Goal: Task Accomplishment & Management: Manage account settings

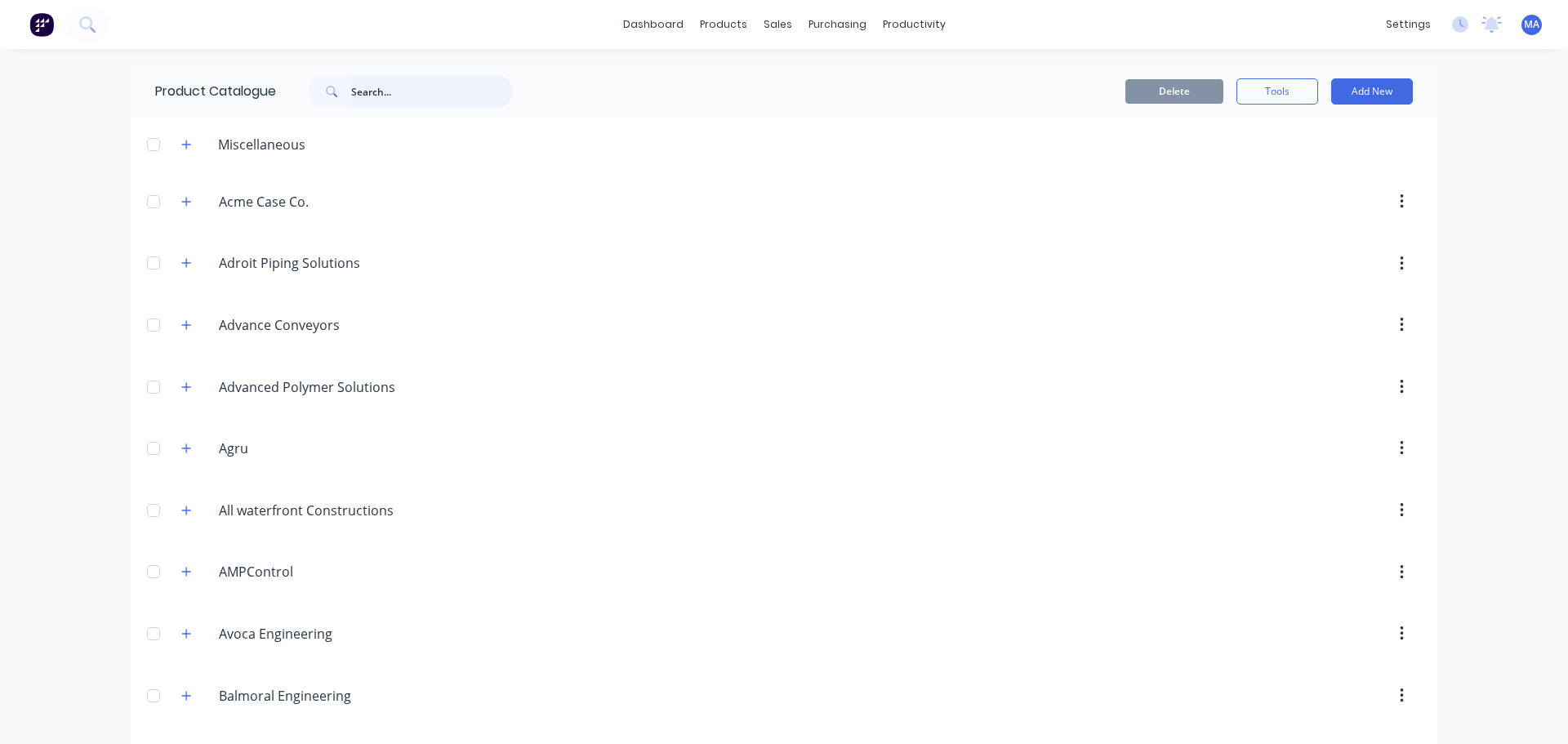
click at [367, 89] on input "text" at bounding box center [431, 91] width 161 height 33
click at [380, 99] on input "text" at bounding box center [431, 91] width 161 height 33
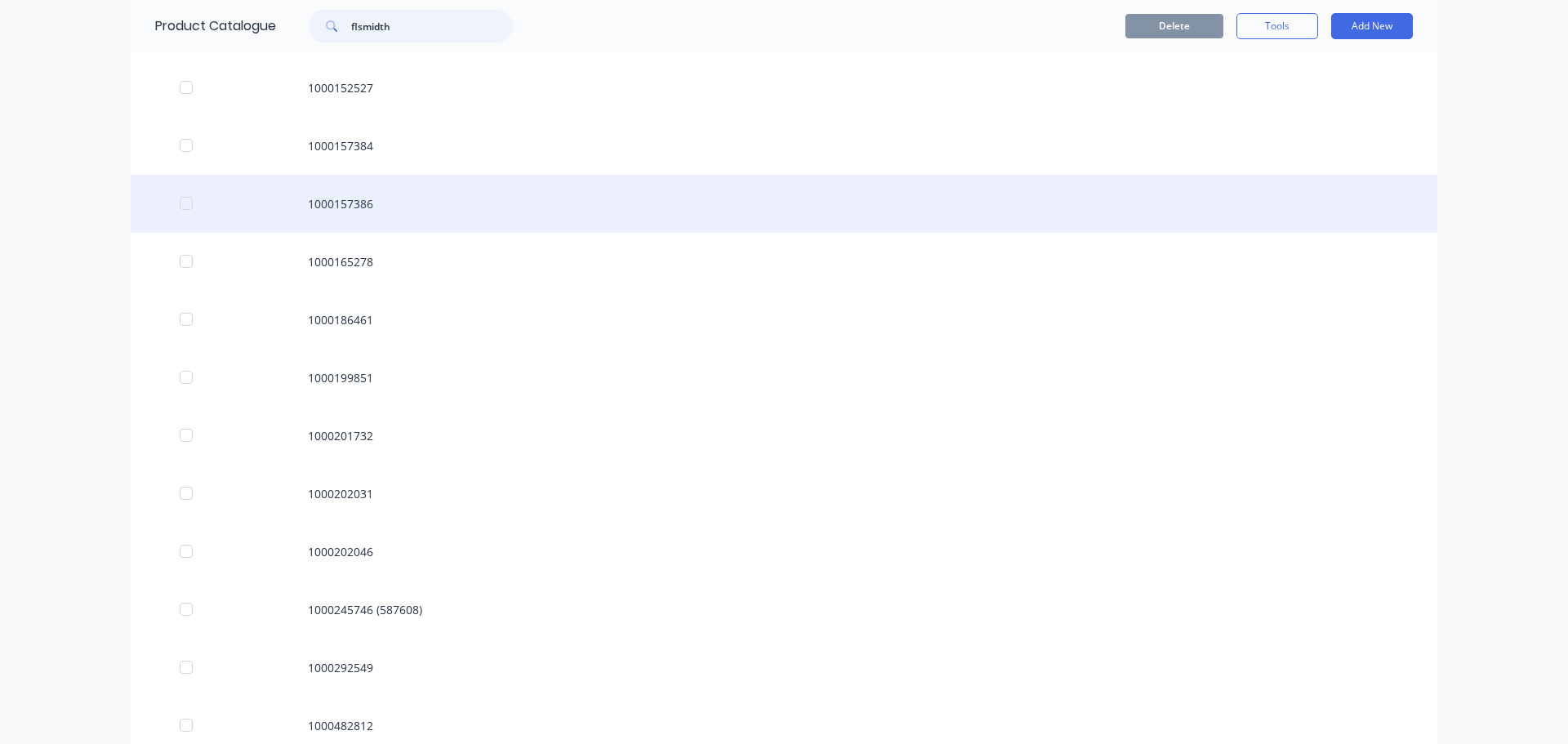
scroll to position [1551, 0]
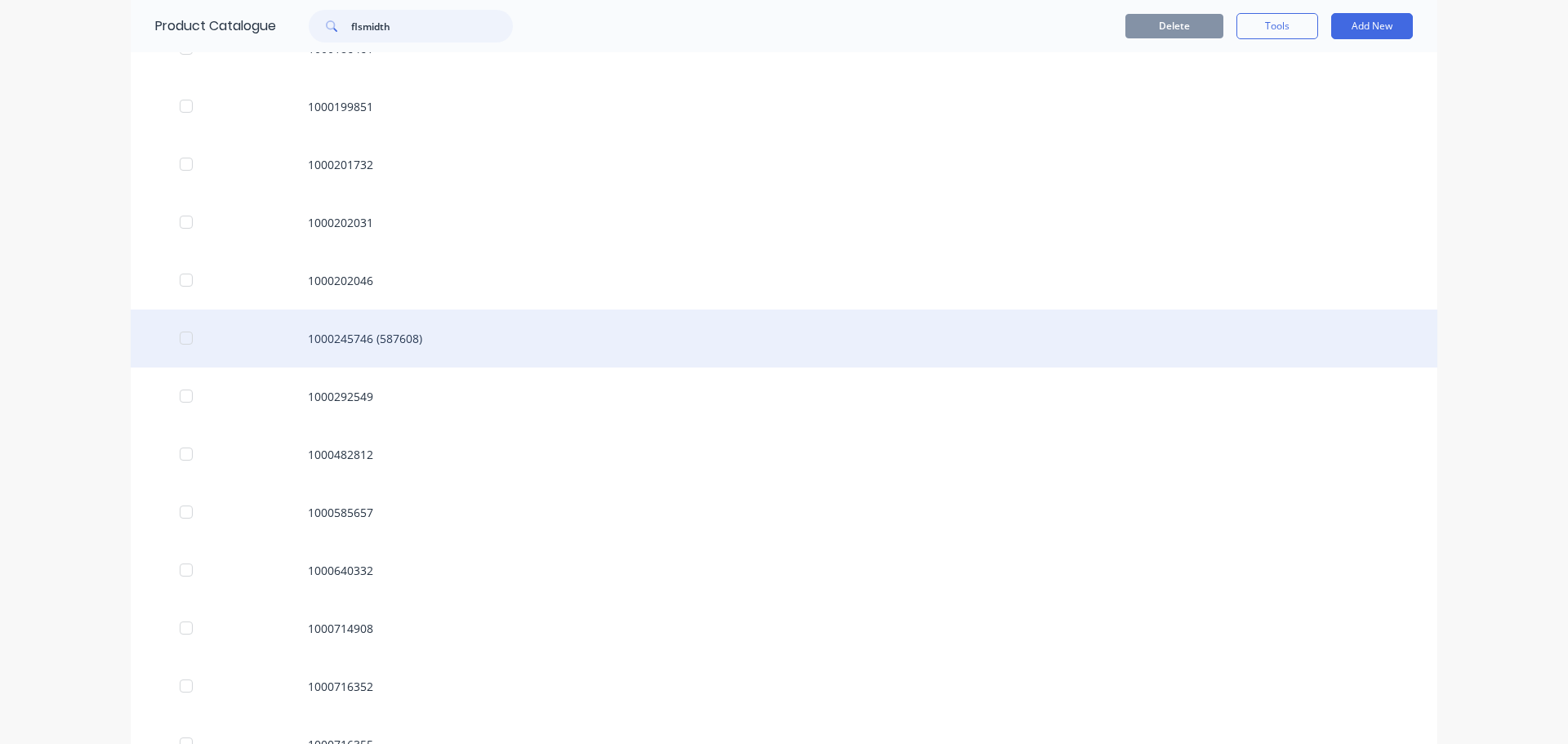
type input "flsmidth"
click at [413, 343] on div "1000245746 (587608)" at bounding box center [784, 338] width 1306 height 58
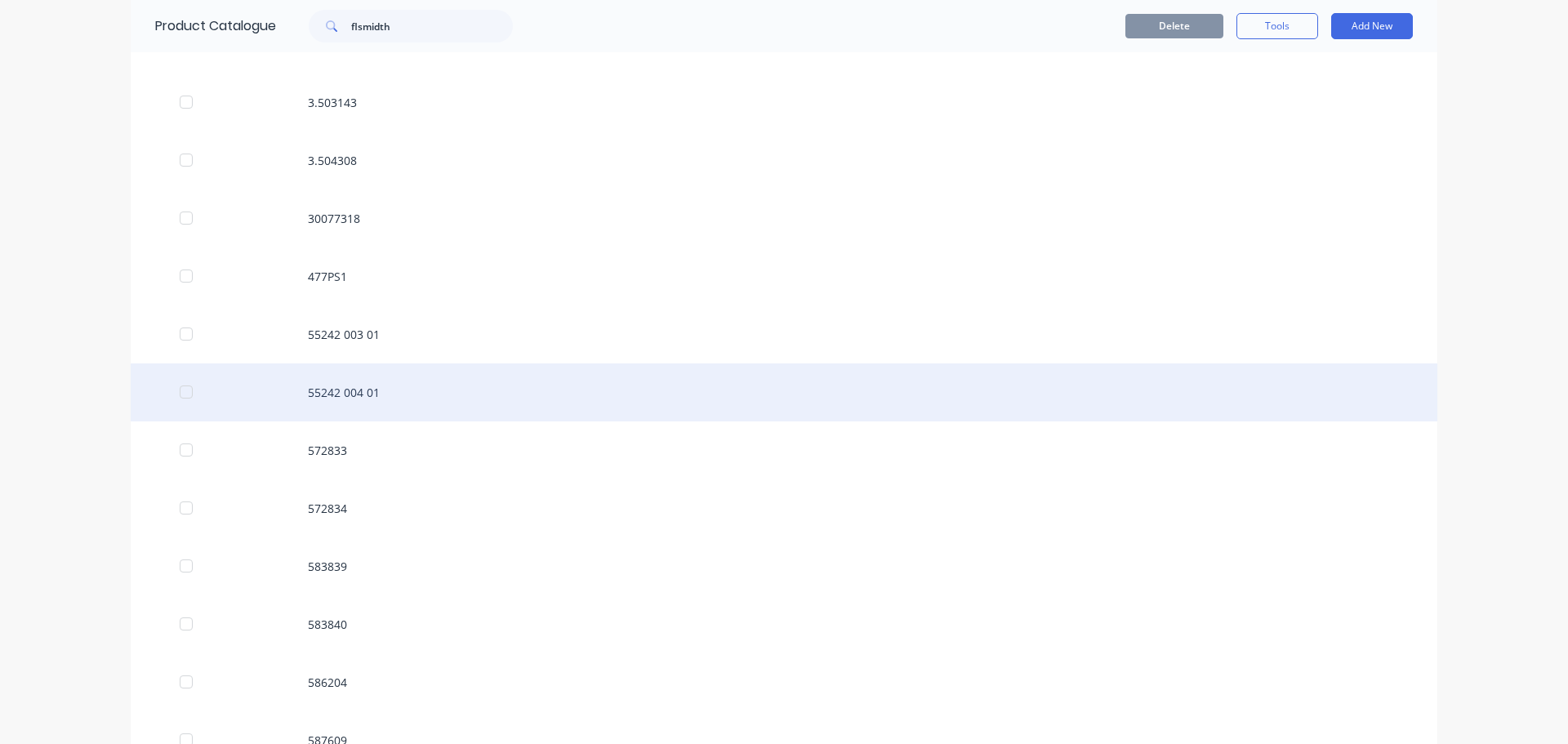
scroll to position [4081, 0]
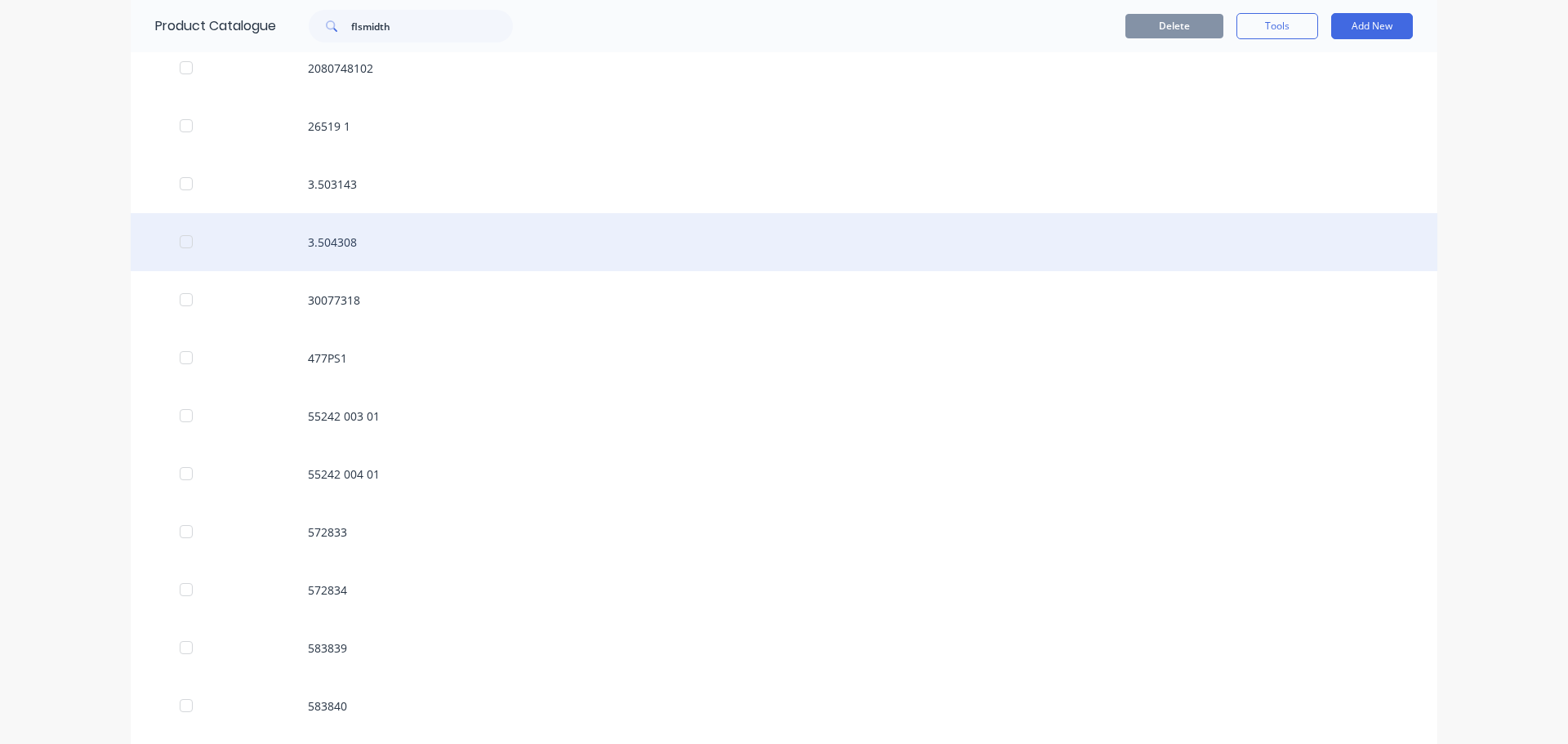
click at [352, 241] on div "3.504308" at bounding box center [784, 243] width 1306 height 58
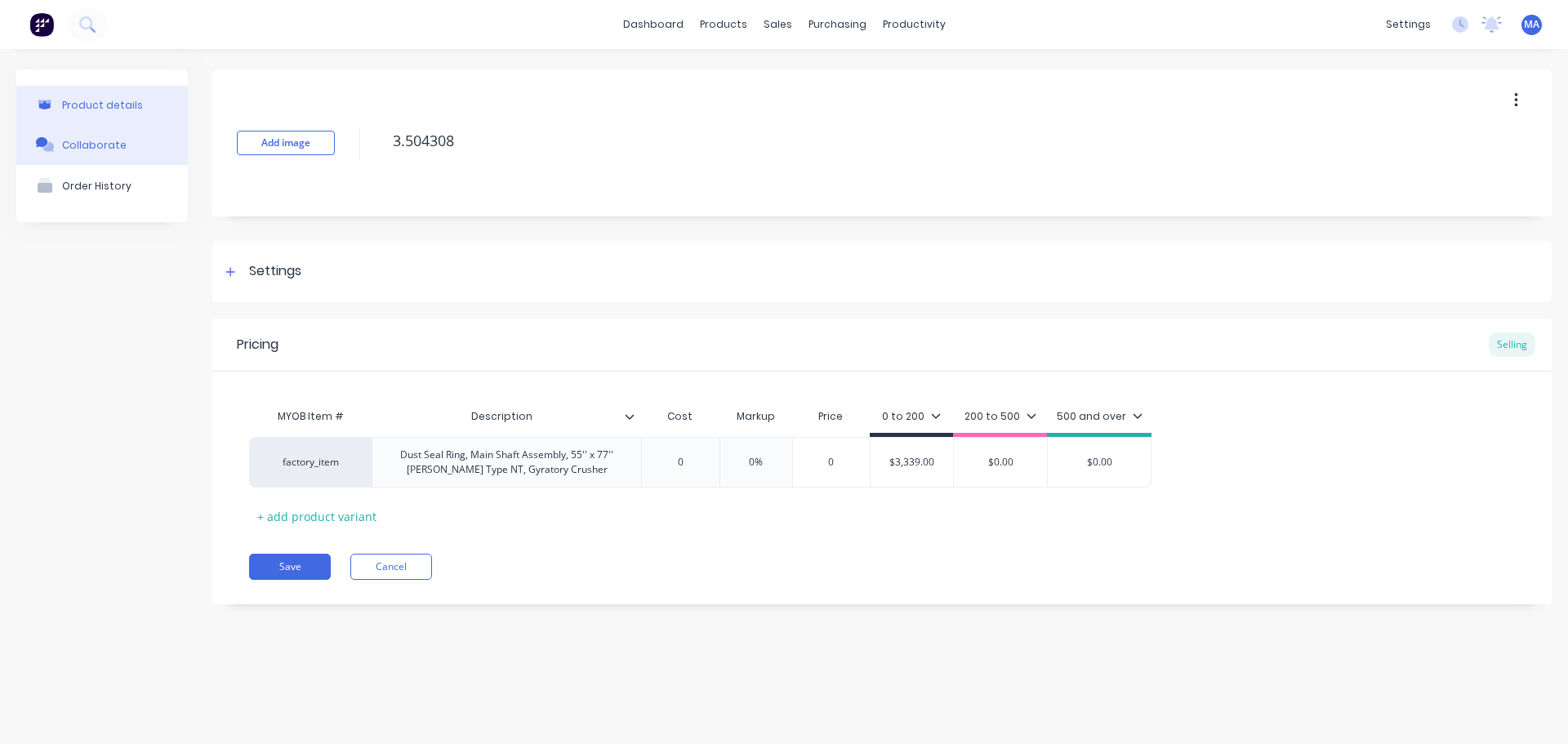
click at [111, 155] on button "Collaborate" at bounding box center [102, 144] width 171 height 41
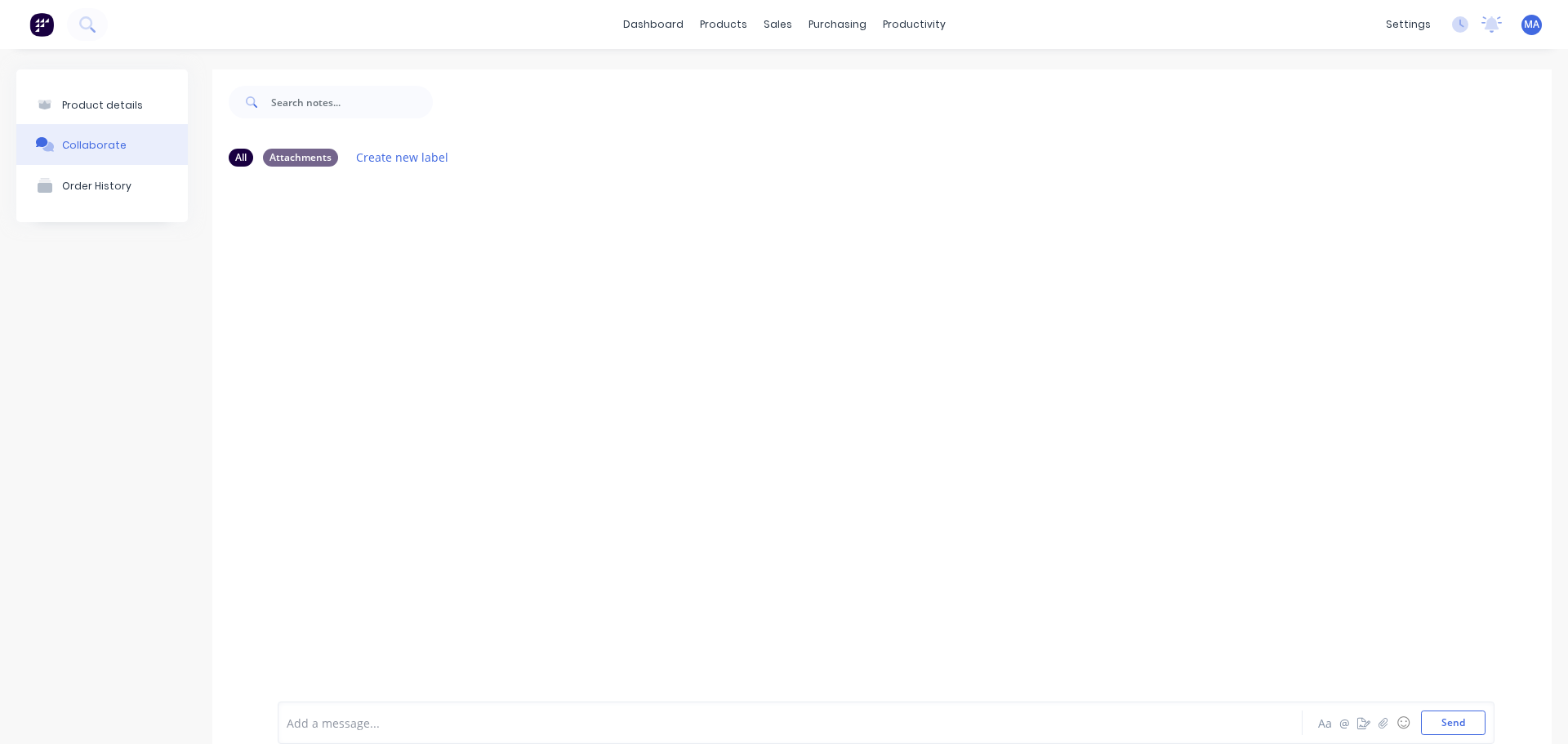
click at [331, 226] on div at bounding box center [882, 428] width 1339 height 497
click at [111, 111] on div "Product details" at bounding box center [102, 104] width 81 height 12
click at [109, 109] on div "Product details" at bounding box center [102, 104] width 81 height 12
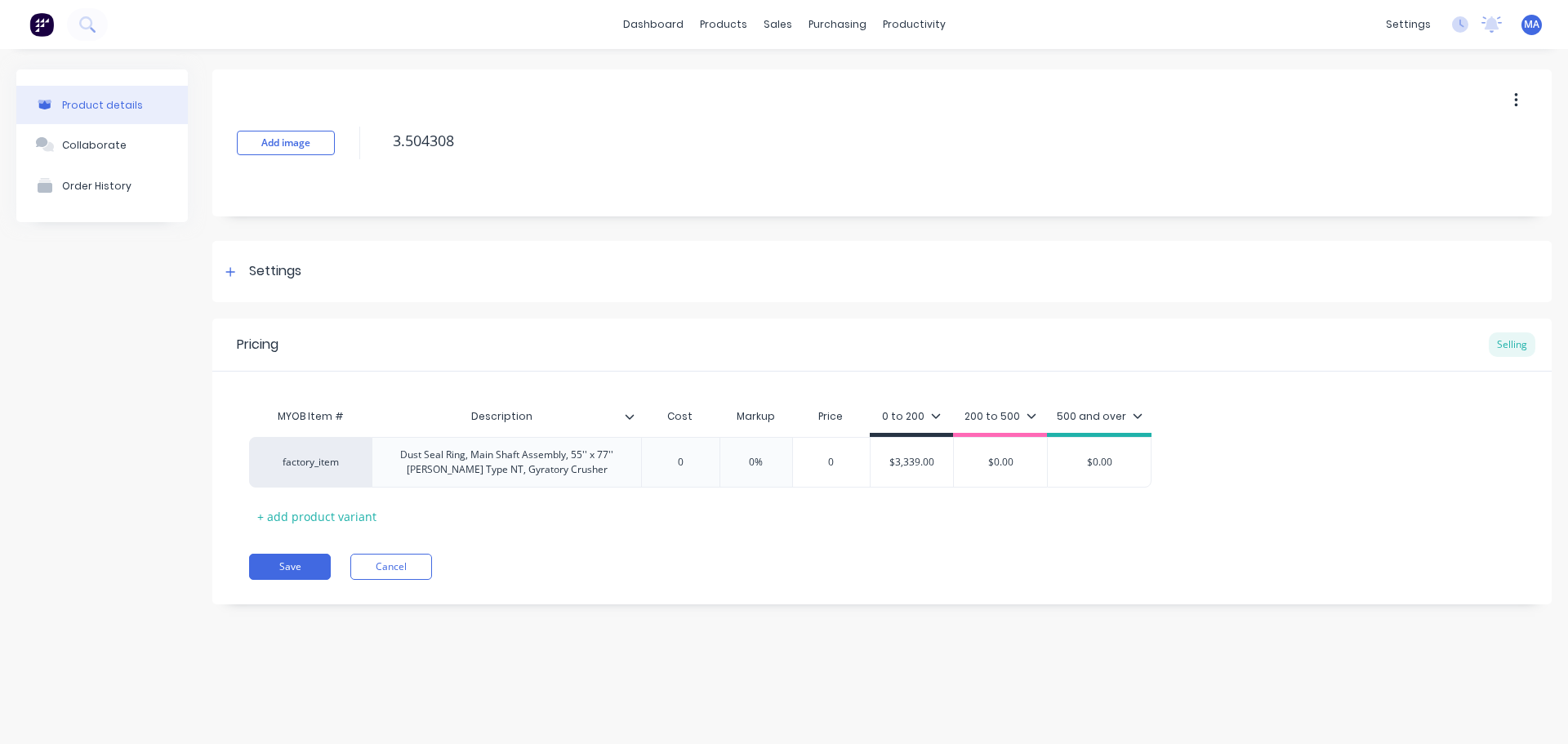
type textarea "x"
click at [397, 575] on button "Cancel" at bounding box center [391, 566] width 82 height 26
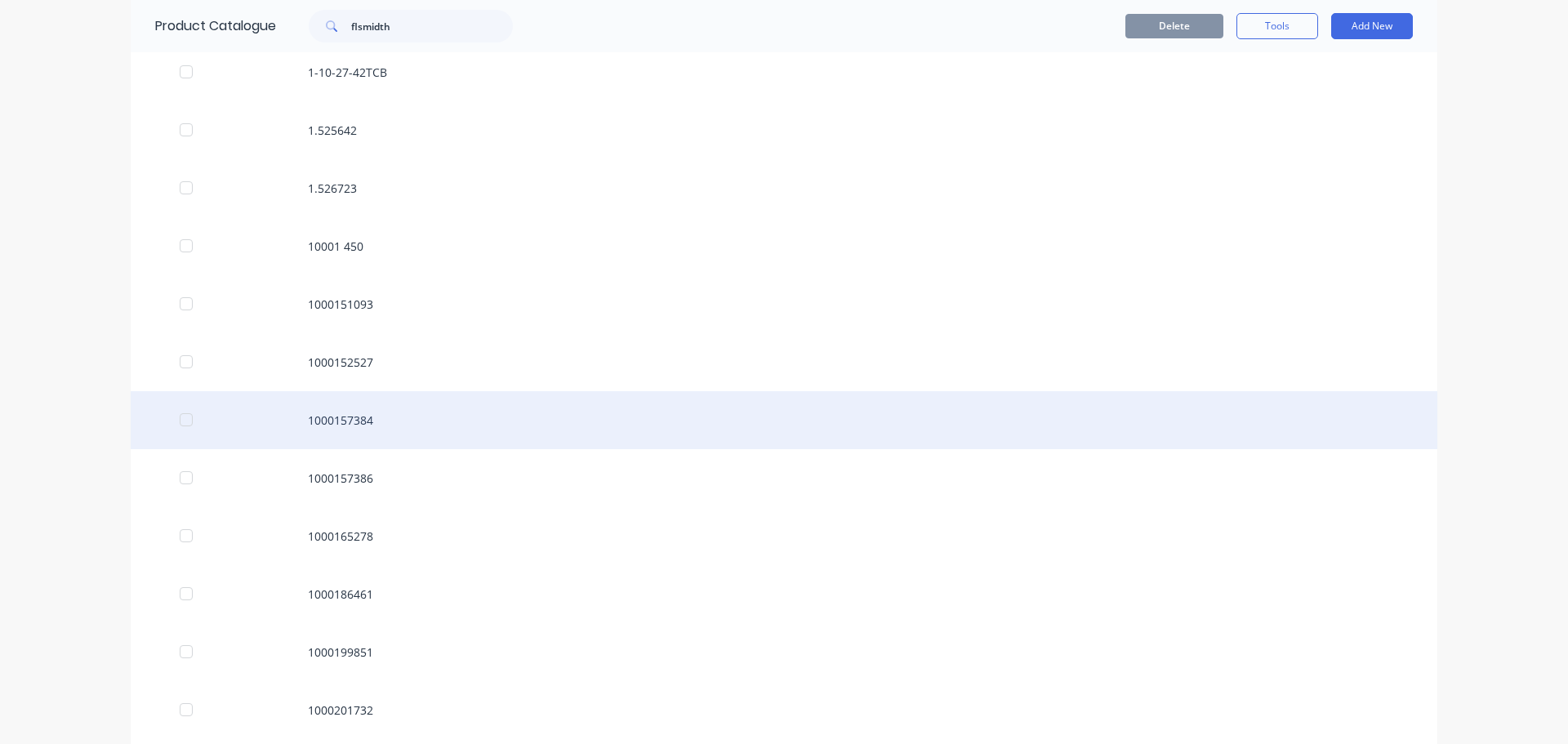
scroll to position [983, 0]
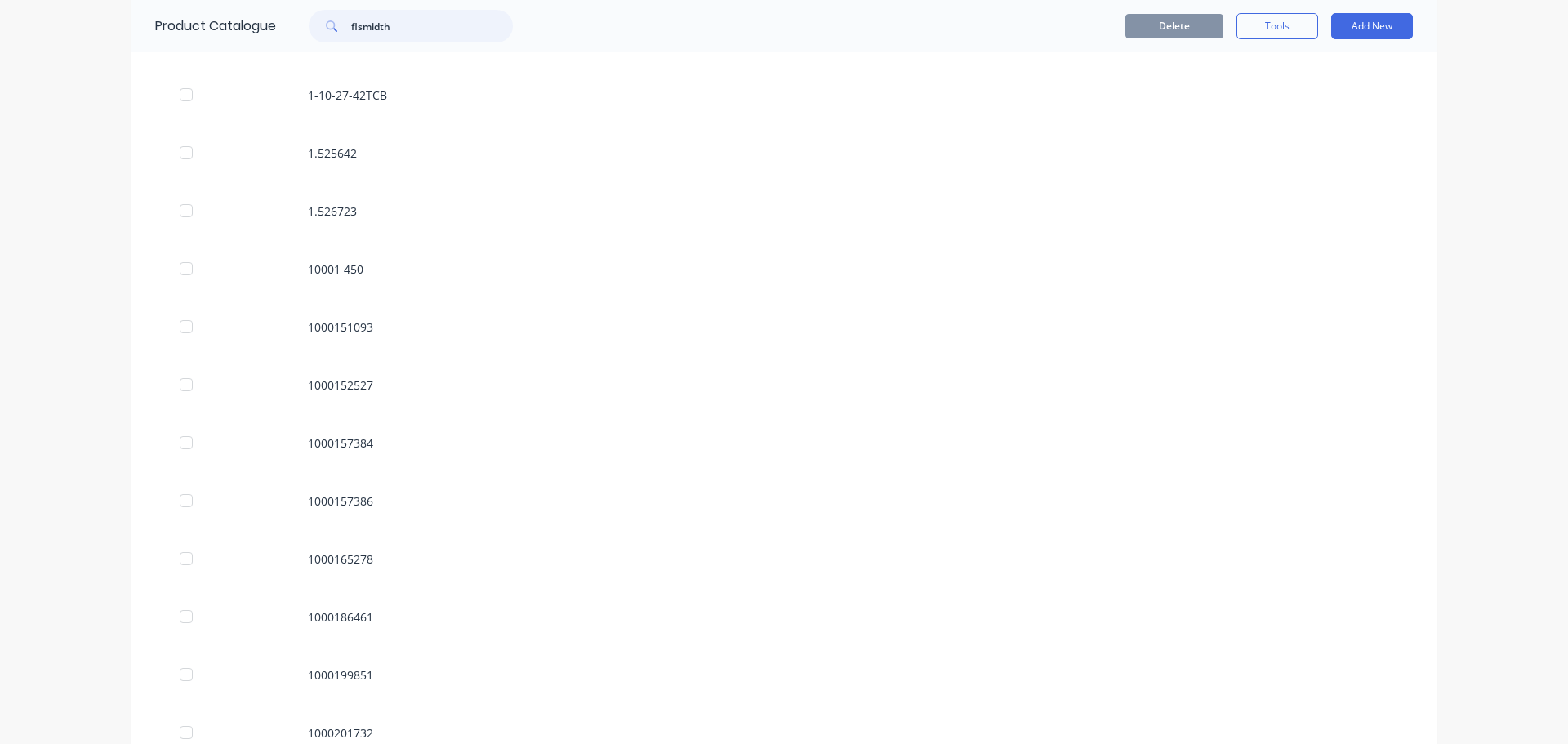
click at [413, 30] on input "flsmidth" at bounding box center [431, 26] width 161 height 33
type input "p"
type input "13034182"
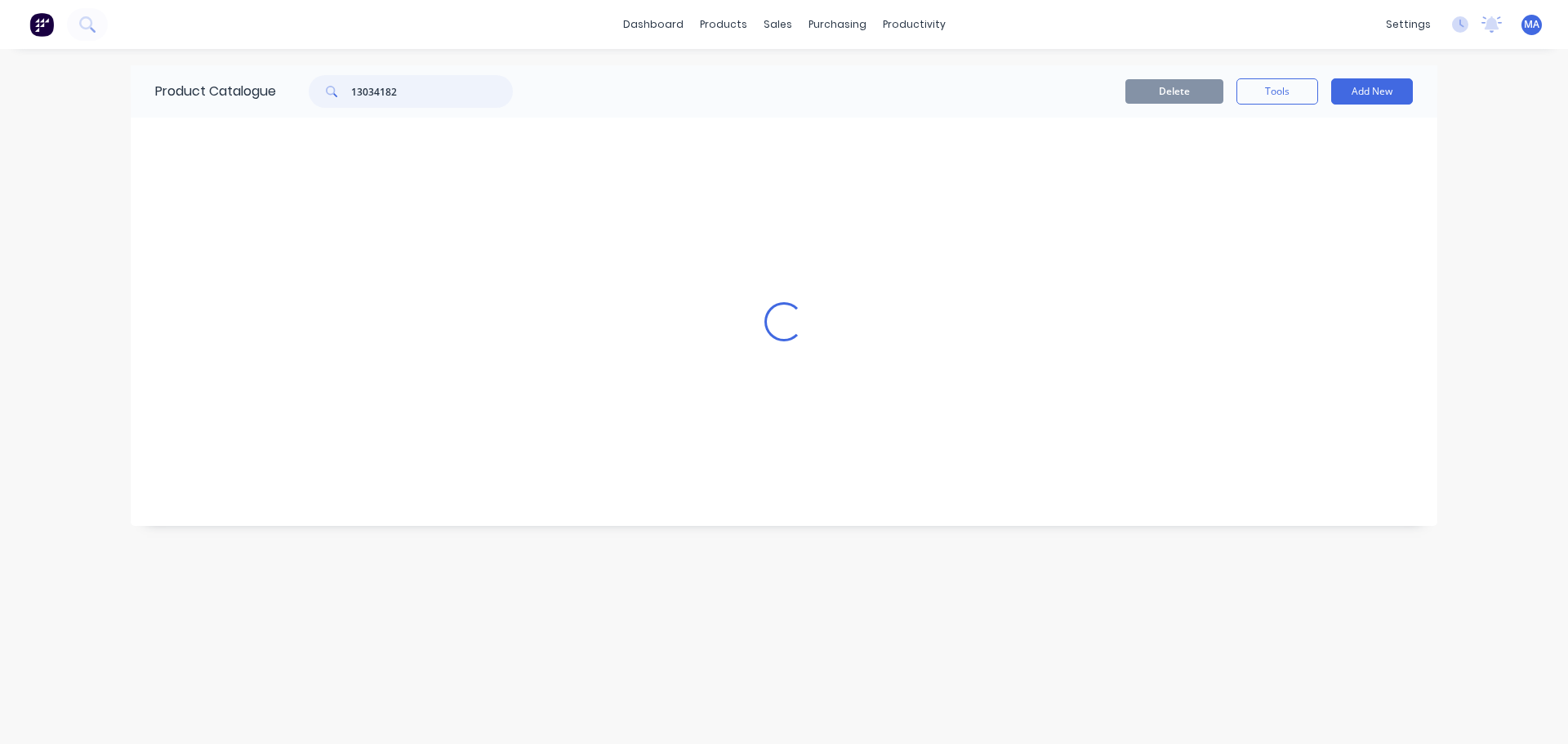
scroll to position [0, 0]
click at [95, 27] on icon at bounding box center [87, 24] width 16 height 16
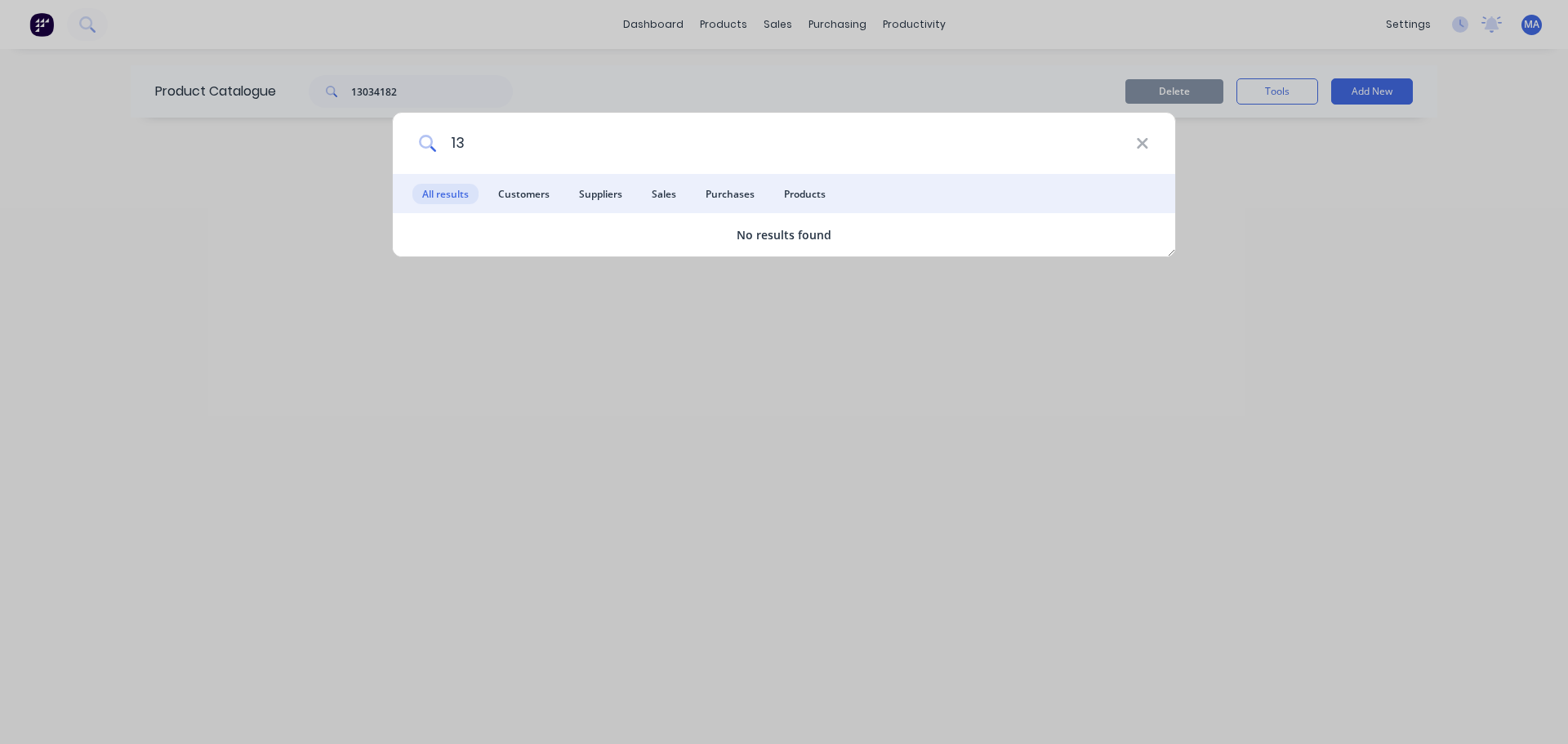
type input "1"
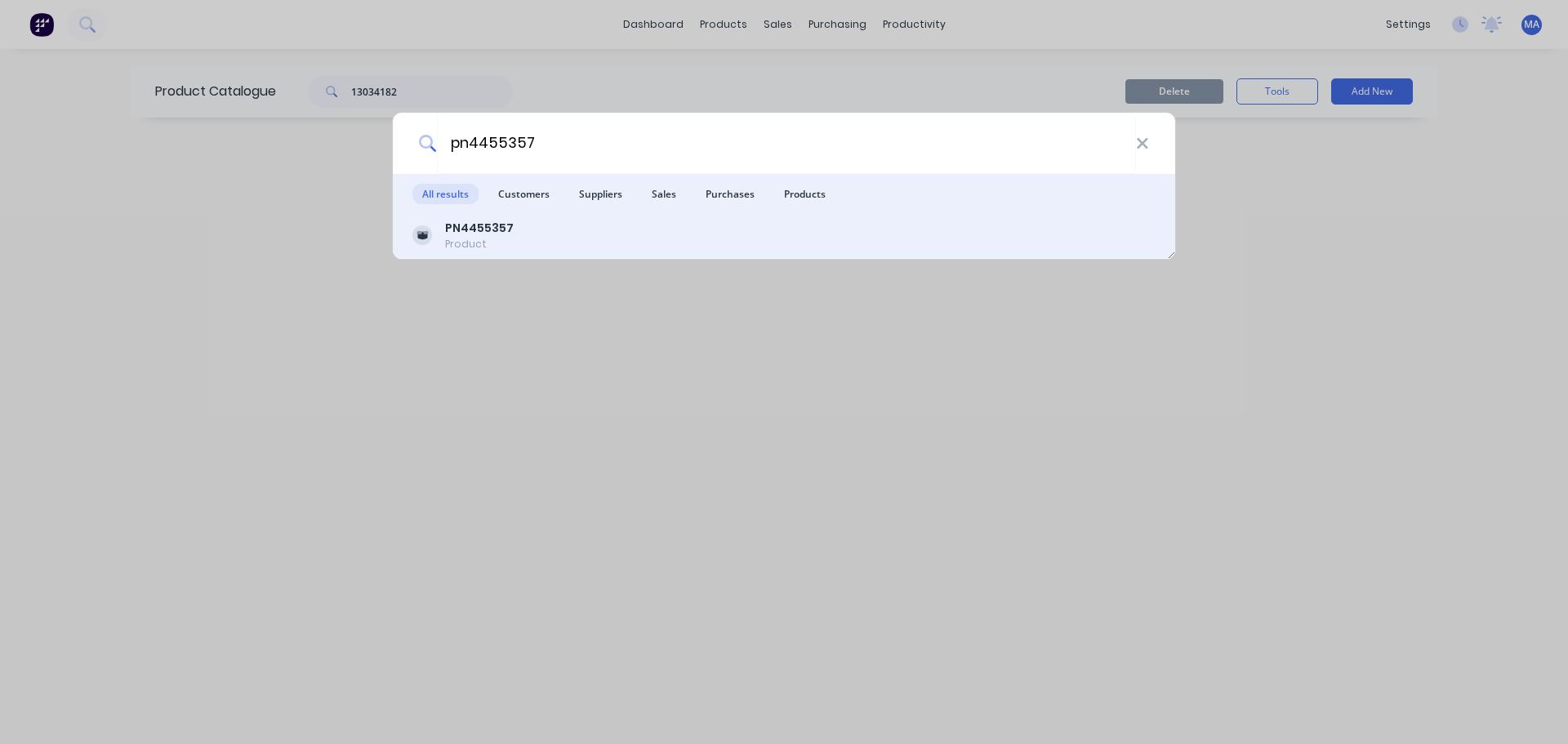
type input "pn4455357"
click at [504, 232] on b "PN4455357" at bounding box center [479, 228] width 68 height 16
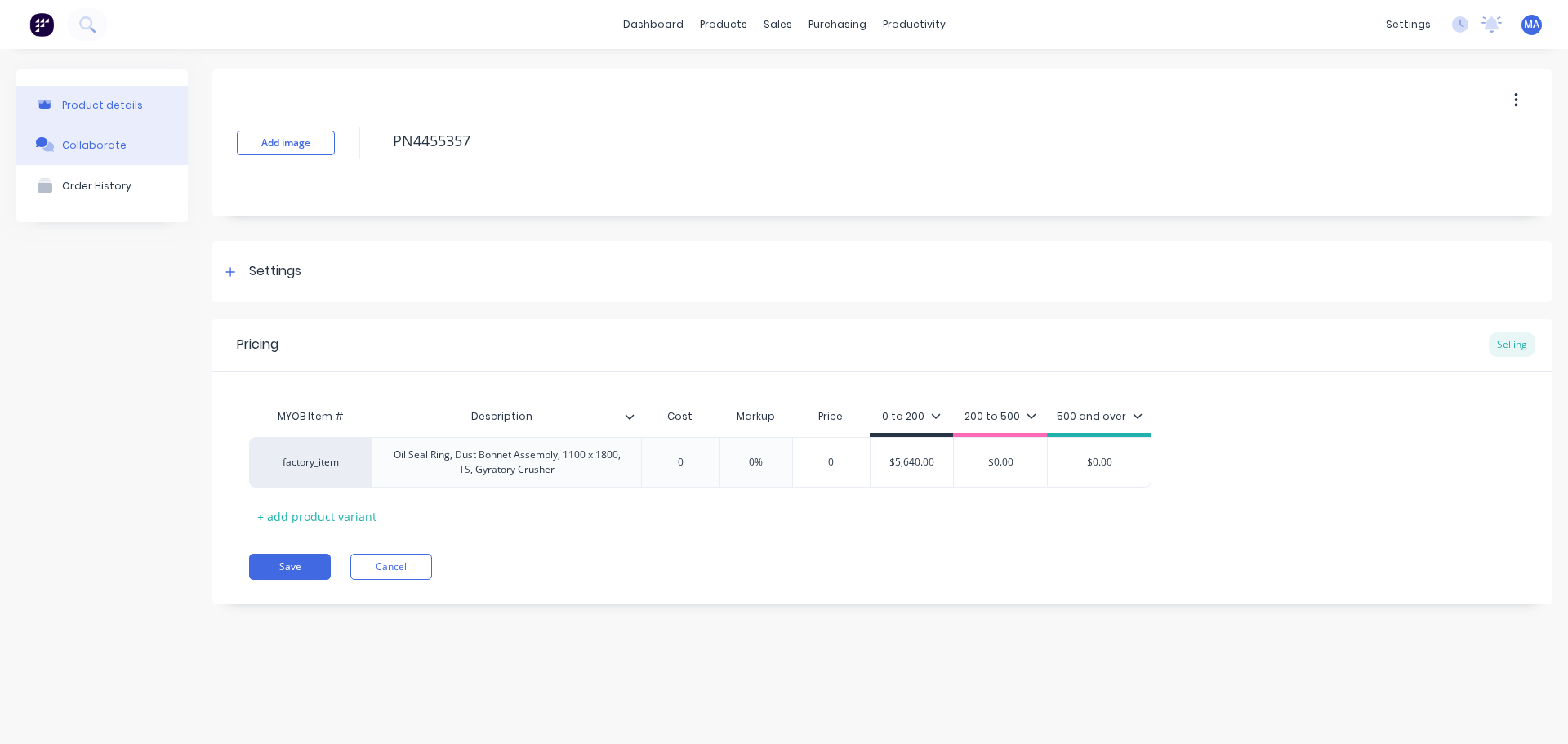
click at [93, 129] on button "Collaborate" at bounding box center [102, 144] width 171 height 41
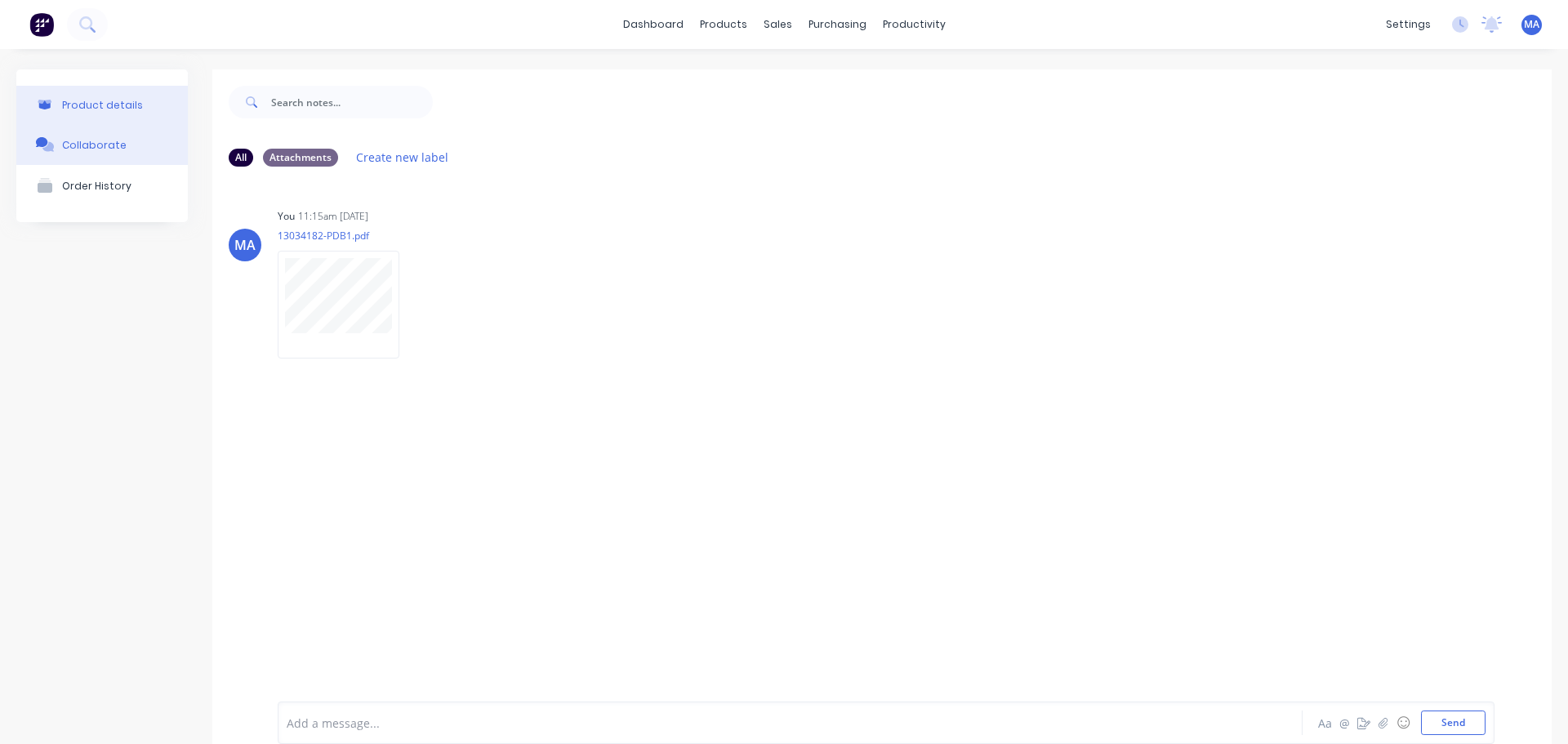
click at [131, 92] on button "Product details" at bounding box center [102, 105] width 171 height 38
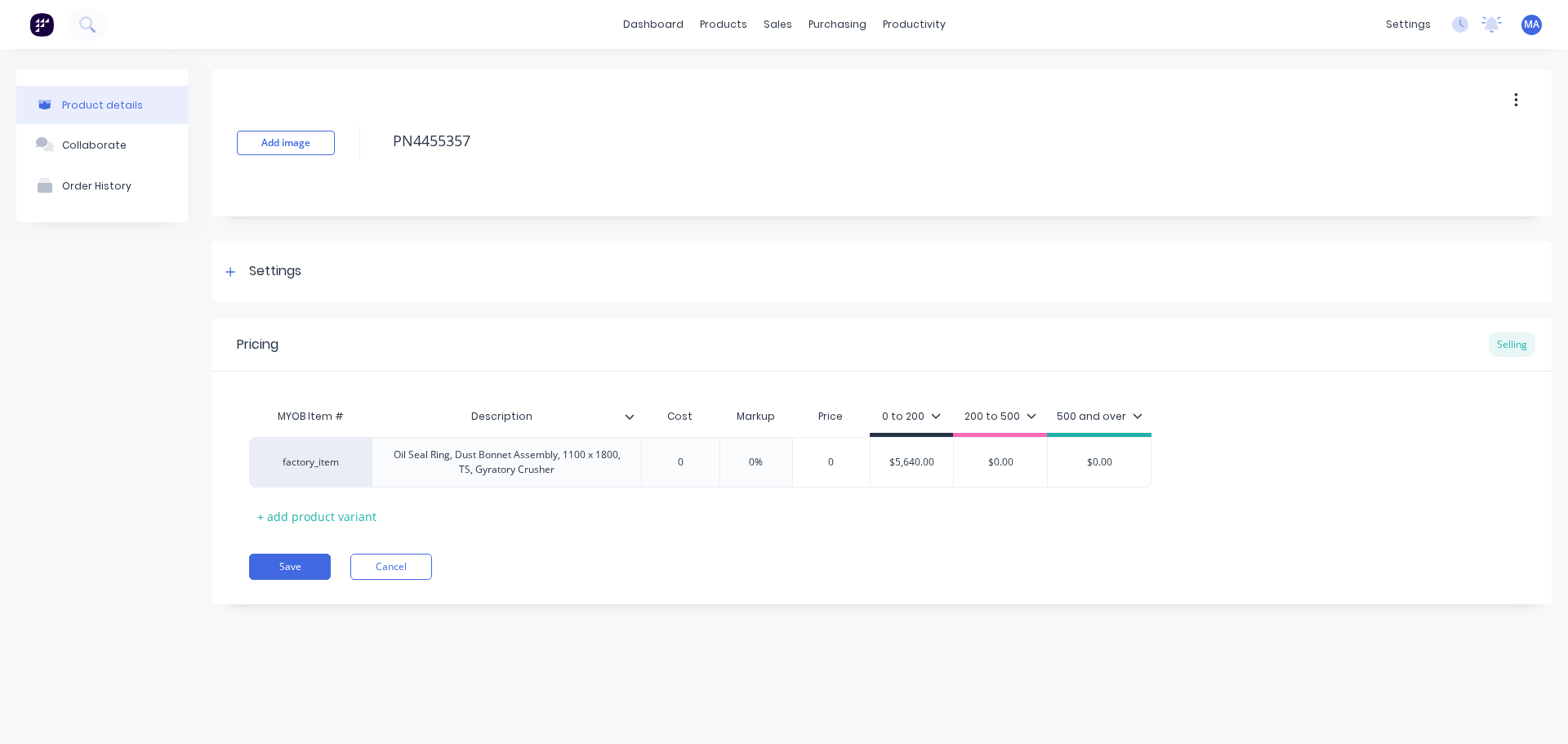
type textarea "x"
click at [106, 27] on button at bounding box center [87, 25] width 41 height 33
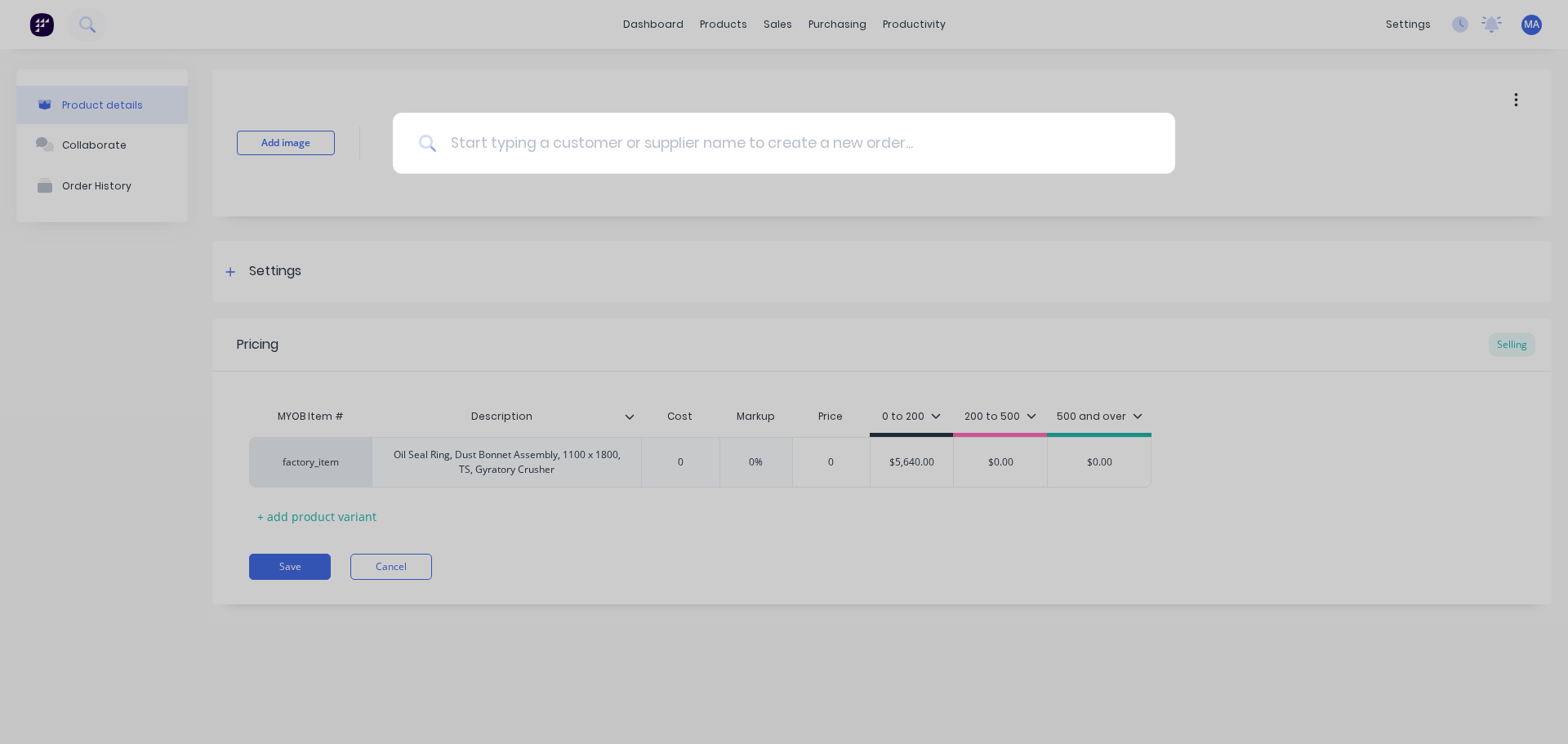
click at [556, 133] on input at bounding box center [793, 143] width 712 height 61
type input "1"
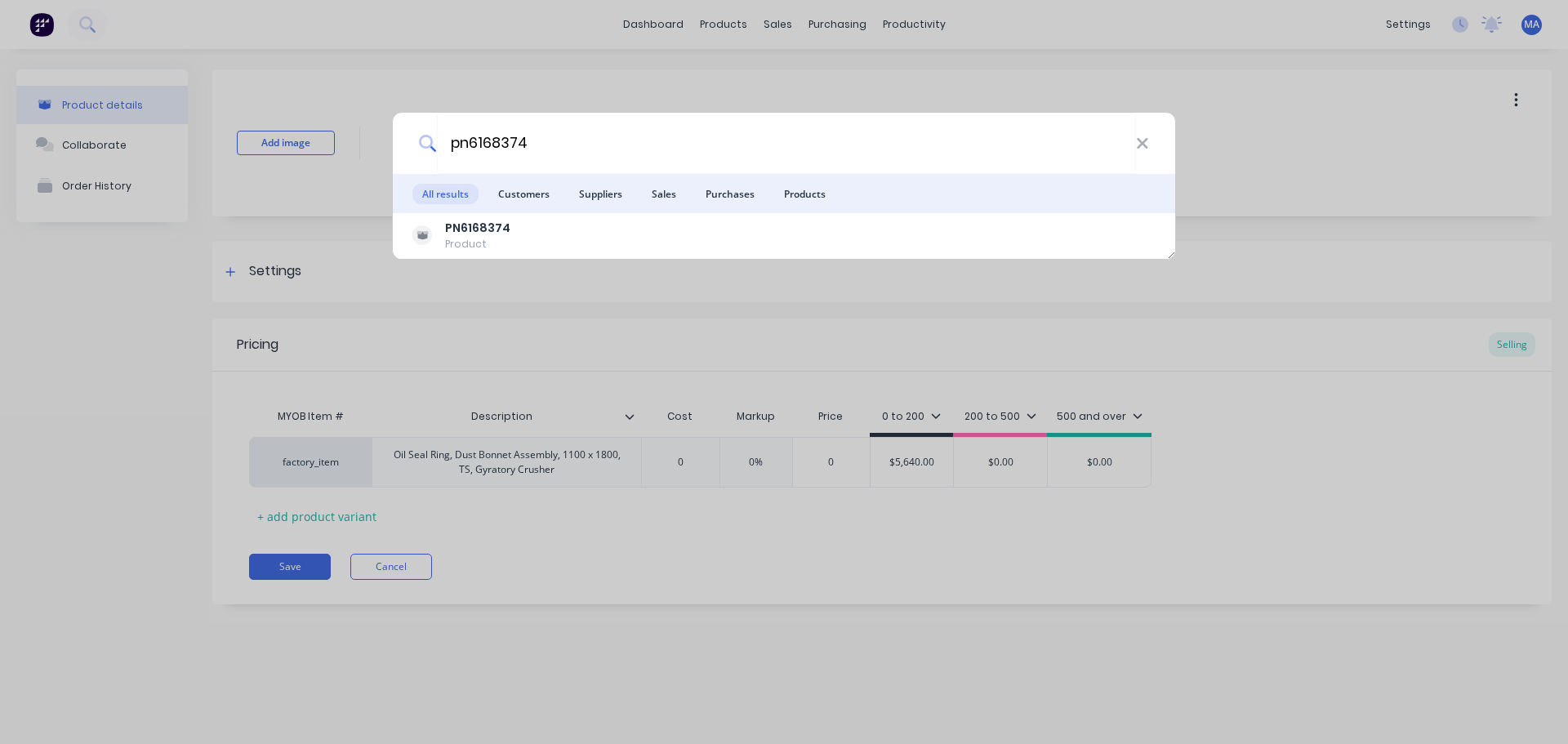
type input "pn6168374"
click at [525, 230] on div "PN6168374 Product" at bounding box center [784, 235] width 743 height 32
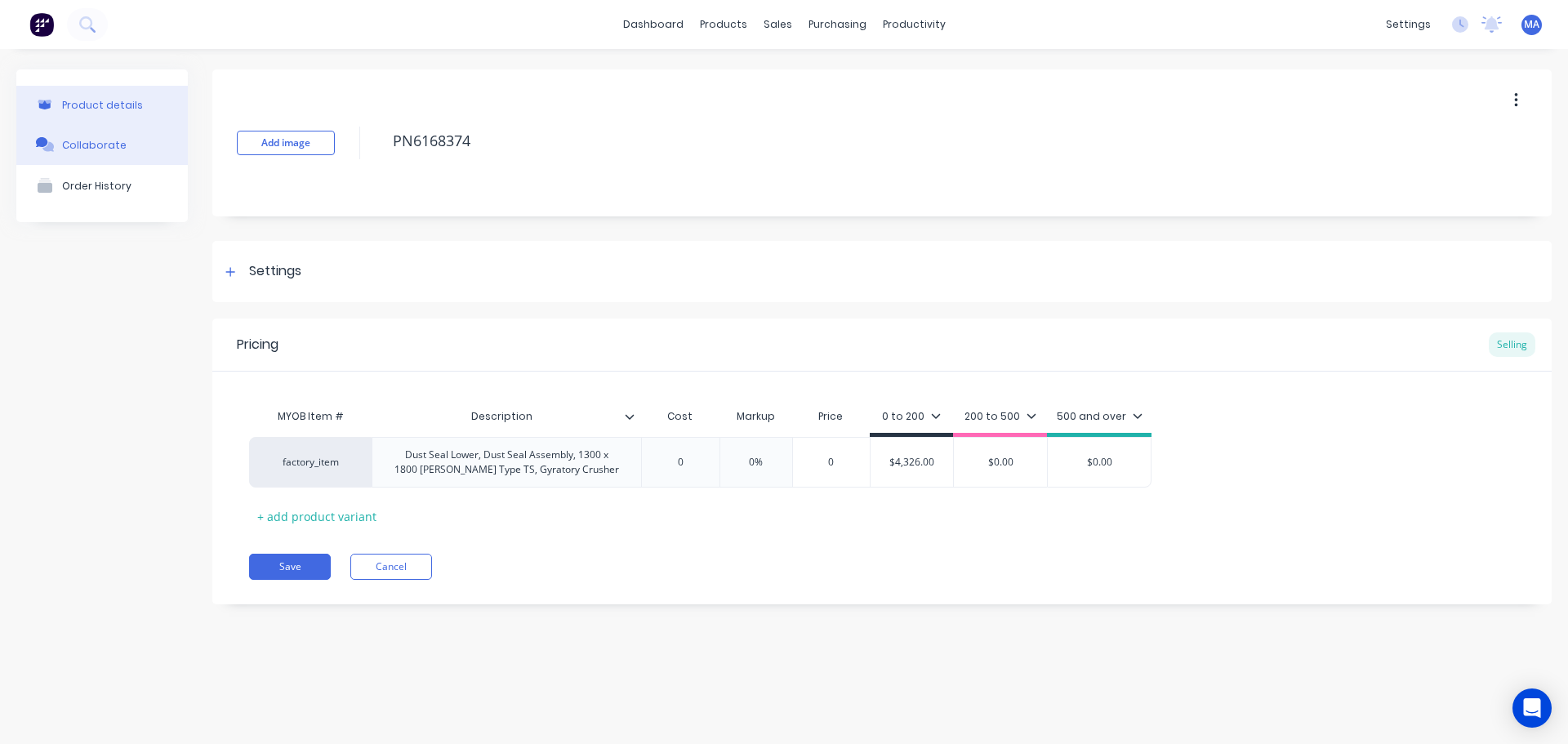
click at [128, 157] on button "Collaborate" at bounding box center [102, 144] width 171 height 41
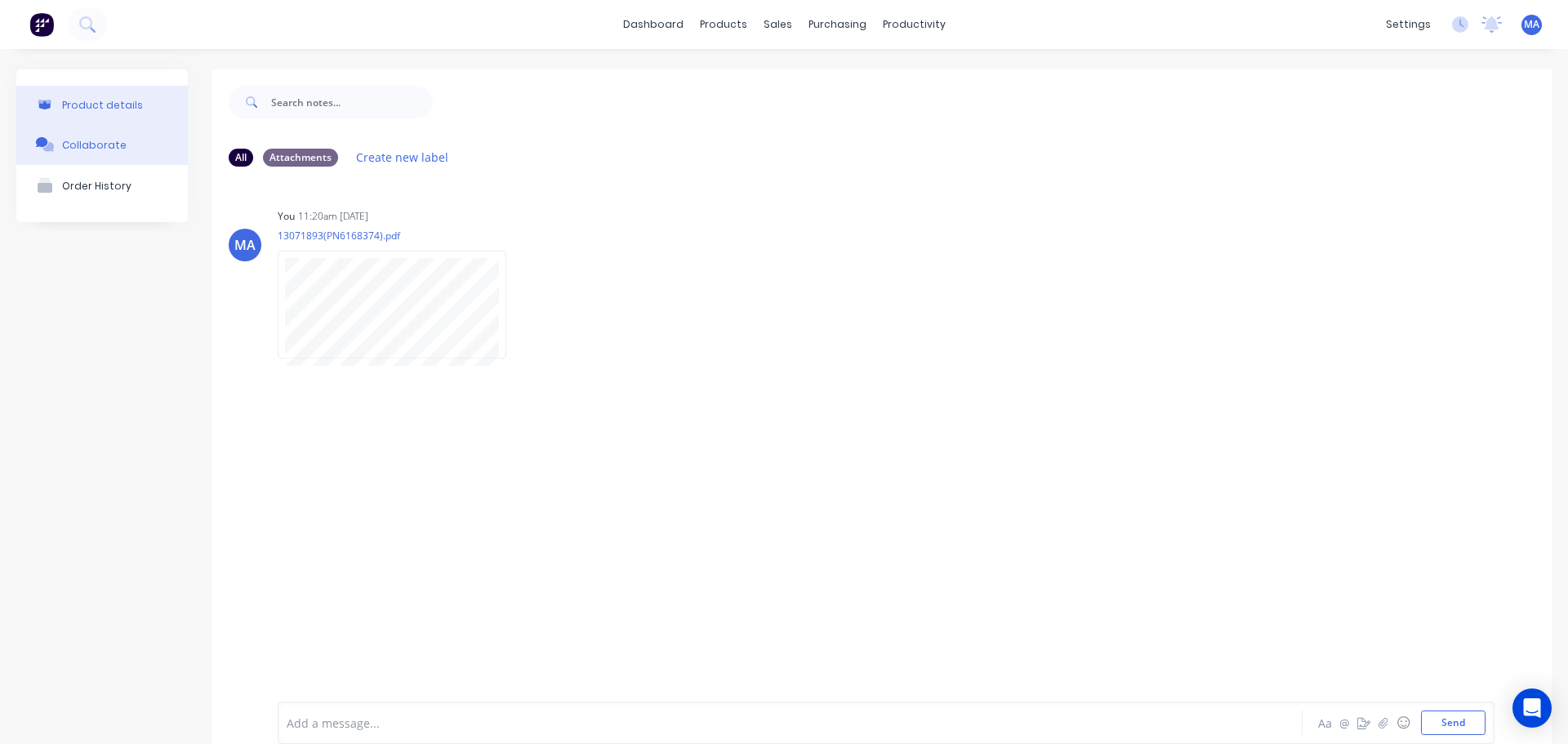
click at [109, 96] on button "Product details" at bounding box center [102, 105] width 171 height 38
type textarea "x"
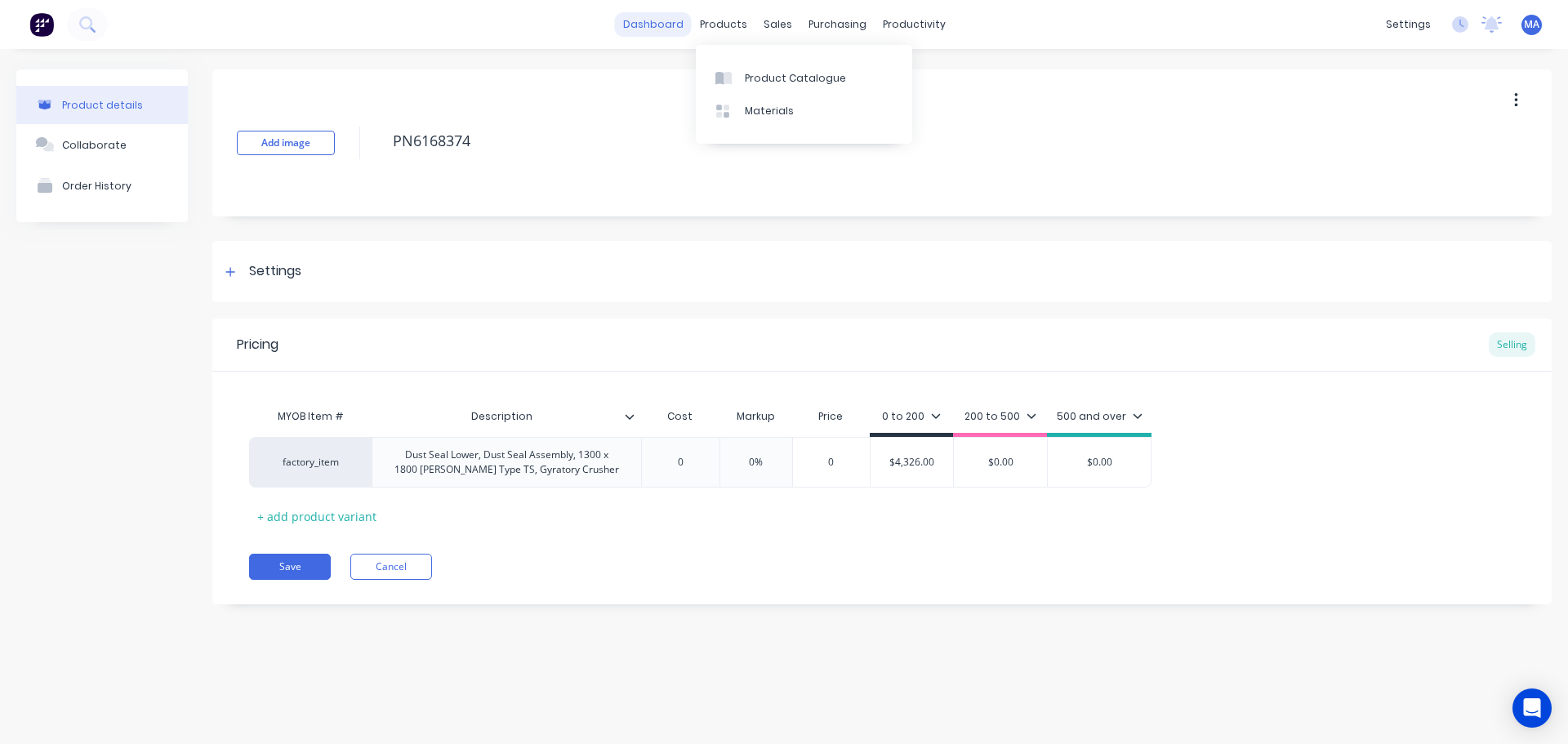
click at [664, 27] on link "dashboard" at bounding box center [653, 24] width 77 height 25
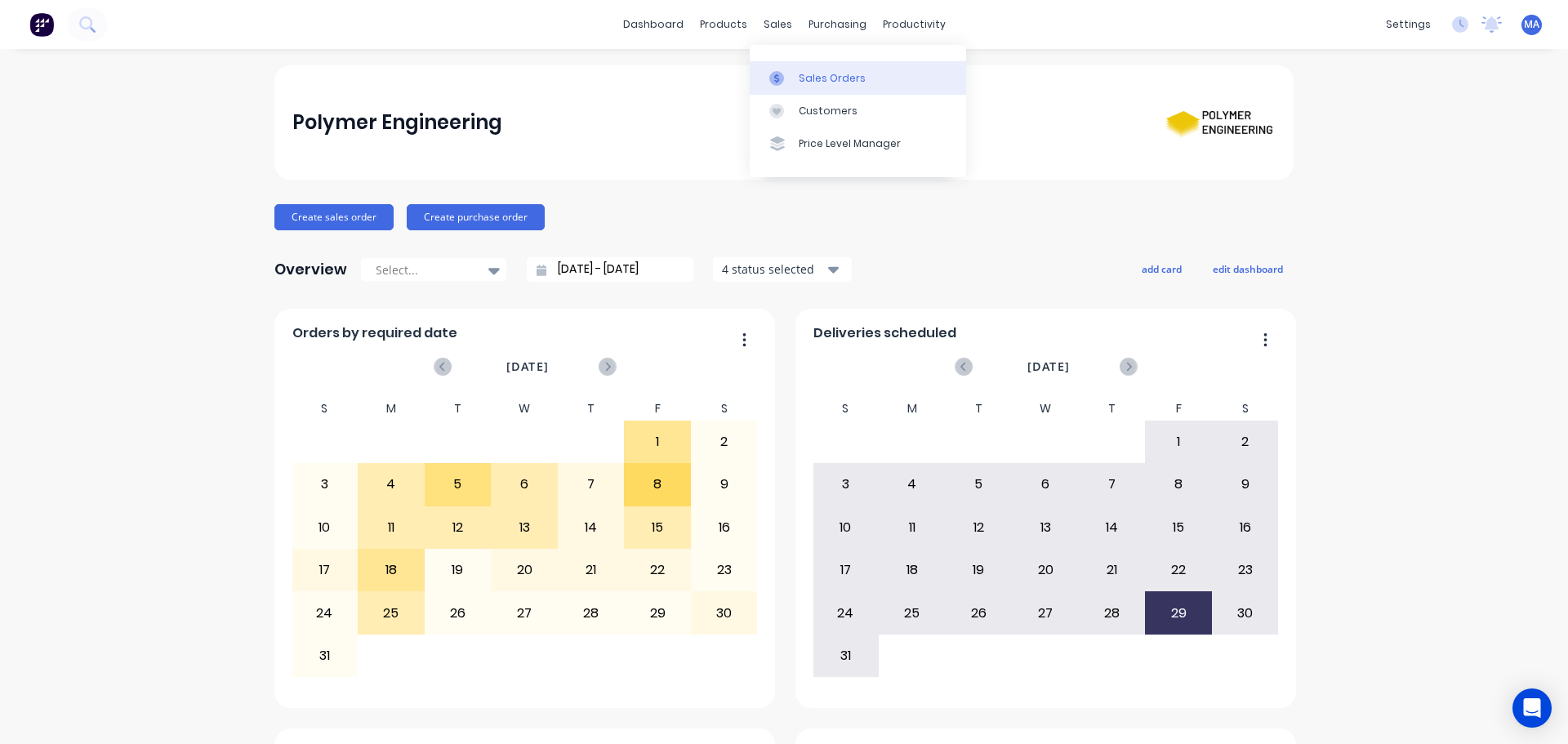
drag, startPoint x: 804, startPoint y: 75, endPoint x: 758, endPoint y: 78, distance: 46.1
click at [804, 75] on div "Sales Orders" at bounding box center [831, 78] width 67 height 15
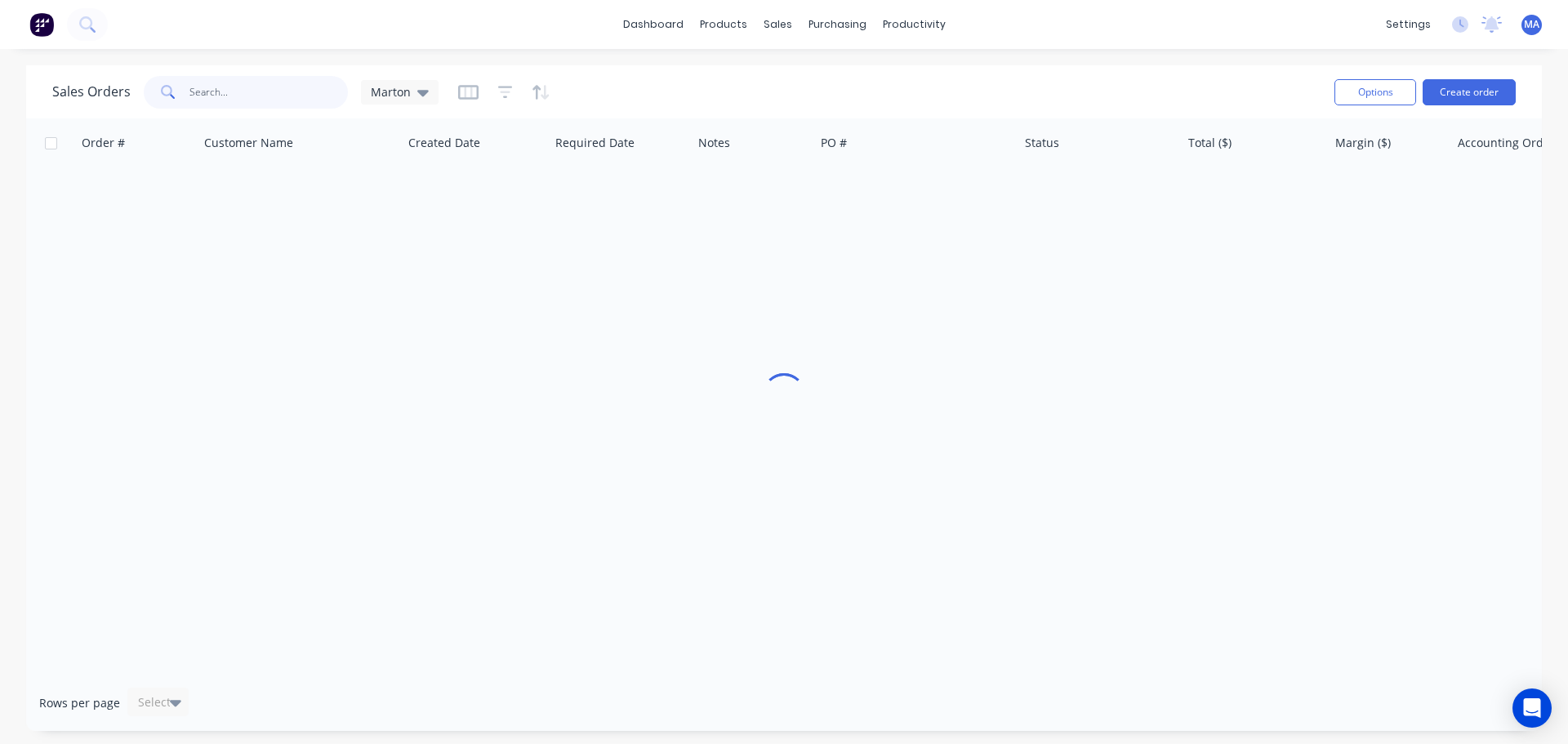
click at [268, 89] on input "text" at bounding box center [269, 92] width 160 height 33
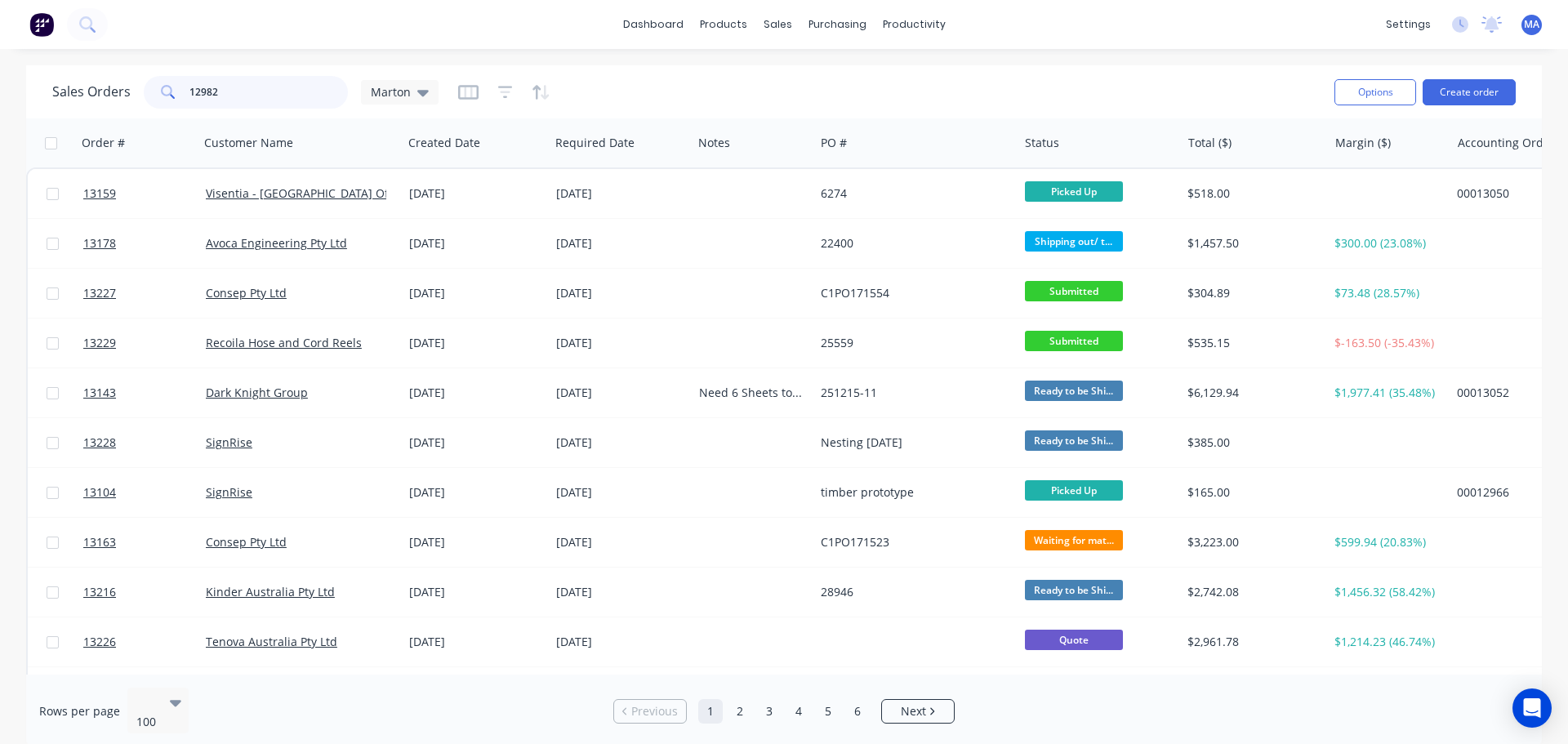
type input "12982"
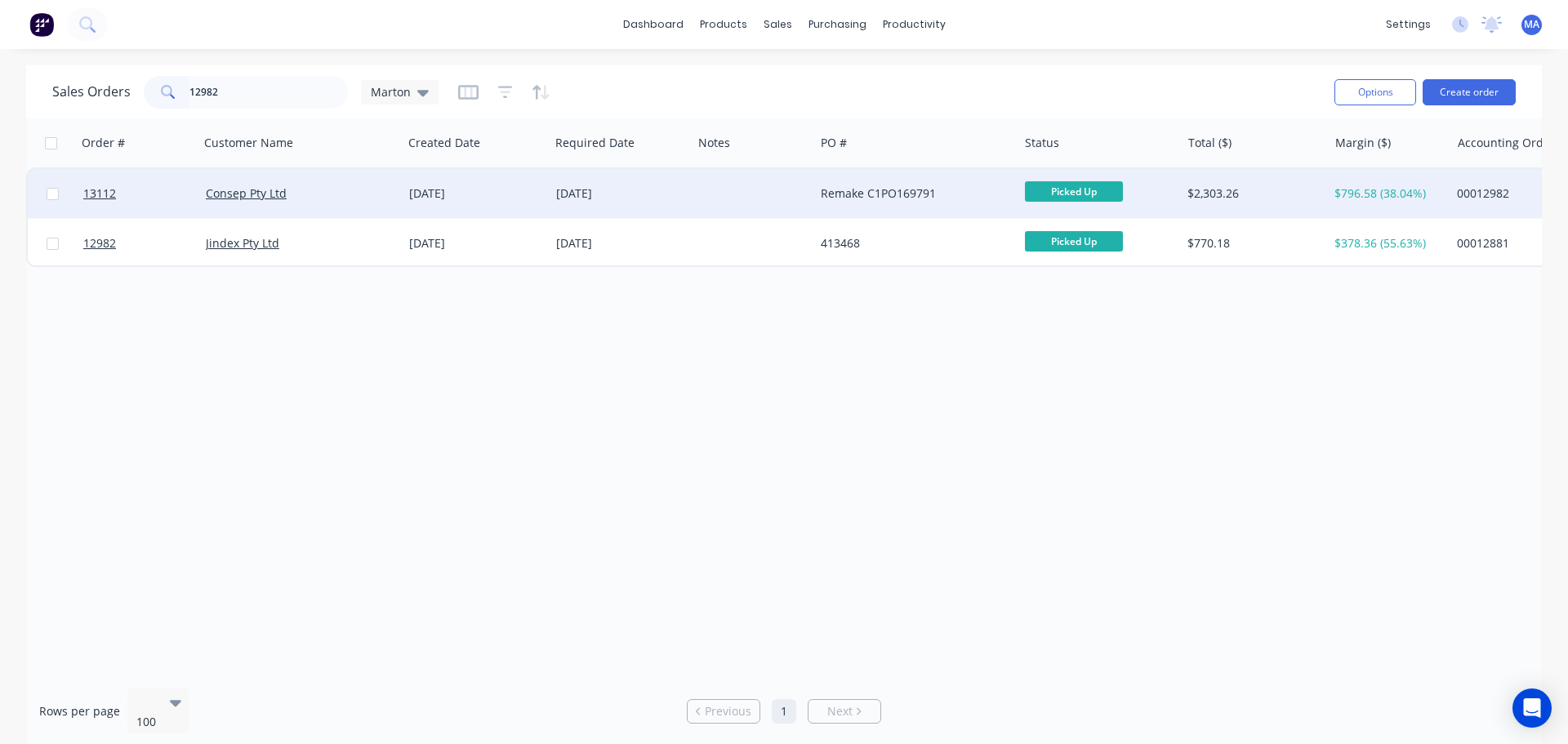
click at [423, 192] on div "03 Jul 2025" at bounding box center [475, 193] width 134 height 16
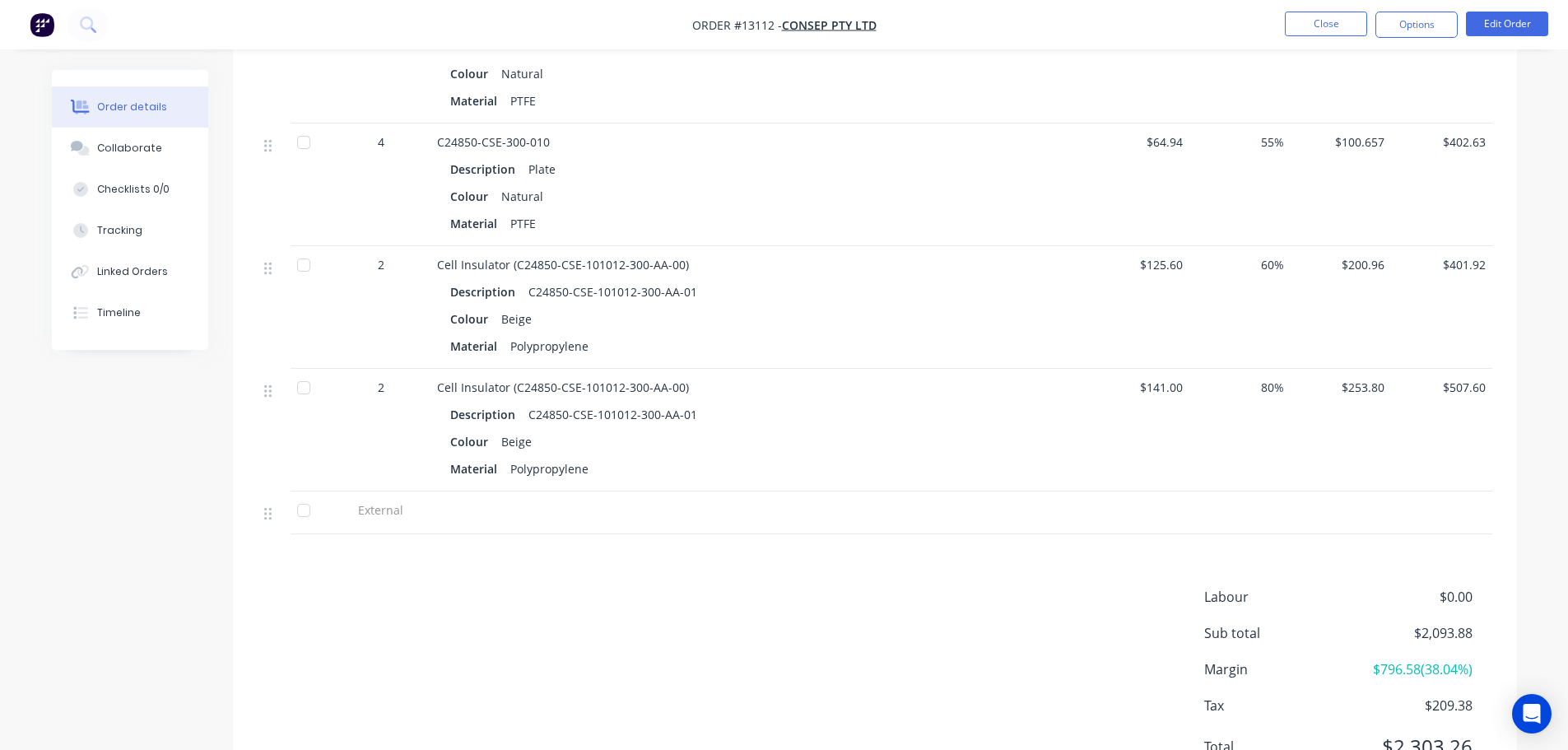
scroll to position [567, 0]
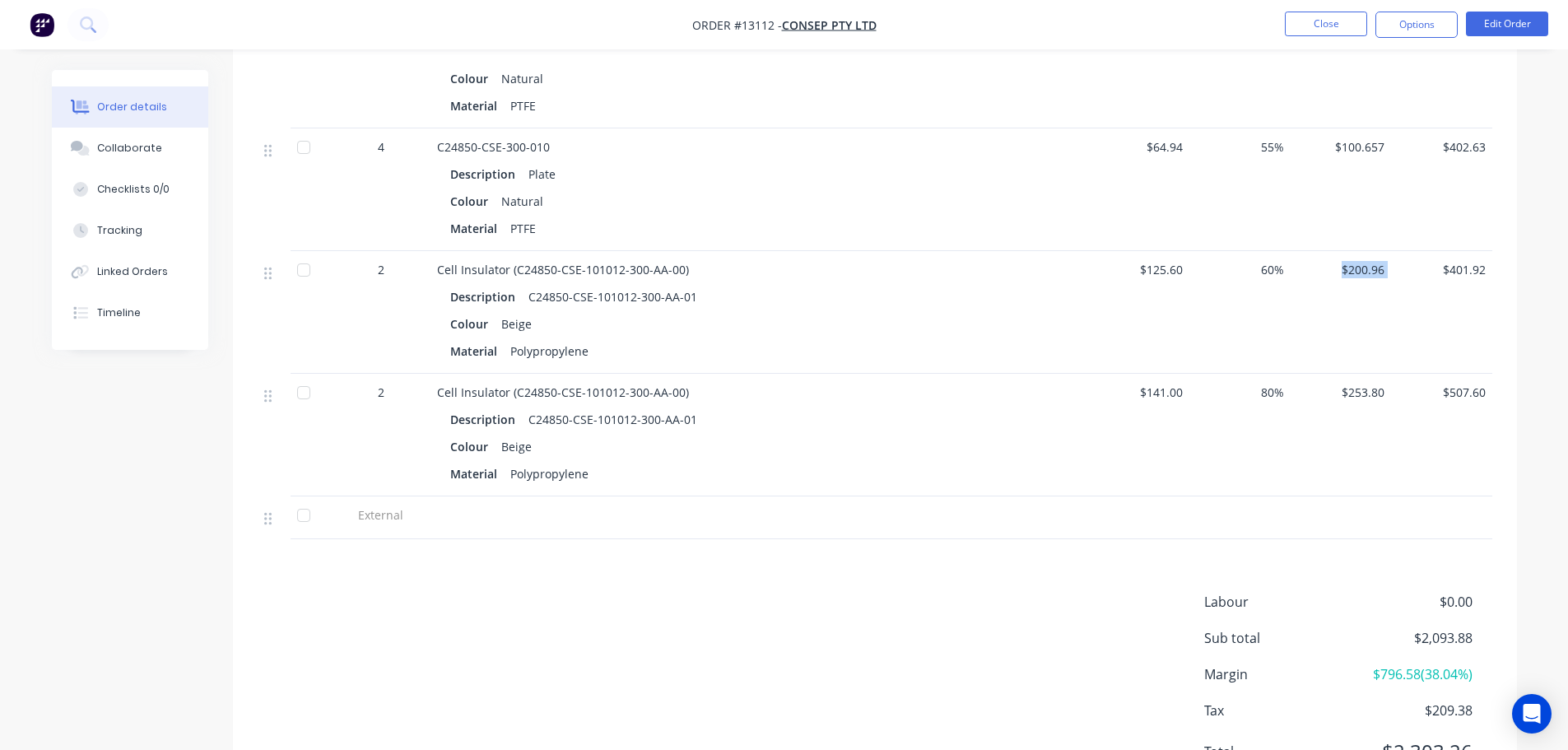
drag, startPoint x: 1334, startPoint y: 271, endPoint x: 1426, endPoint y: 267, distance: 92.1
click at [1404, 267] on div "2 Cell Insulator (C24850-CSE-101012-300-AA-00) Description C24850-CSE-101012-30…" at bounding box center [875, 312] width 1235 height 122
click at [1459, 284] on div "$401.92" at bounding box center [1442, 312] width 101 height 122
drag, startPoint x: 1446, startPoint y: 272, endPoint x: 1496, endPoint y: 272, distance: 50.0
click at [1496, 272] on div "Qty Cost Markup Price Total 2 CSE-101012-490-AA-00 Description Plate Colour Nat…" at bounding box center [875, 256] width 1284 height 566
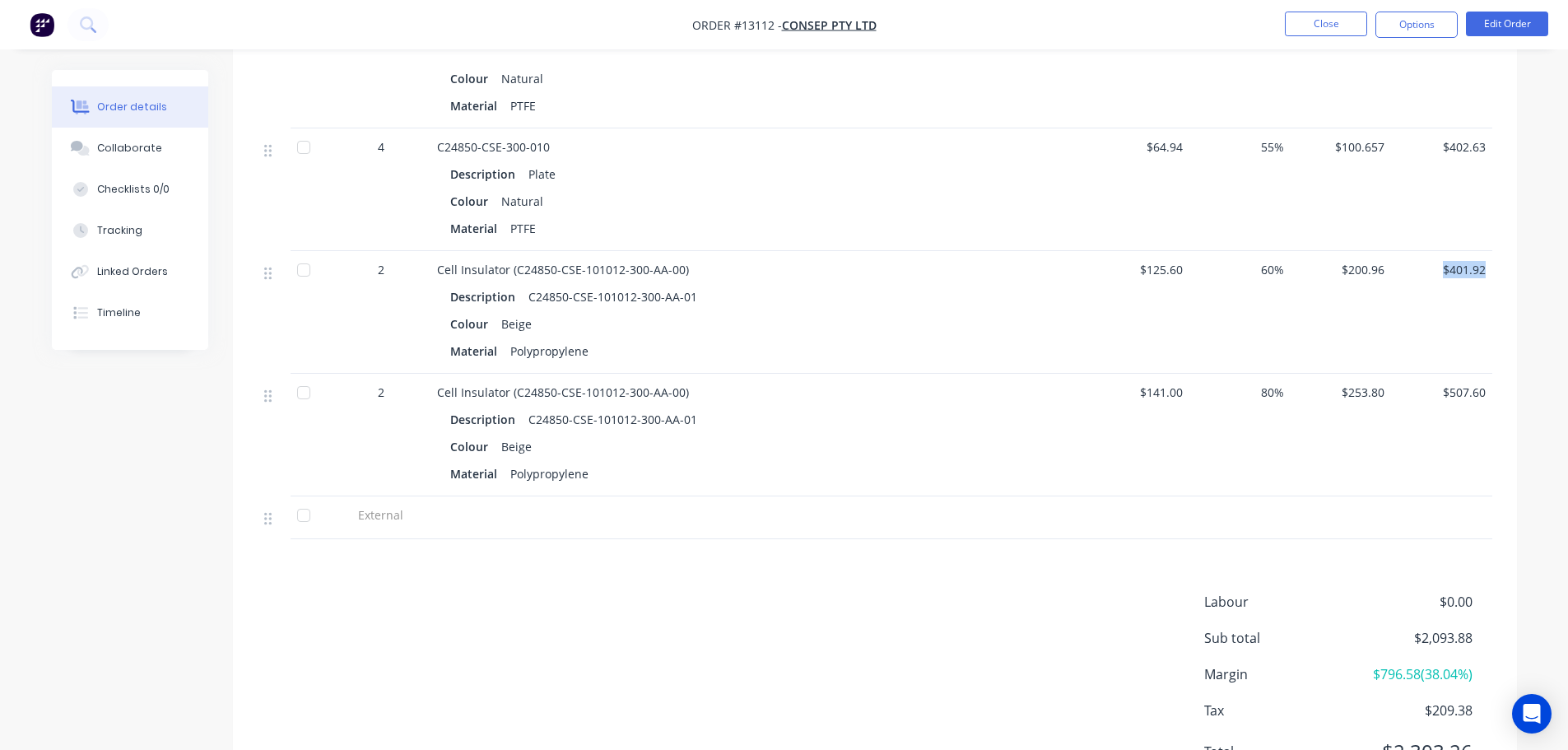
click at [1471, 299] on div "$401.92" at bounding box center [1442, 312] width 101 height 122
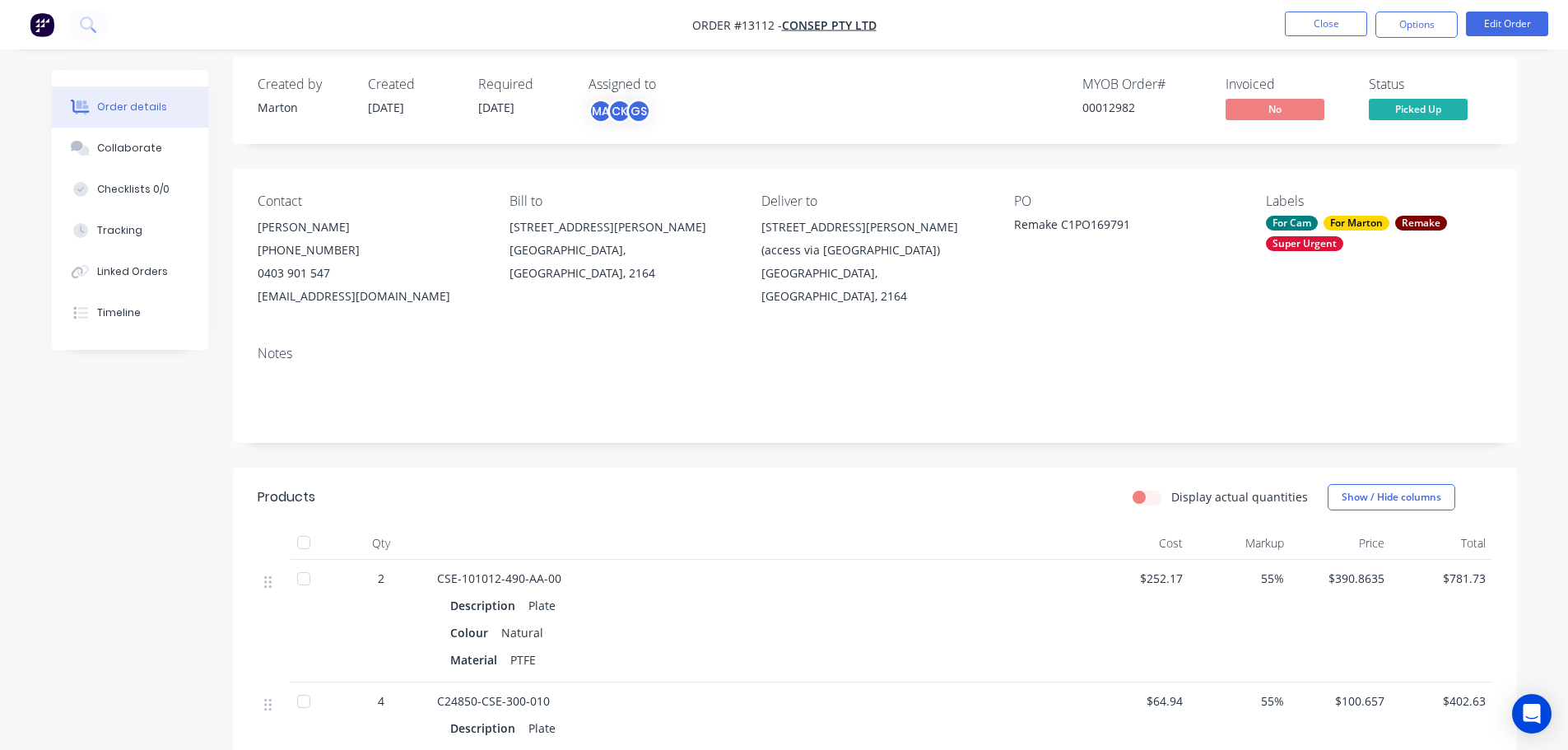
scroll to position [0, 0]
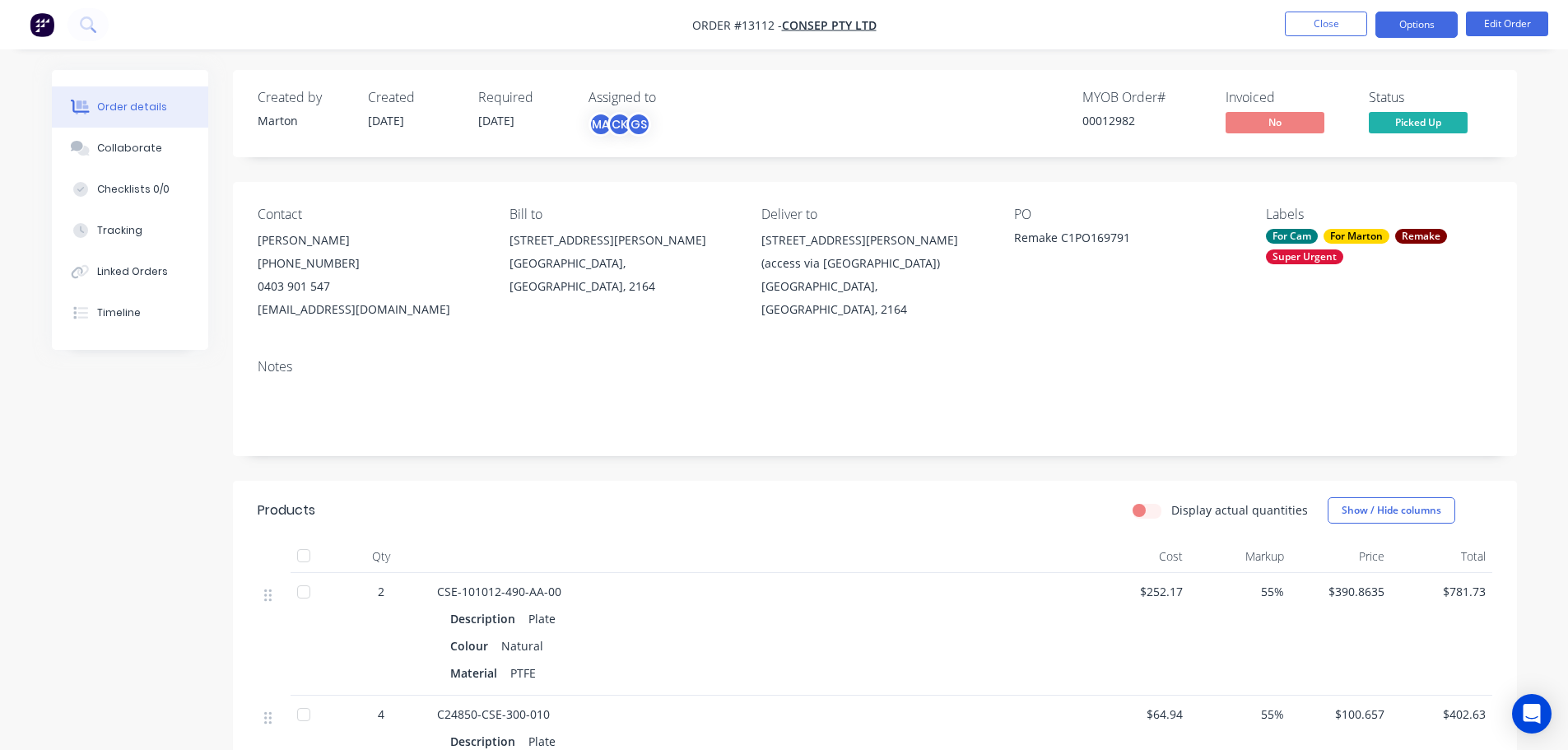
click at [1400, 36] on button "Options" at bounding box center [1417, 25] width 83 height 27
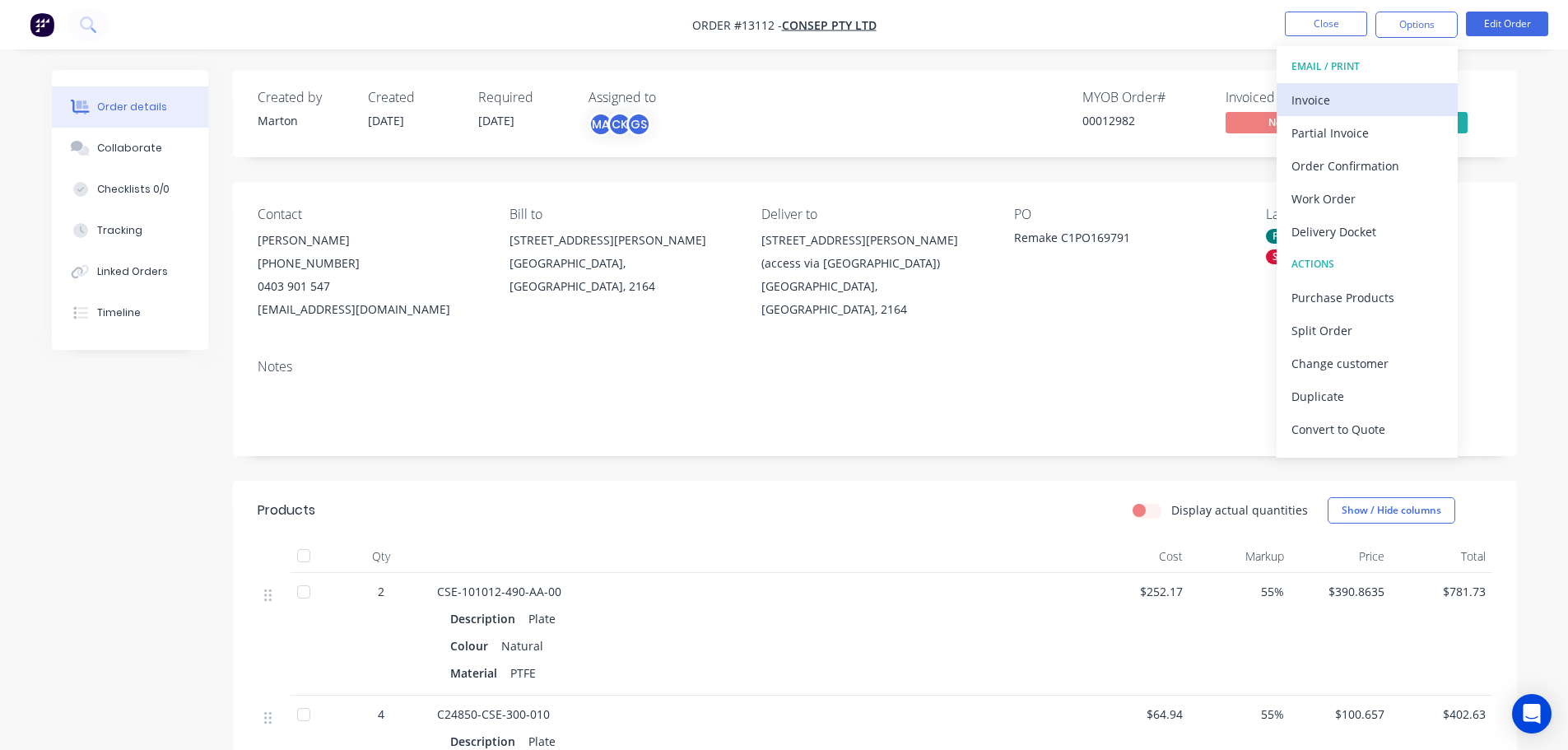
click at [1346, 101] on div "Invoice" at bounding box center [1368, 100] width 152 height 24
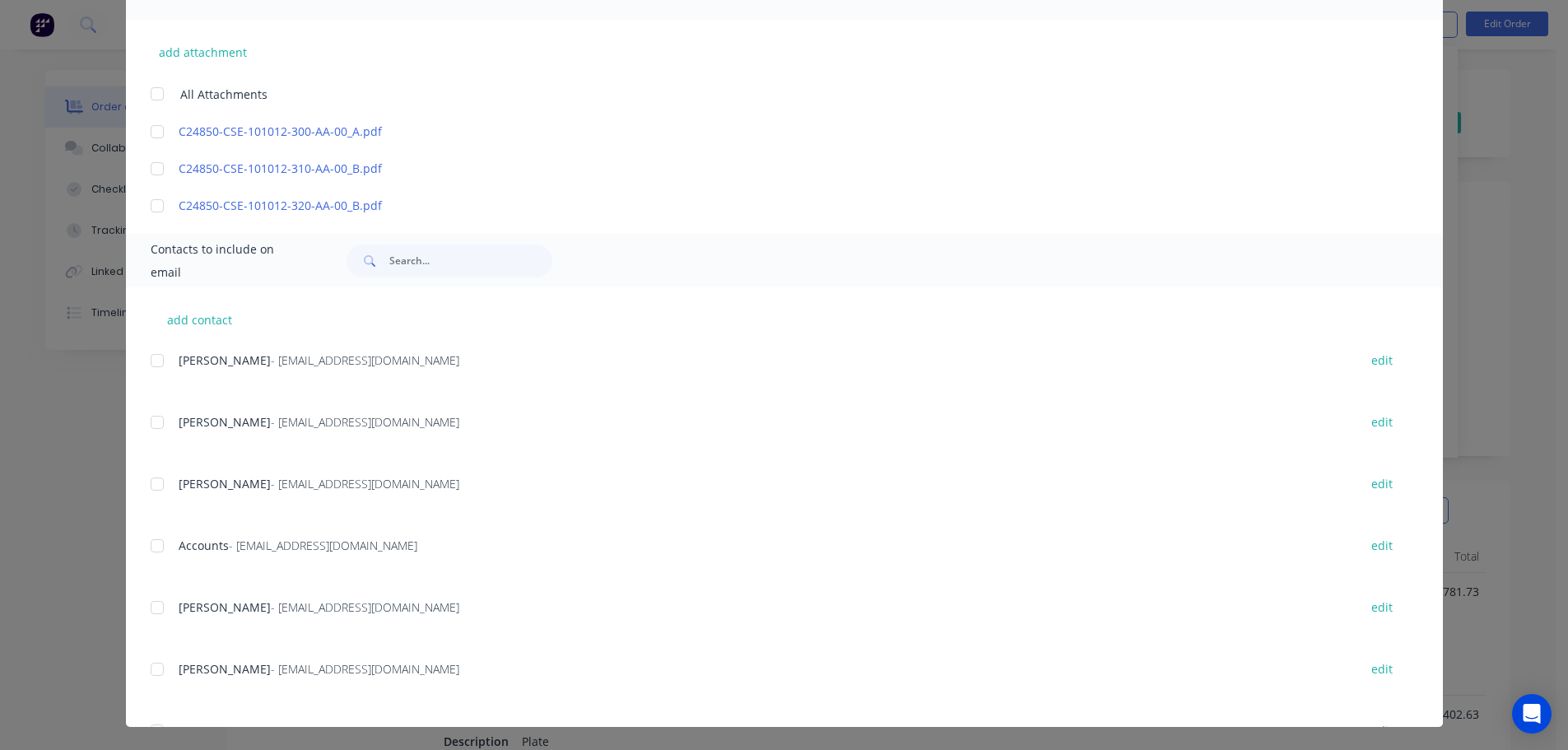
scroll to position [165, 0]
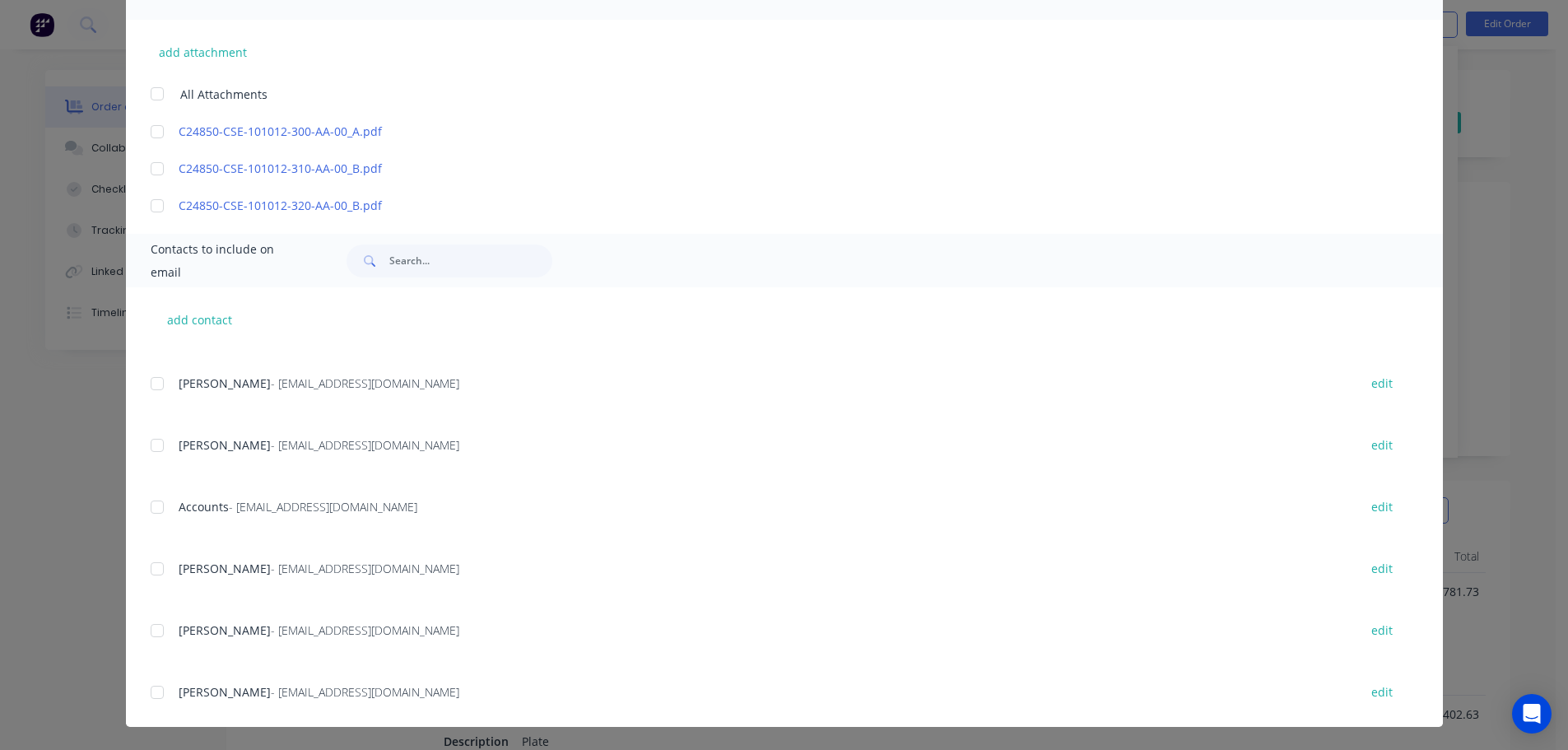
click at [149, 506] on div at bounding box center [157, 507] width 33 height 33
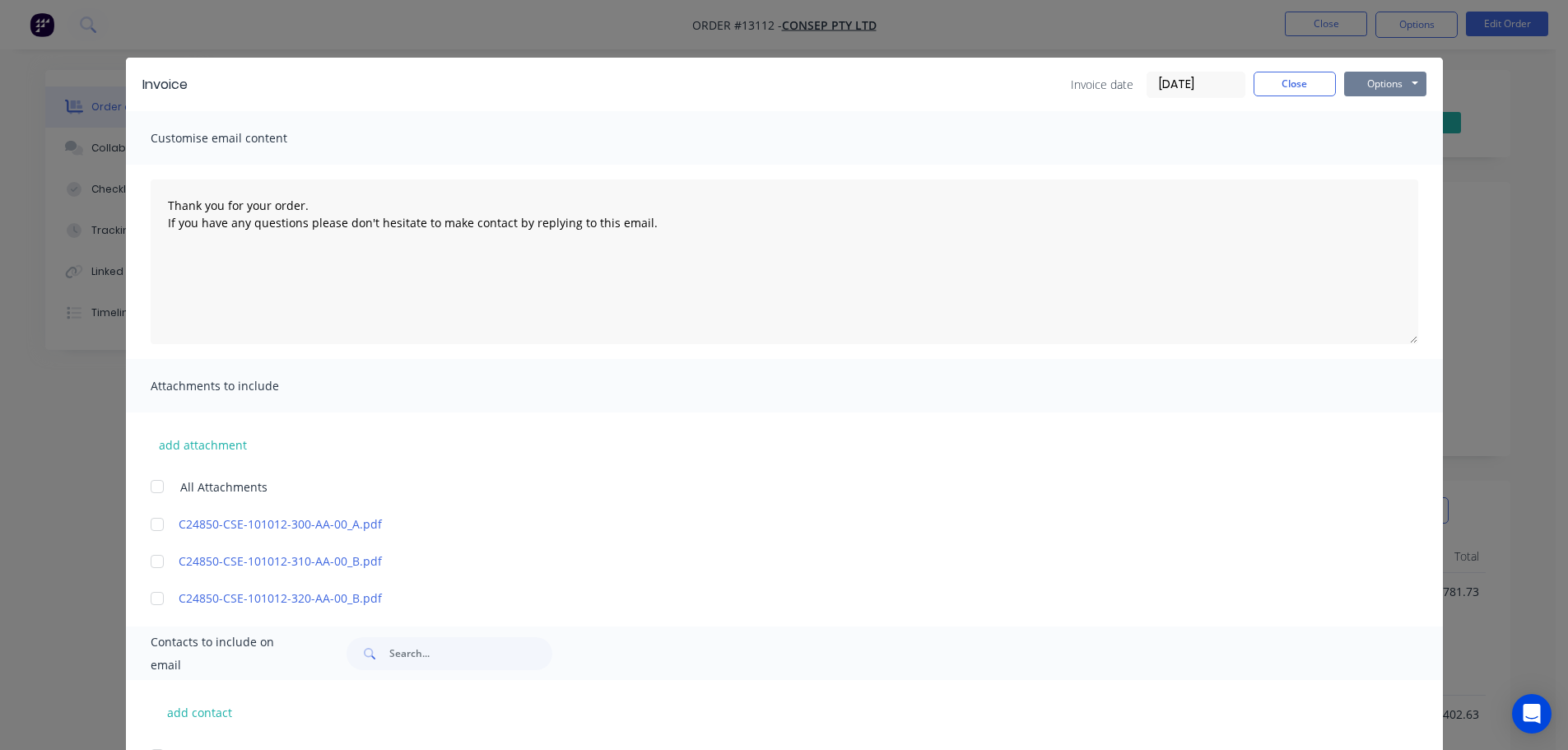
scroll to position [0, 0]
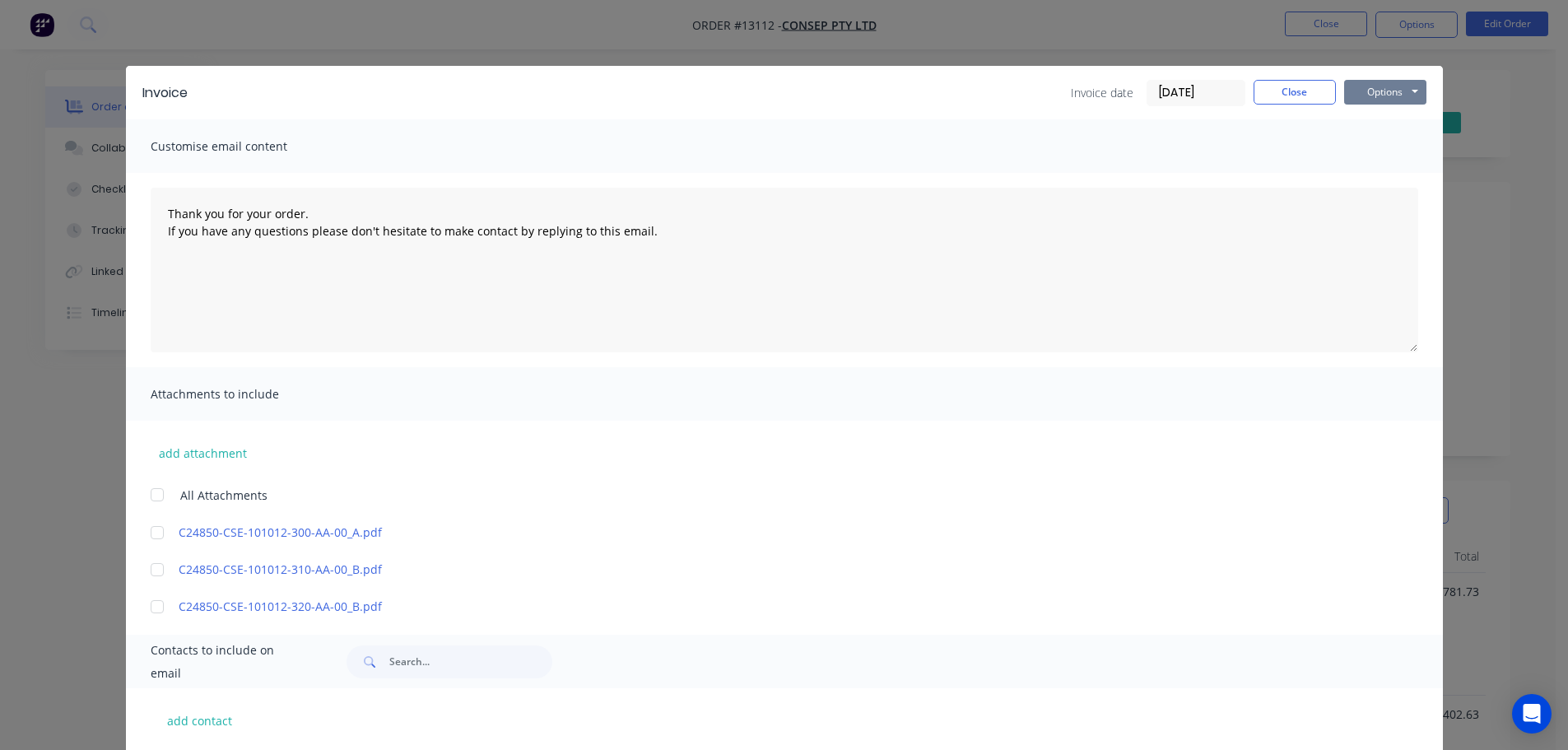
click at [1380, 93] on button "Options" at bounding box center [1386, 92] width 83 height 25
click at [1379, 127] on button "Preview" at bounding box center [1397, 121] width 106 height 28
click at [1298, 102] on button "Close" at bounding box center [1295, 92] width 83 height 25
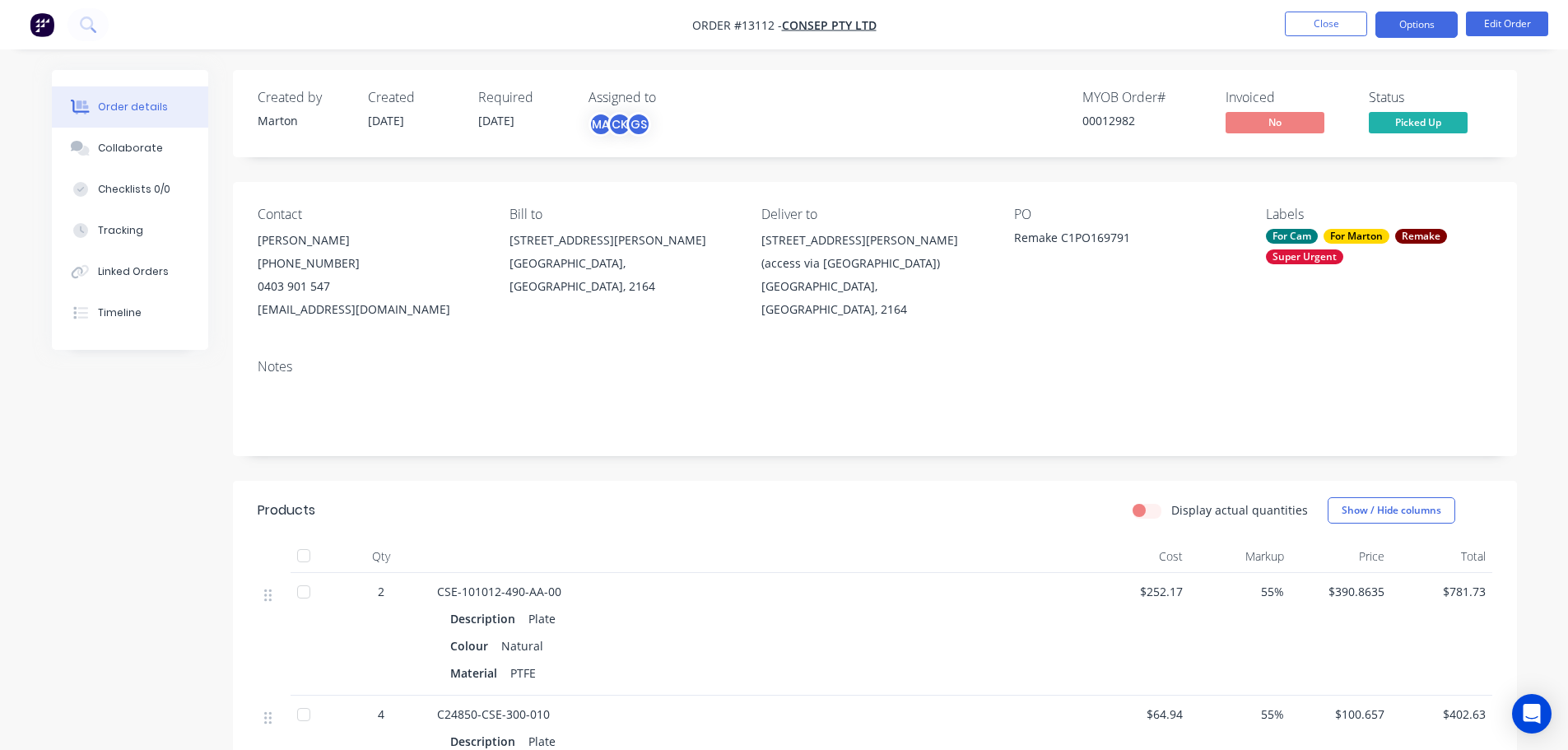
click at [1398, 35] on button "Options" at bounding box center [1417, 25] width 83 height 27
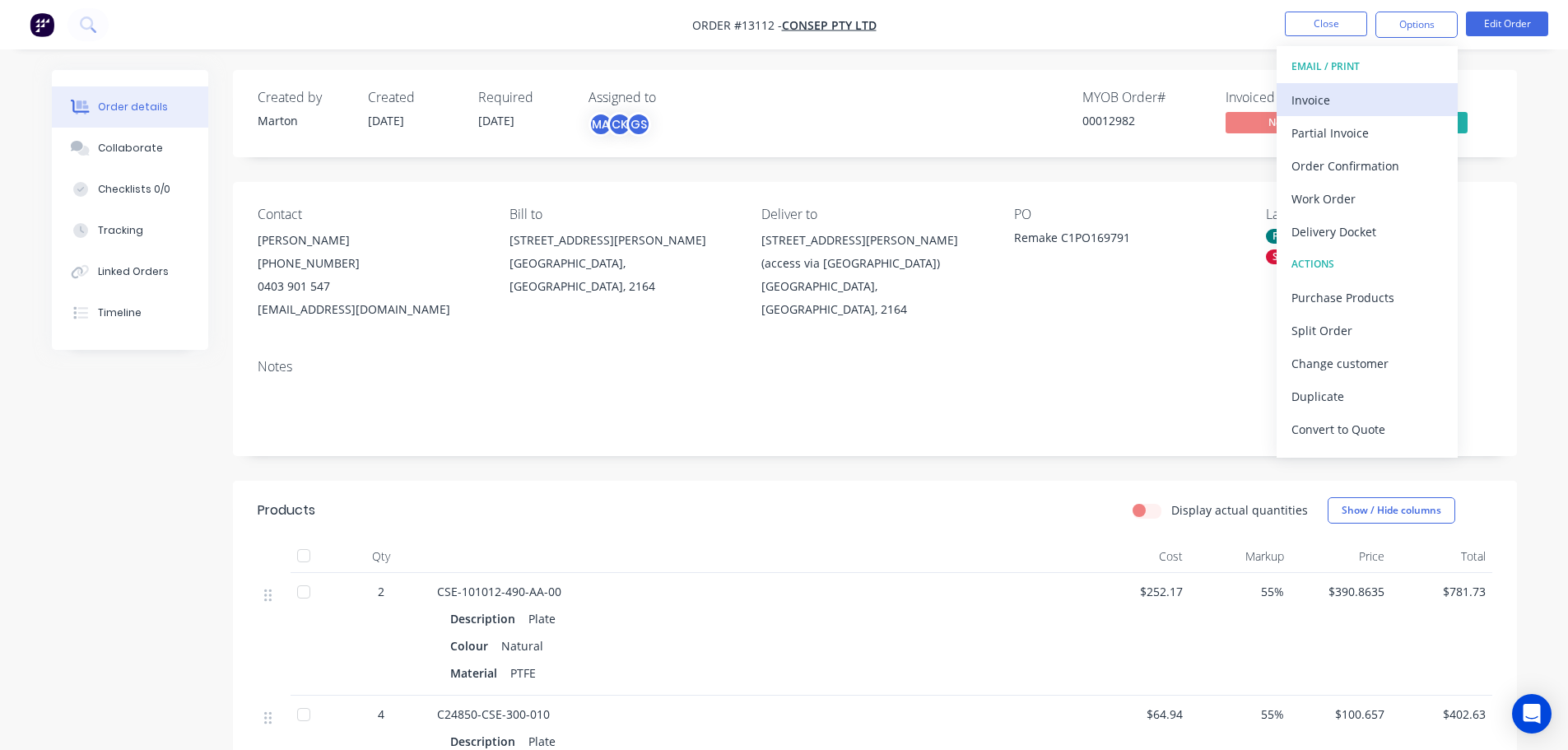
click at [1353, 92] on div "Invoice" at bounding box center [1368, 100] width 152 height 24
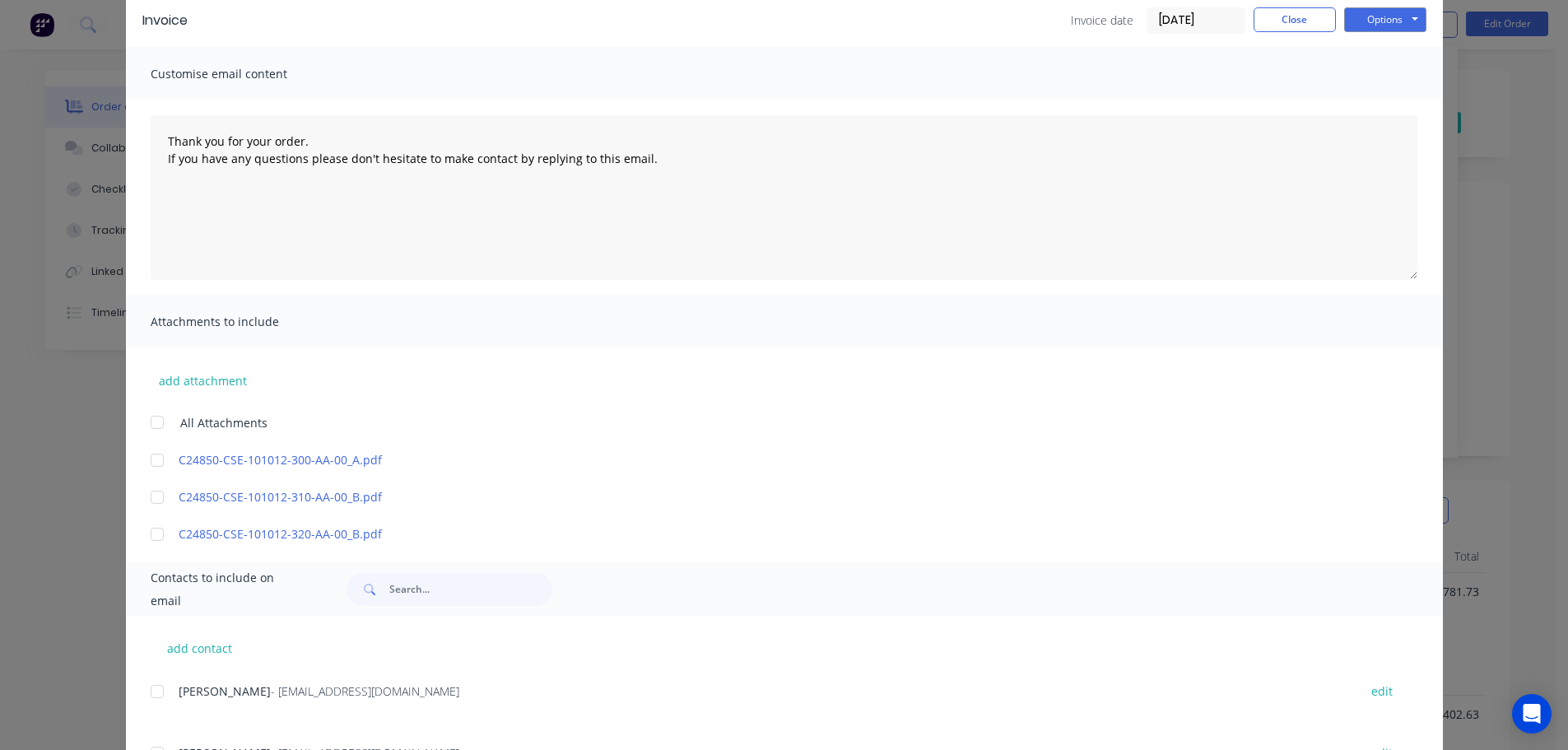
scroll to position [401, 0]
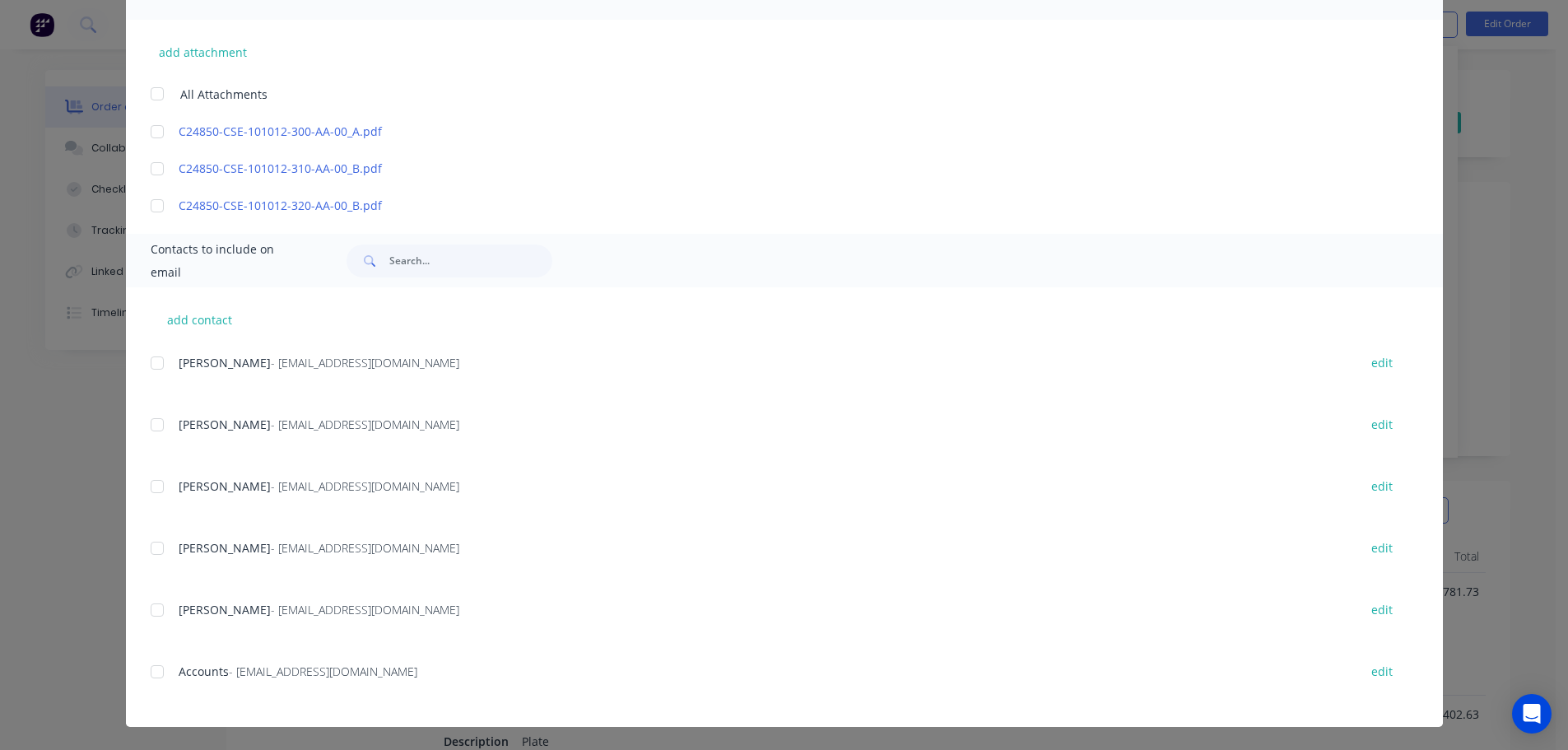
click at [154, 676] on div at bounding box center [157, 672] width 33 height 33
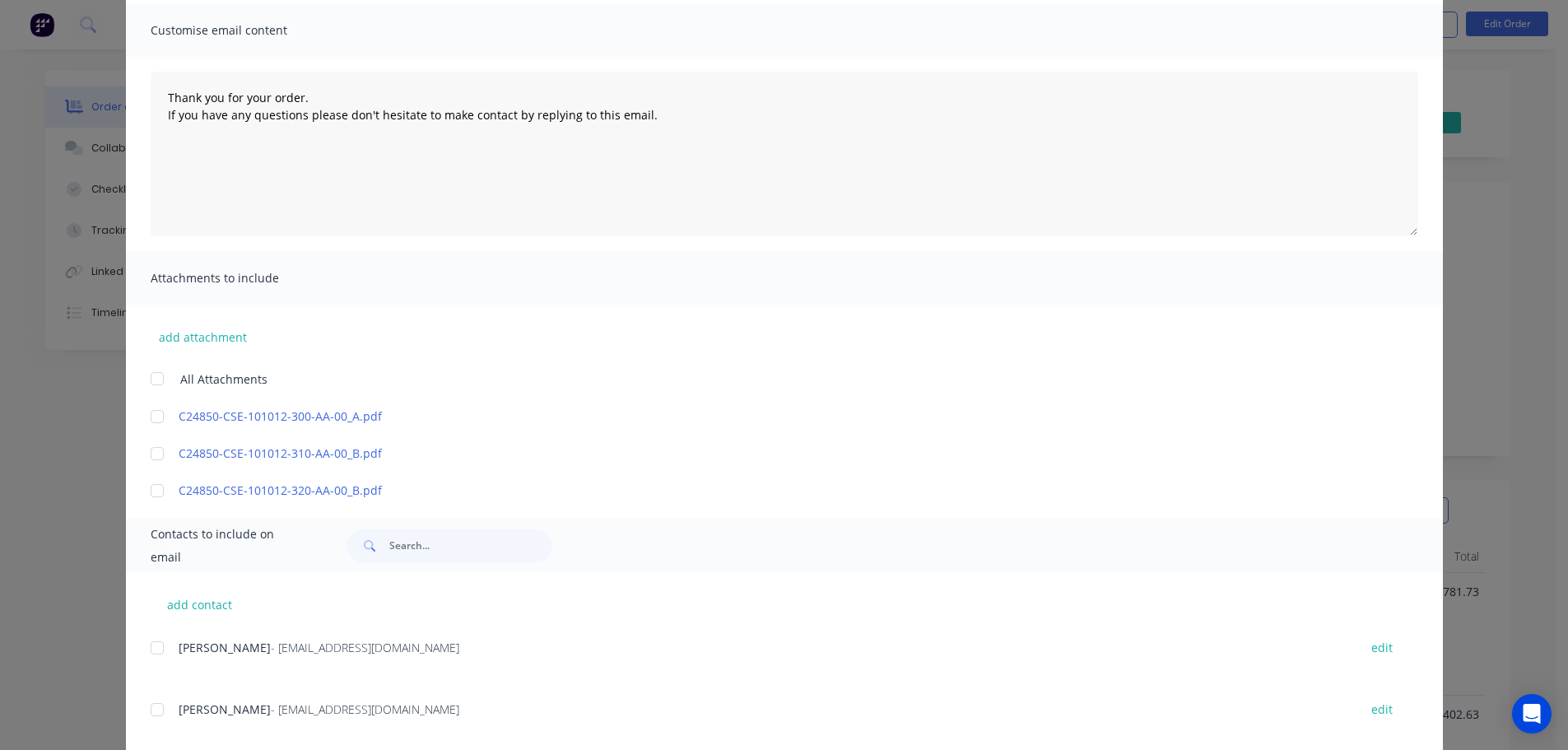
scroll to position [72, 0]
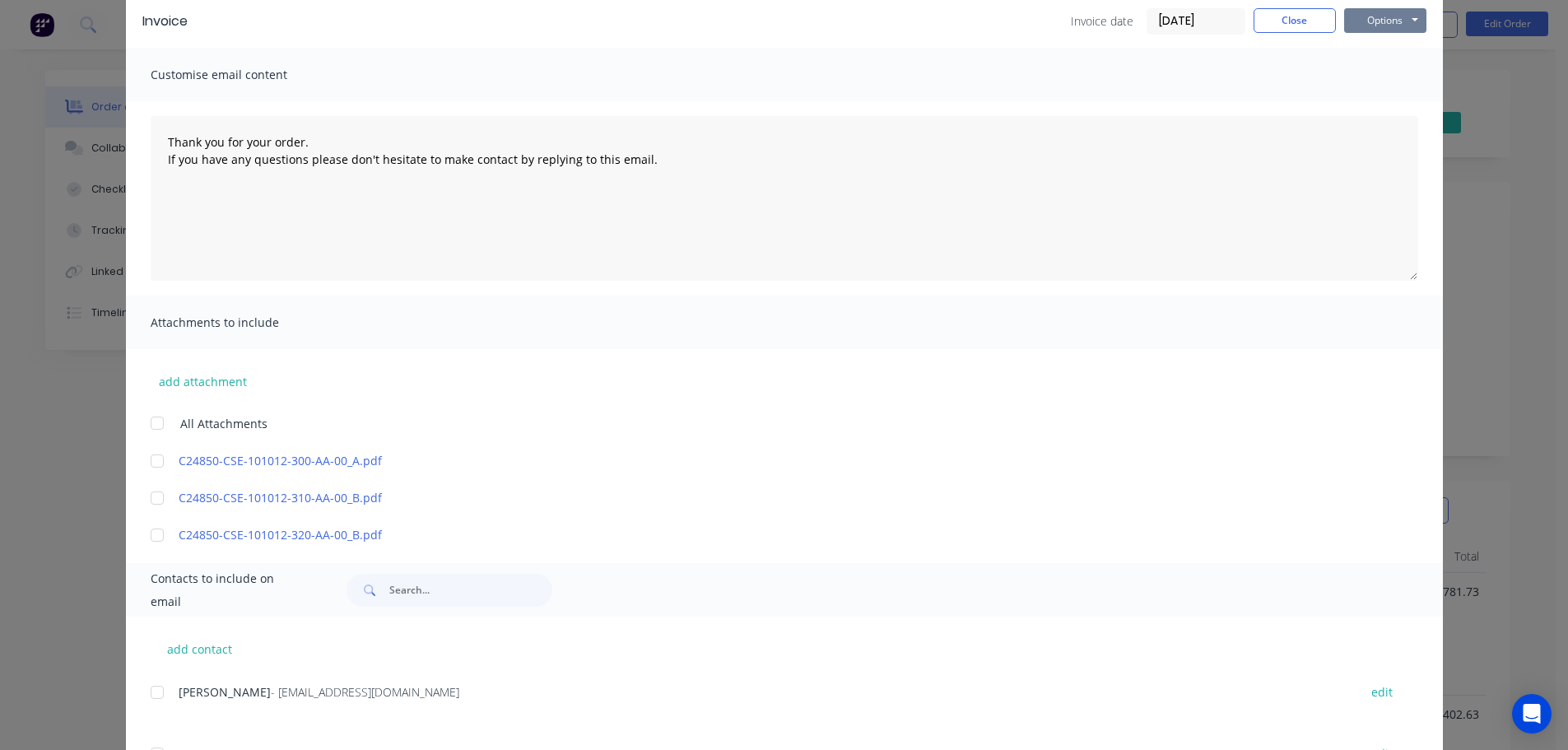
click at [1379, 13] on button "Options" at bounding box center [1386, 20] width 83 height 25
click at [1368, 99] on button "Email" at bounding box center [1397, 104] width 106 height 28
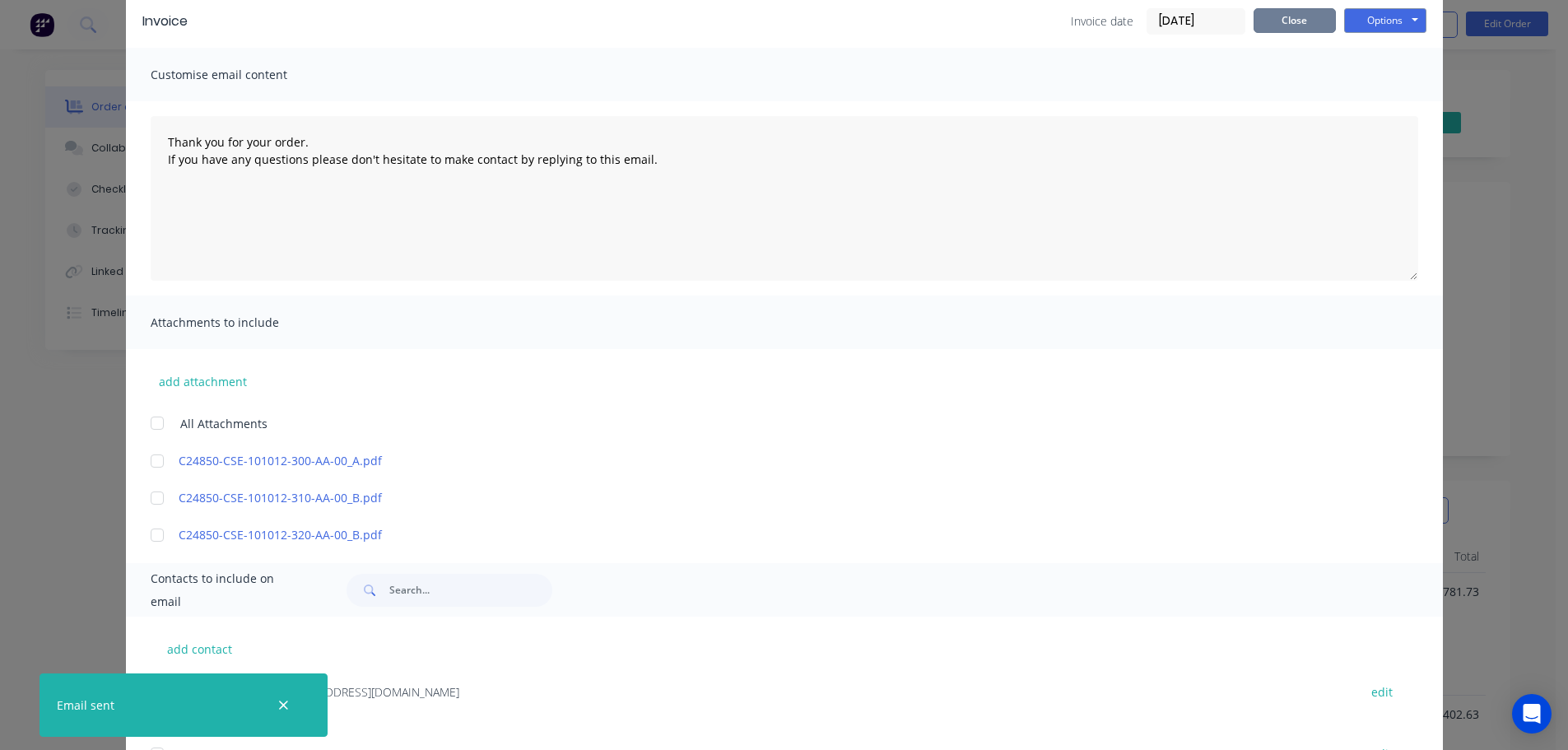
click at [1280, 20] on button "Close" at bounding box center [1295, 20] width 83 height 25
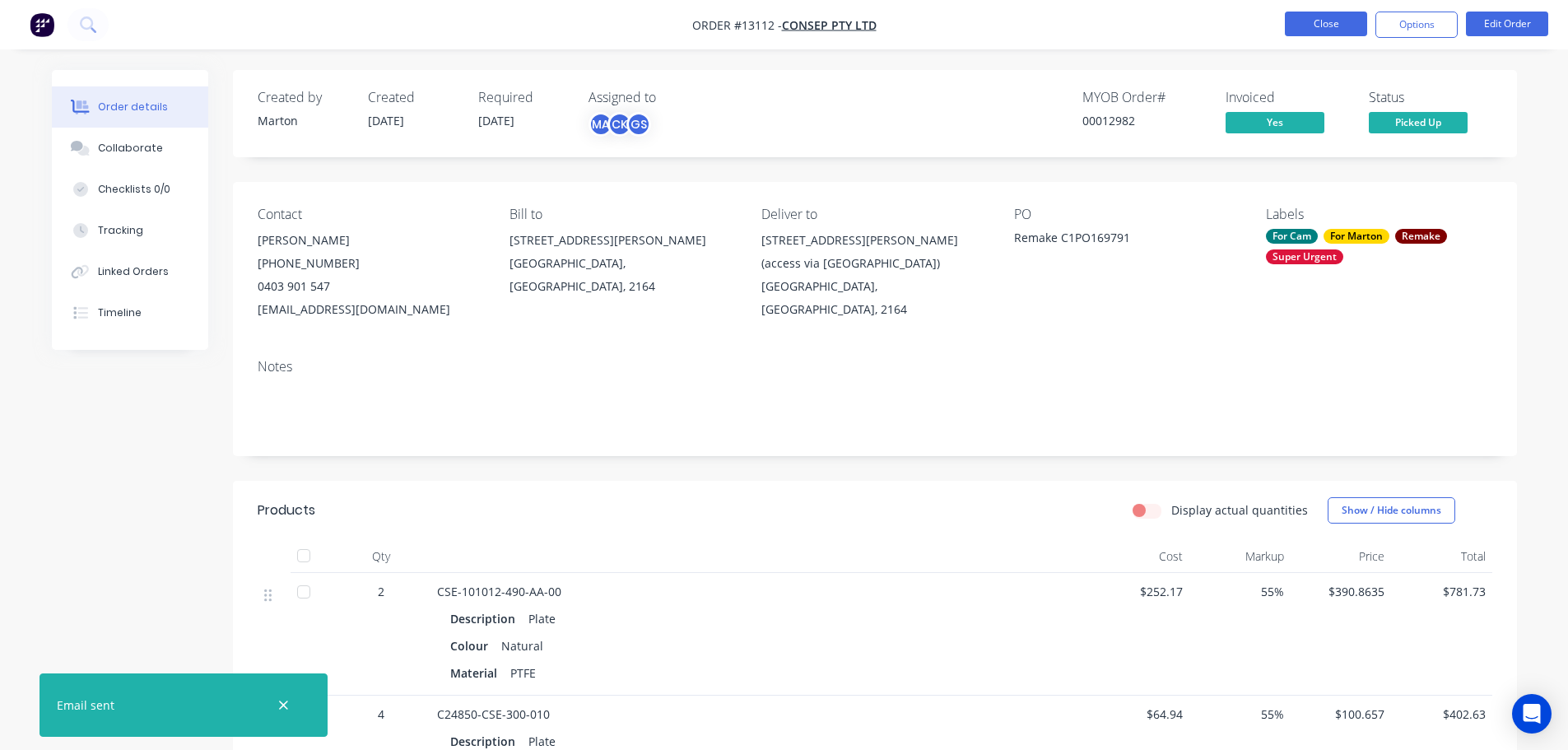
click at [1324, 21] on button "Close" at bounding box center [1326, 24] width 83 height 25
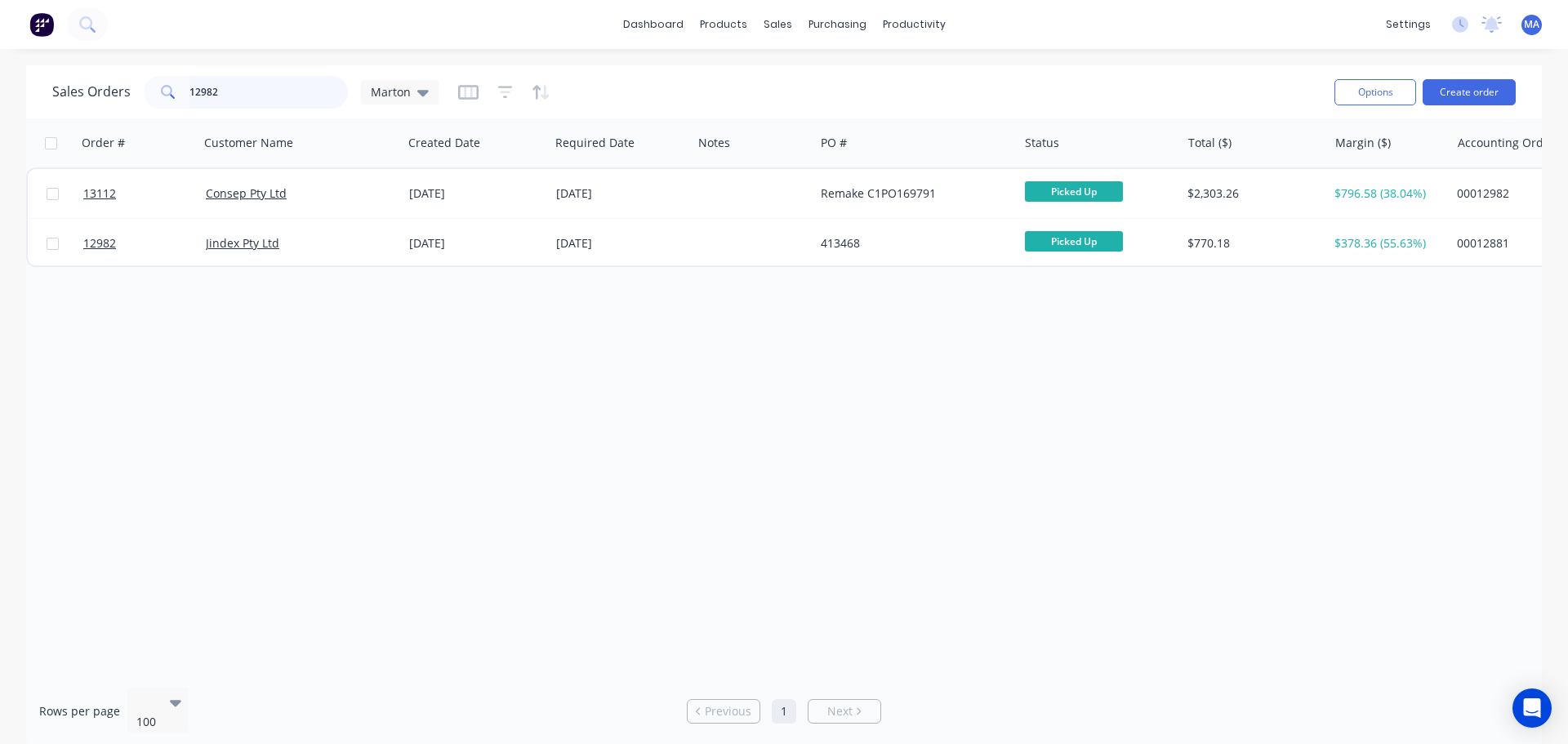
drag, startPoint x: 299, startPoint y: 105, endPoint x: 107, endPoint y: 107, distance: 192.0
click at [107, 107] on div "Sales Orders 12982 Marton" at bounding box center [244, 92] width 386 height 33
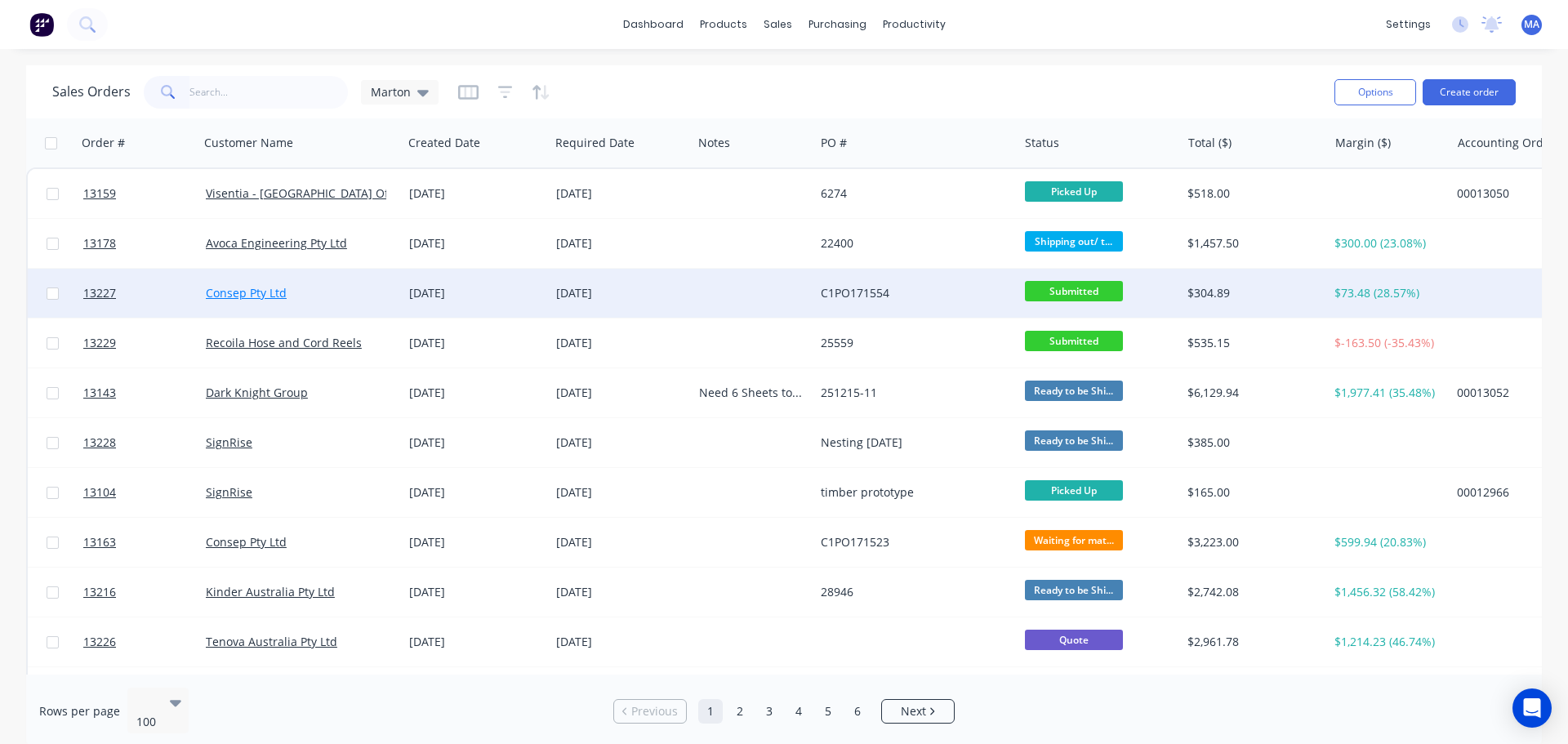
click at [263, 296] on link "Consep Pty Ltd" at bounding box center [246, 292] width 81 height 16
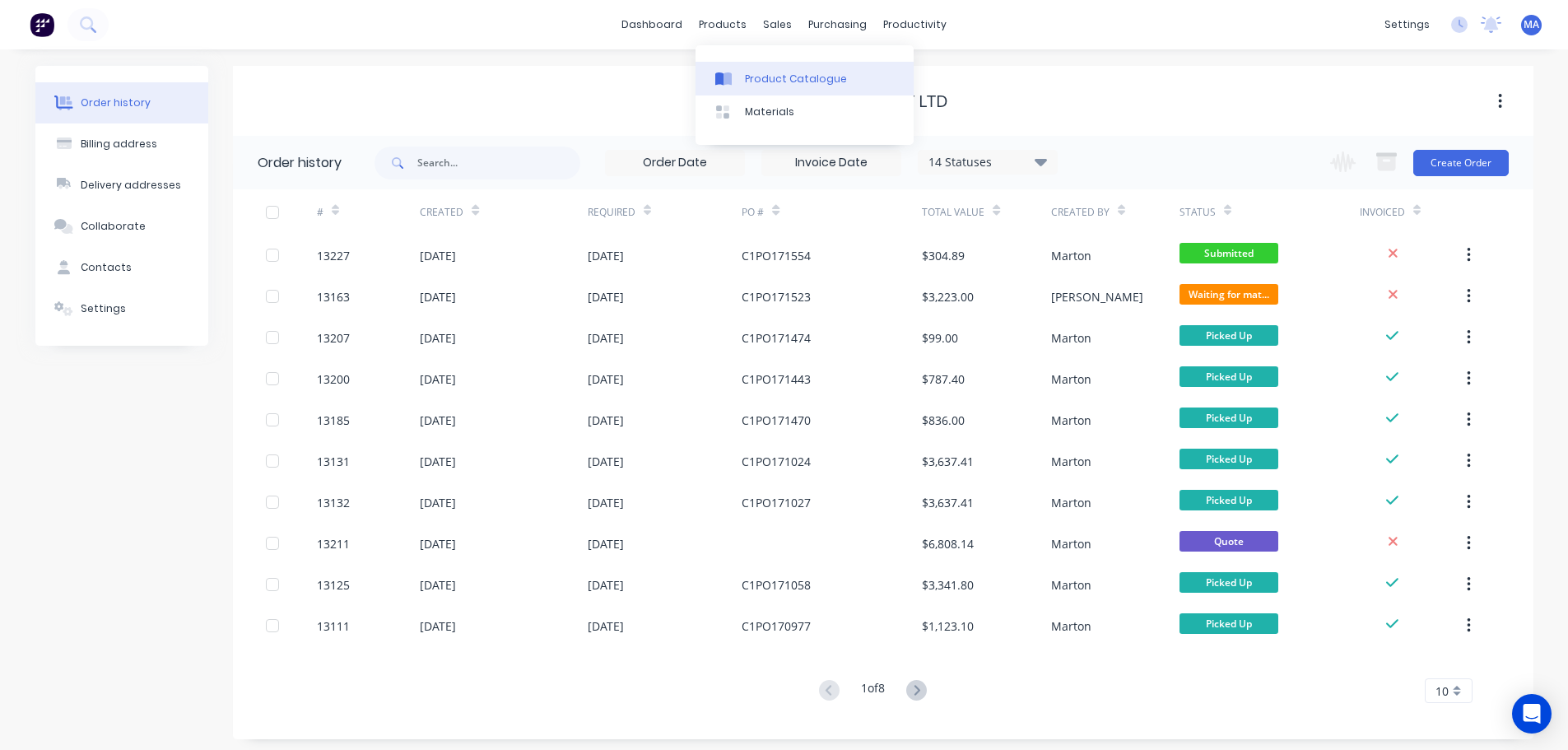
click at [755, 83] on div "Product Catalogue" at bounding box center [795, 79] width 102 height 15
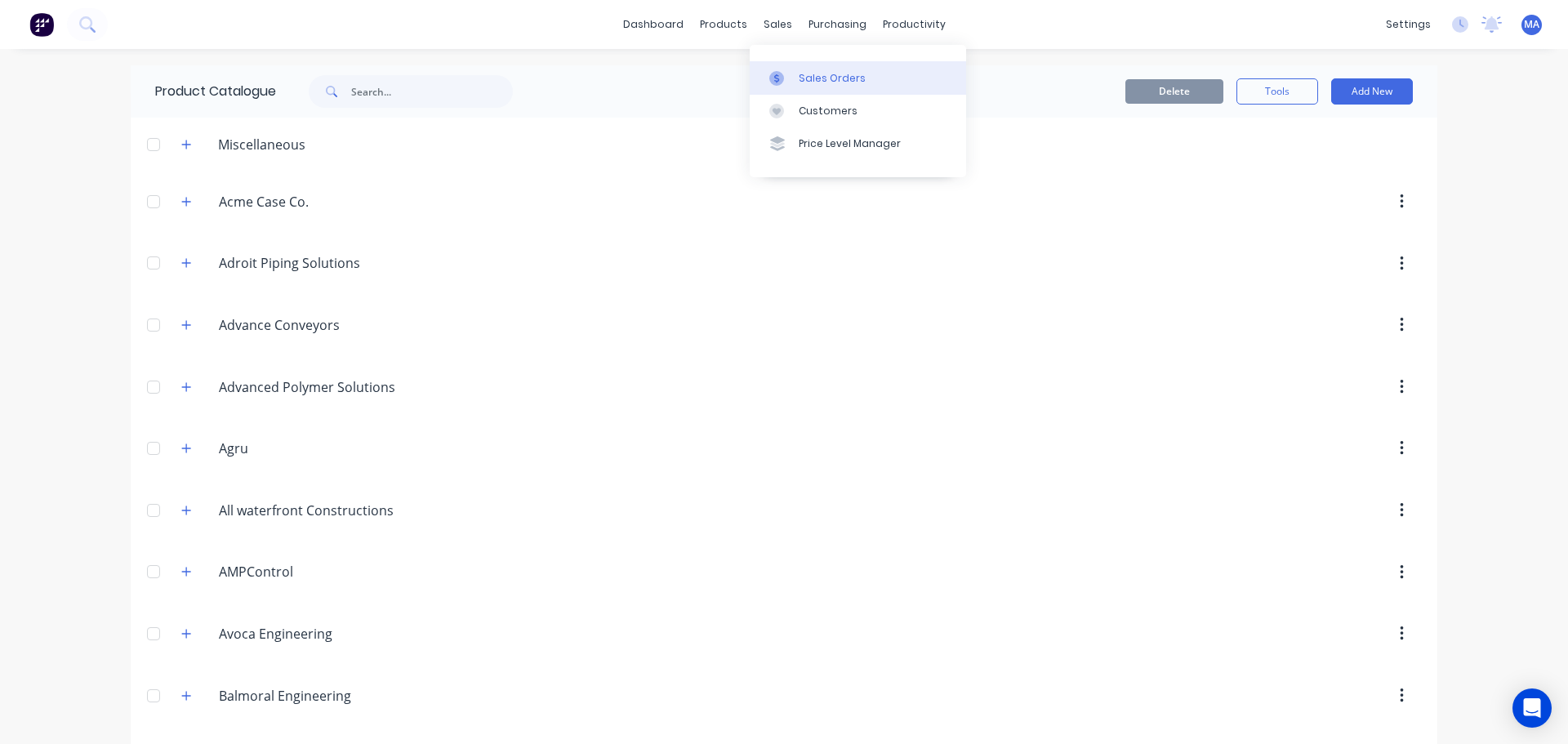
click at [802, 78] on div "Sales Orders" at bounding box center [831, 78] width 67 height 15
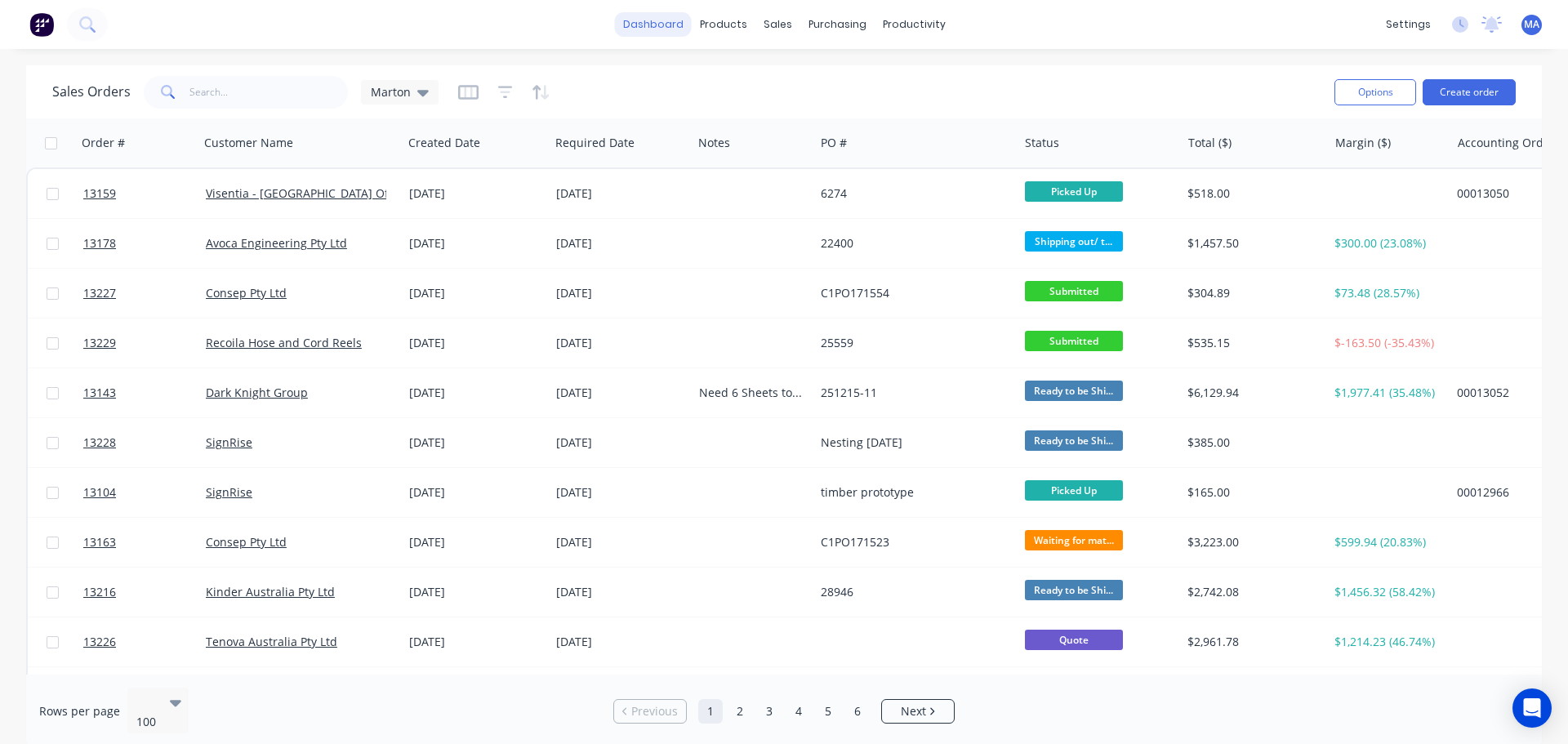
click at [663, 26] on link "dashboard" at bounding box center [653, 24] width 77 height 25
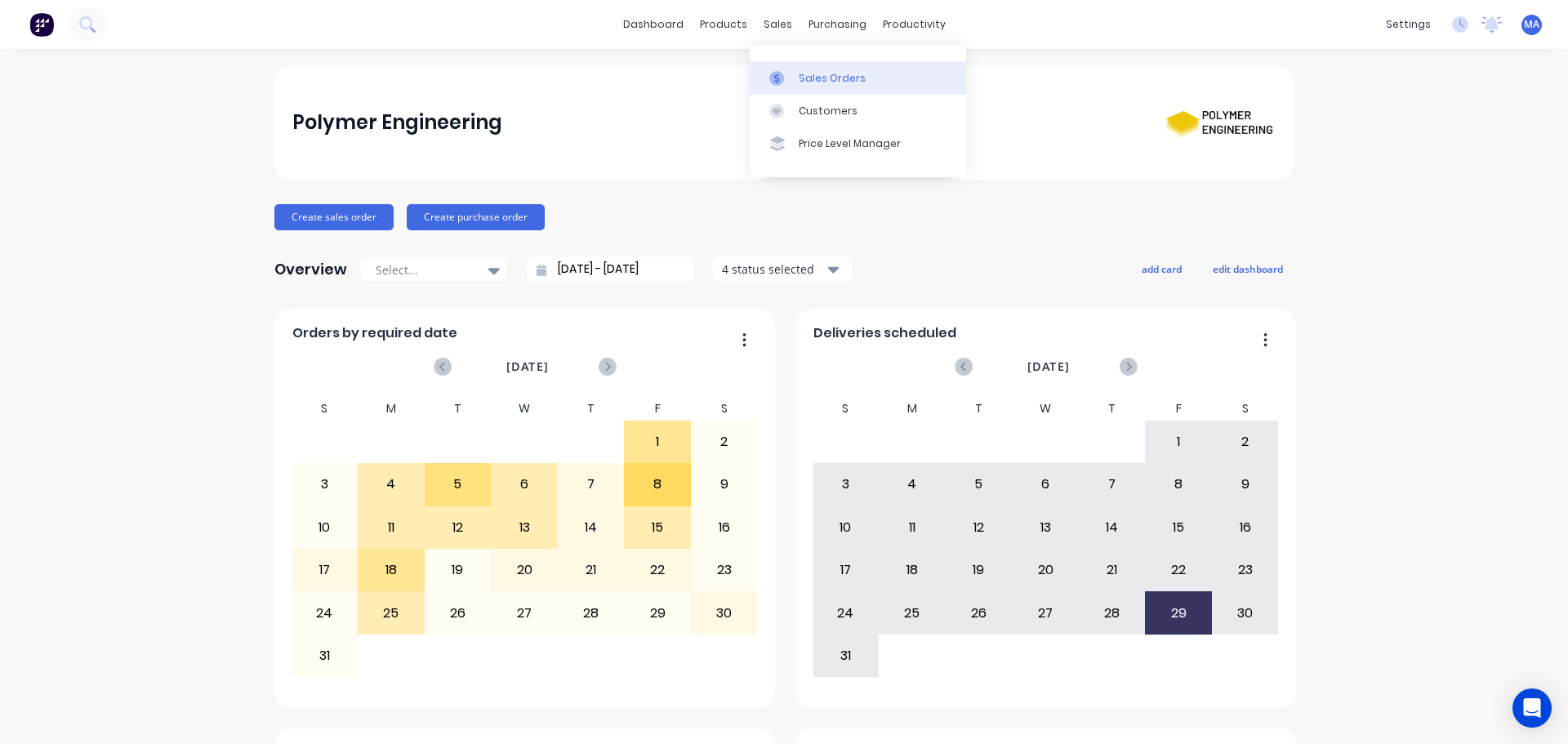
click at [799, 84] on div "Sales Orders" at bounding box center [831, 78] width 67 height 15
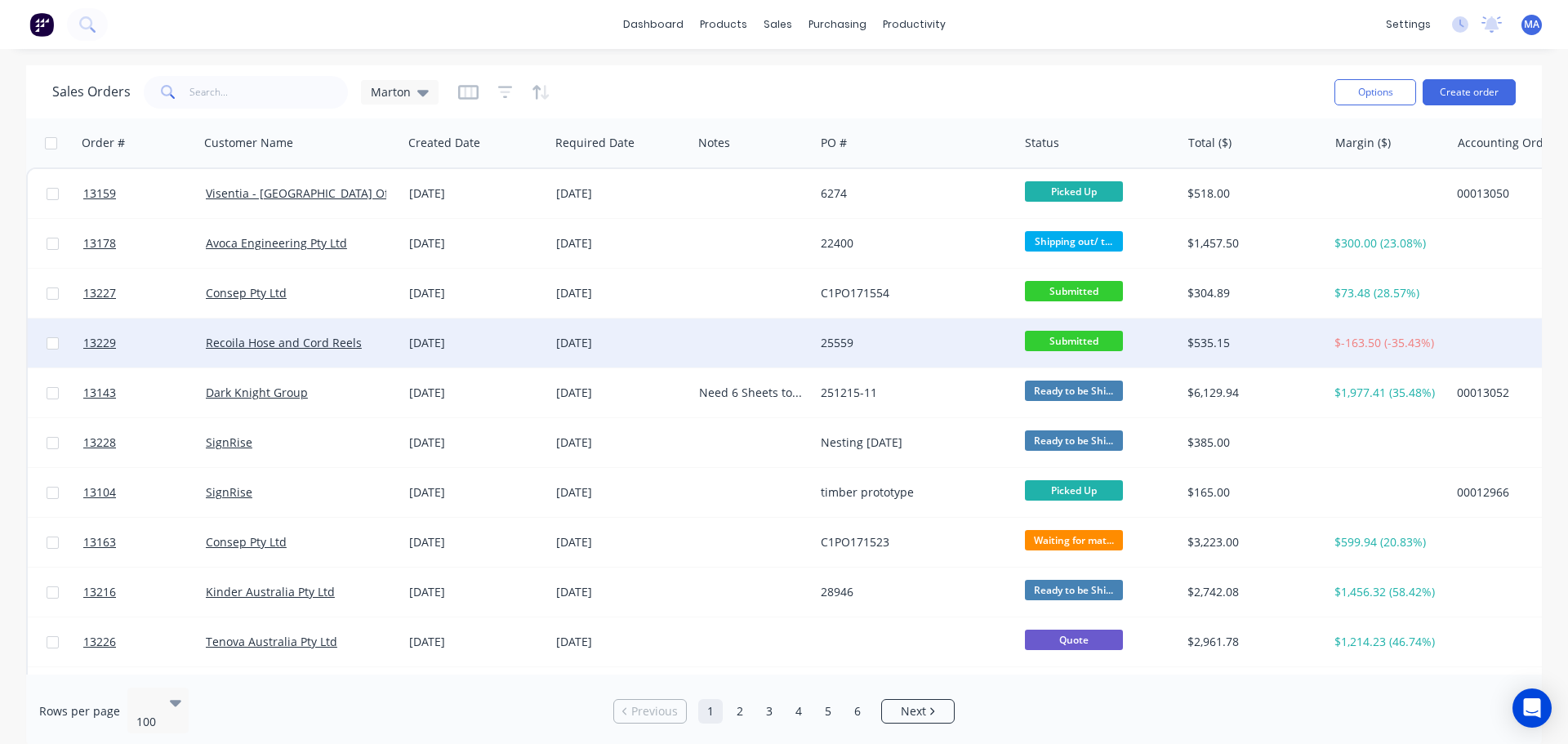
click at [766, 342] on div at bounding box center [753, 343] width 122 height 49
click at [871, 346] on div "25559" at bounding box center [911, 343] width 182 height 16
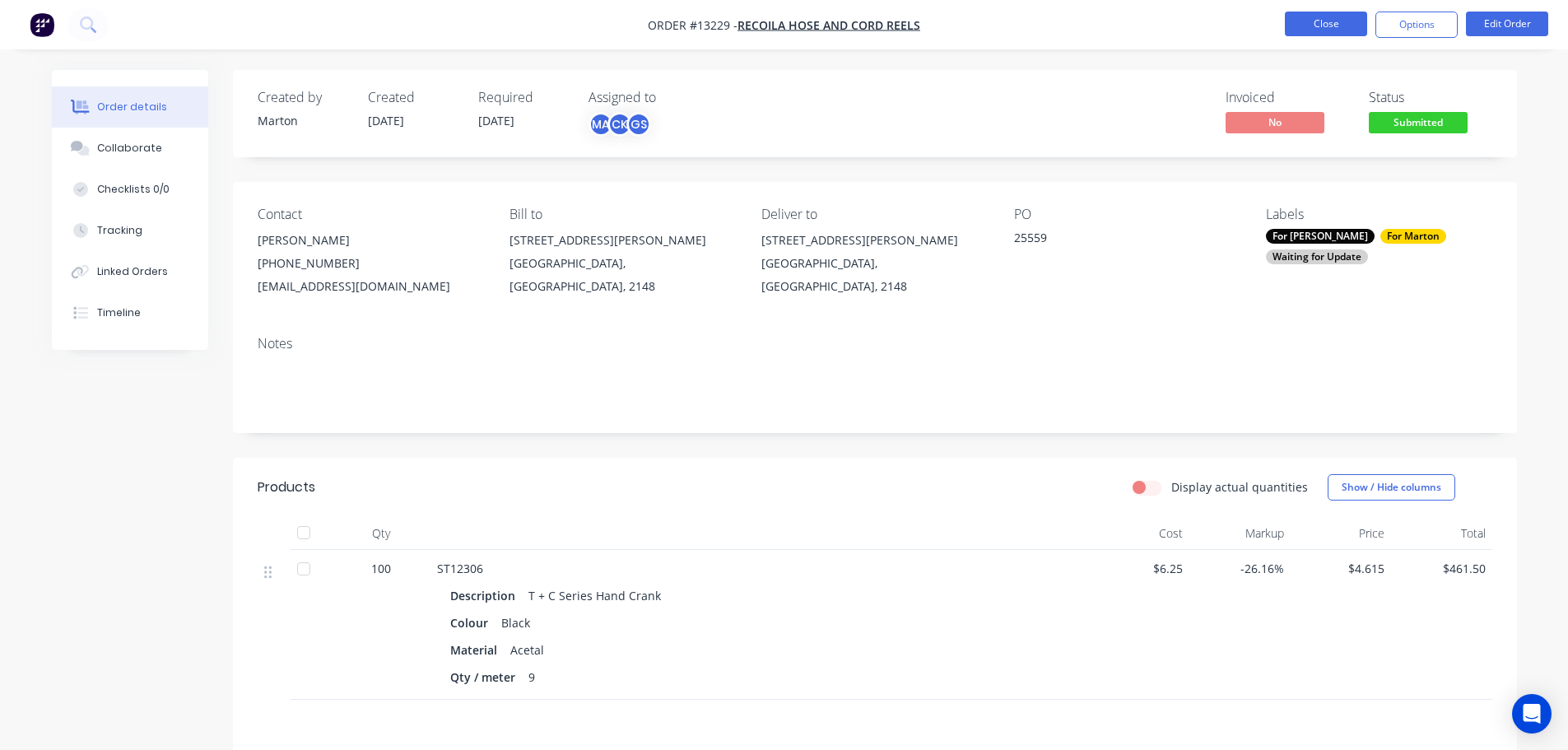
click at [1347, 21] on button "Close" at bounding box center [1326, 24] width 83 height 25
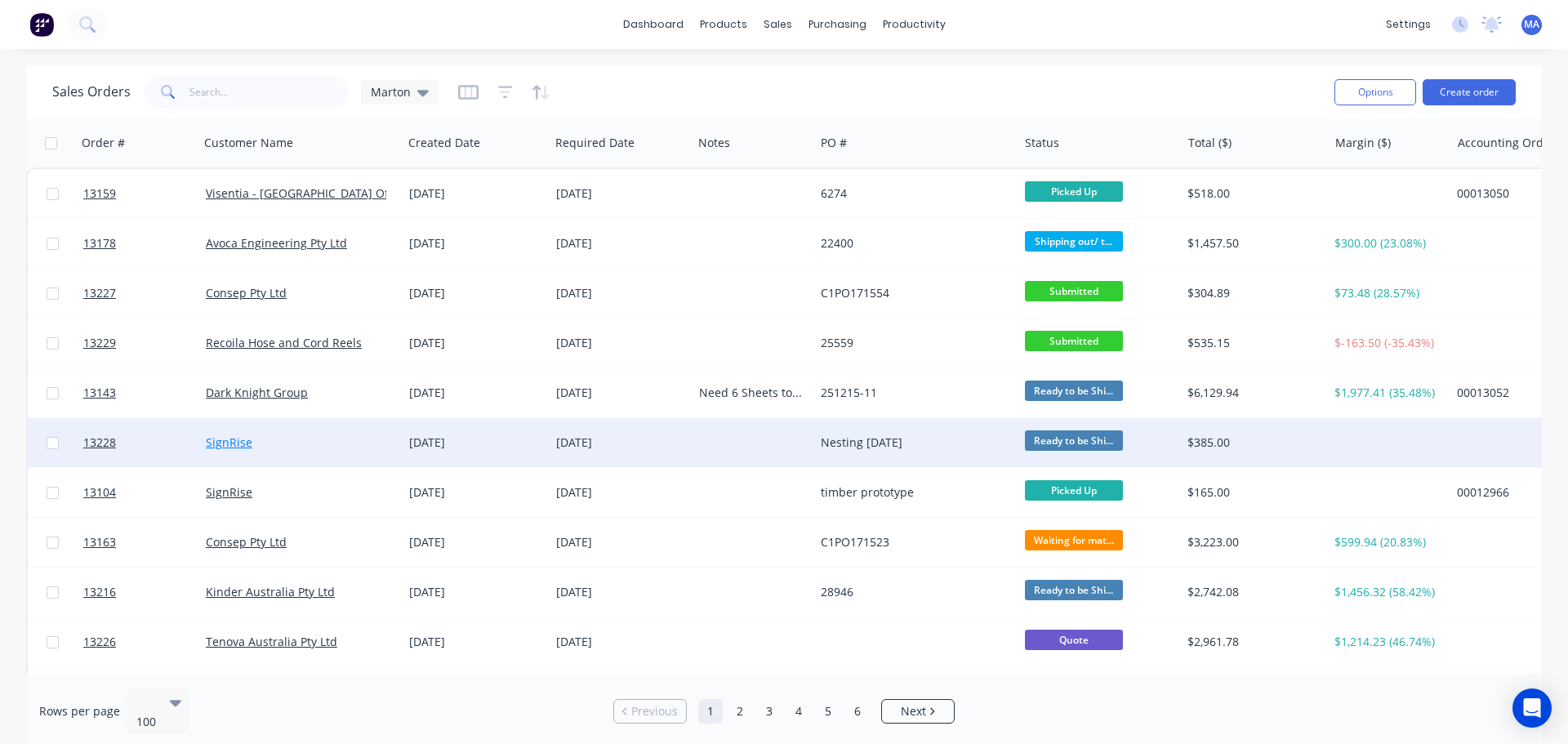
click at [233, 442] on link "SignRise" at bounding box center [229, 441] width 47 height 16
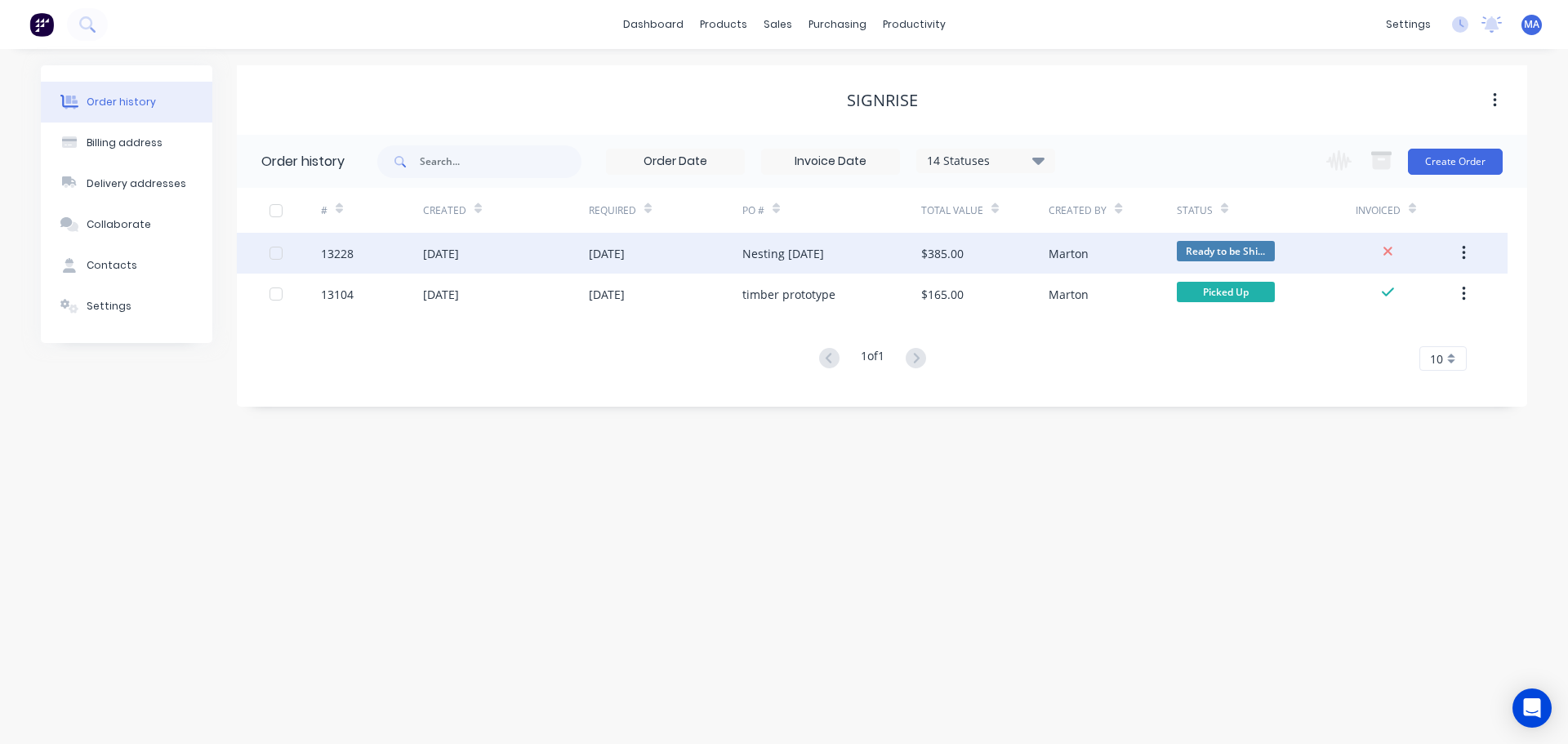
click at [899, 244] on div "Nesting 10-08-2025" at bounding box center [832, 253] width 179 height 41
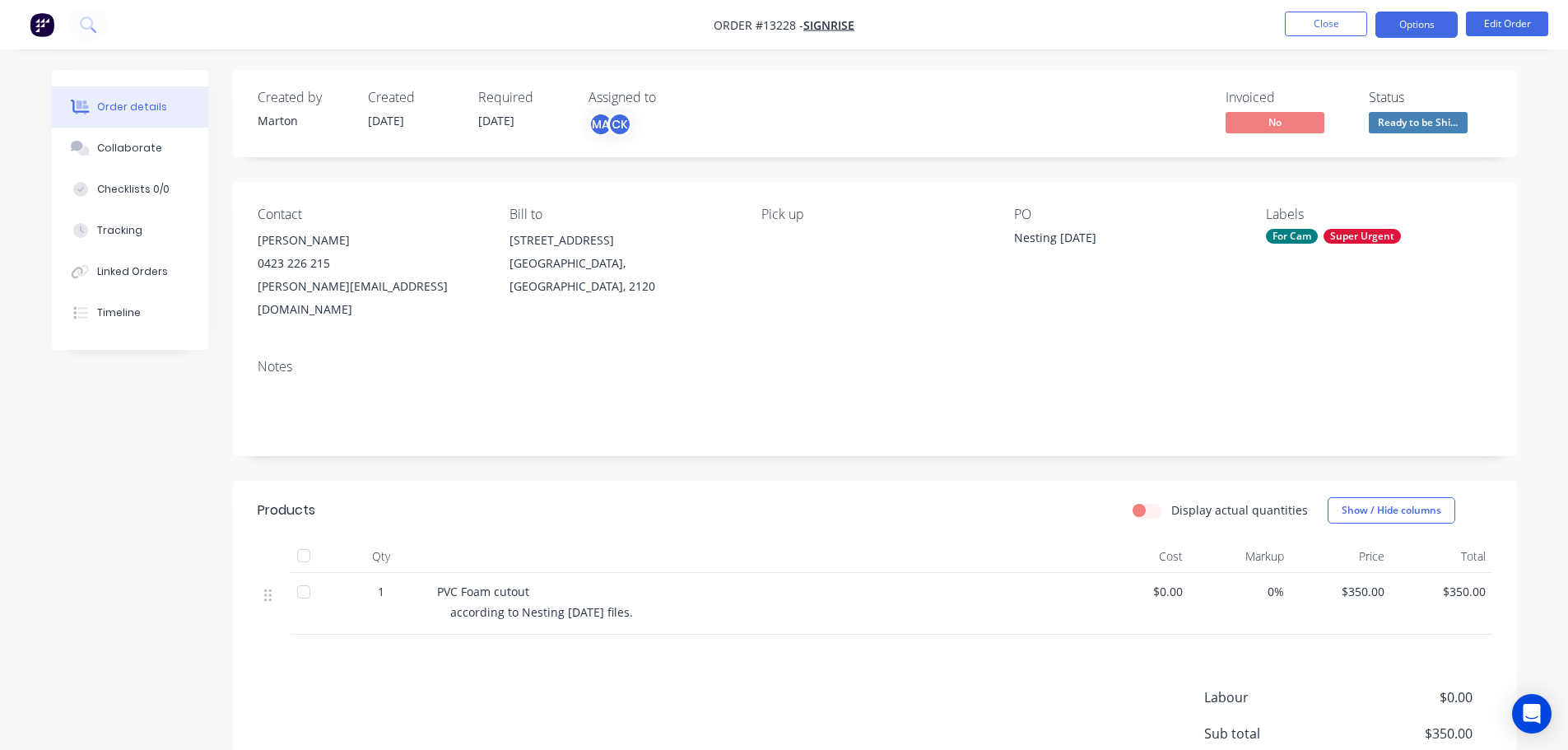
click at [1413, 28] on button "Options" at bounding box center [1417, 25] width 83 height 27
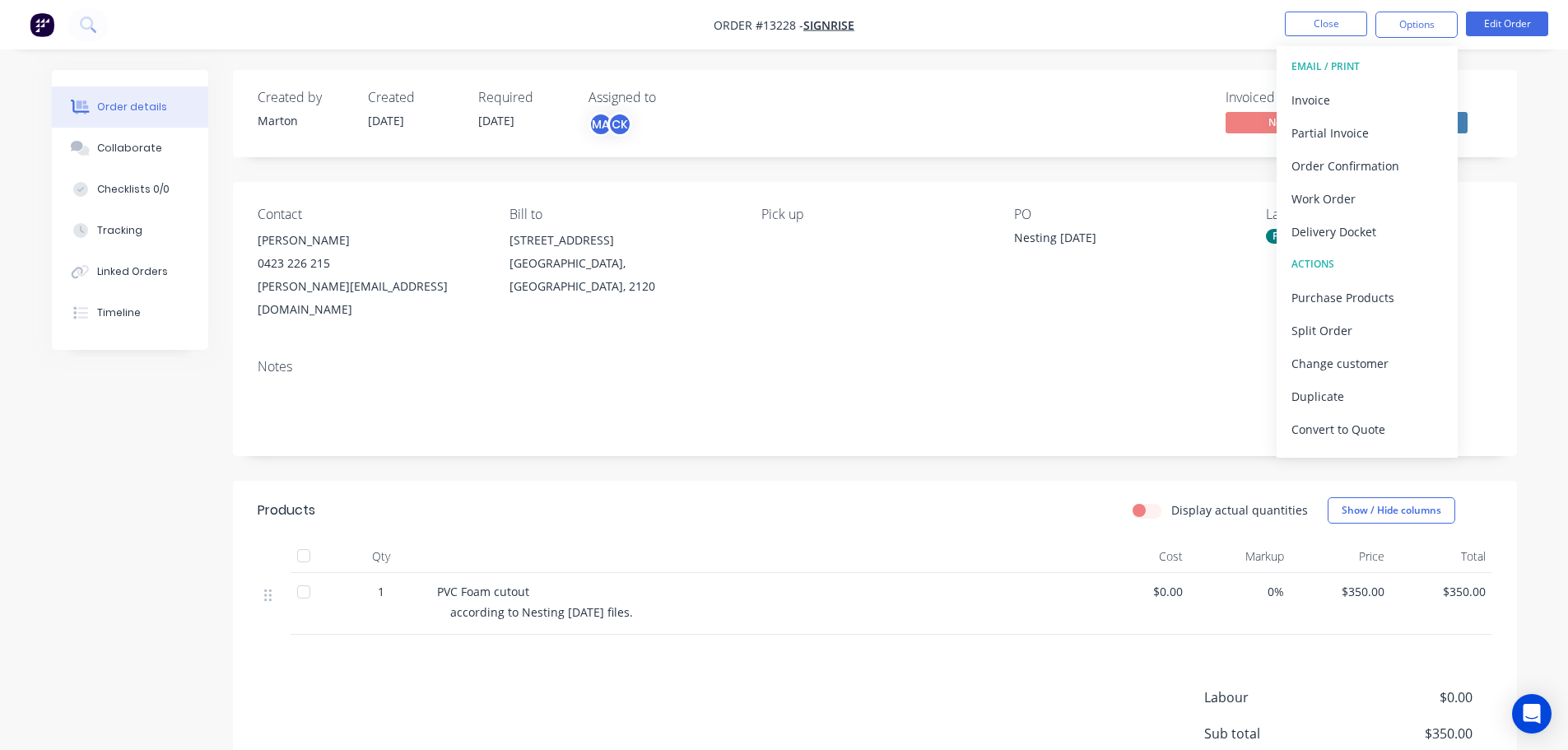
click at [1394, 83] on button "EMAIL / PRINT" at bounding box center [1367, 67] width 181 height 33
click at [1388, 97] on div "Invoice" at bounding box center [1368, 100] width 152 height 24
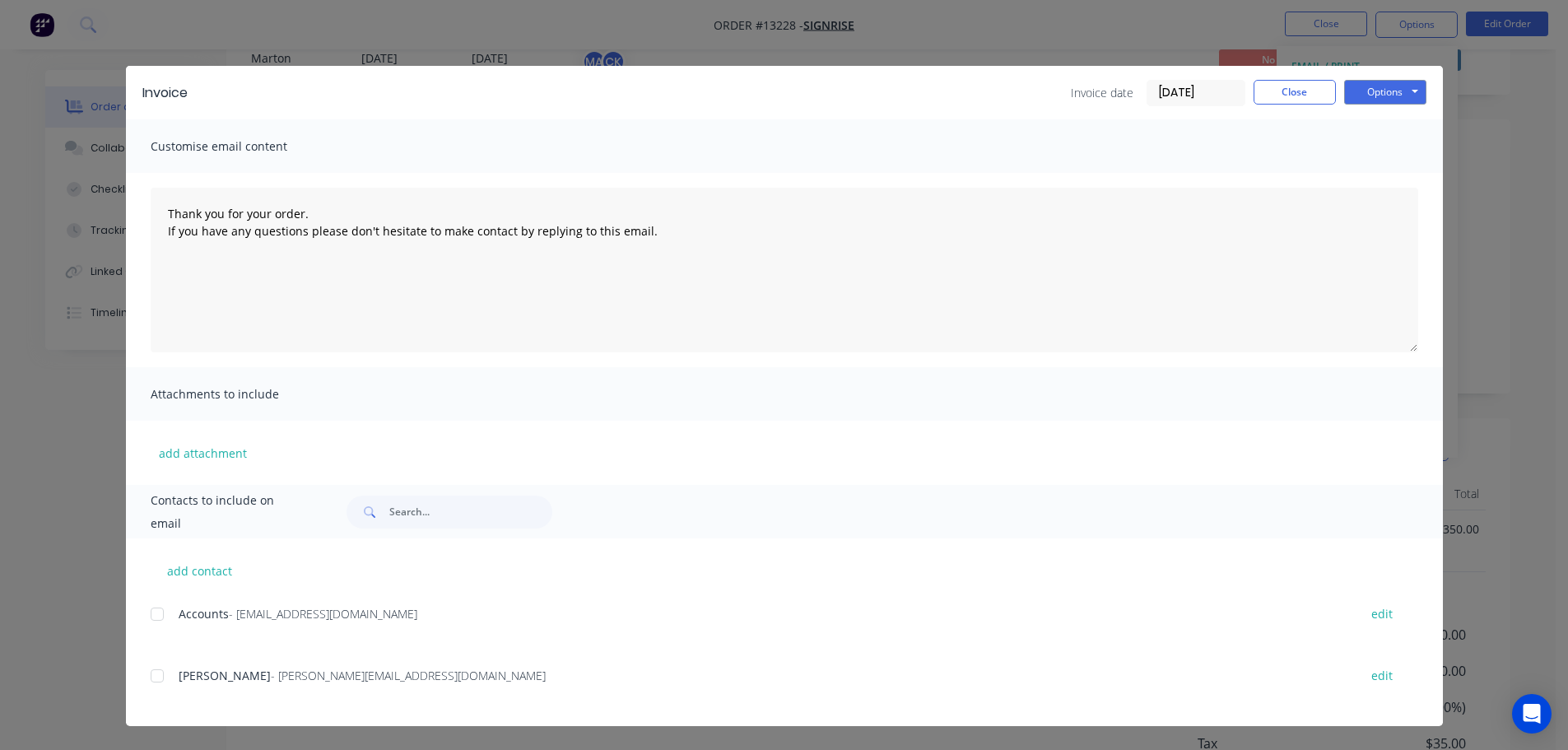
scroll to position [154, 0]
click at [143, 616] on div "add contact Accounts - Accounts@signrise.com.au edit Armando - armando@signrise…" at bounding box center [784, 631] width 1317 height 188
click at [143, 619] on div "add contact Accounts - Accounts@signrise.com.au edit Armando - armando@signrise…" at bounding box center [784, 631] width 1317 height 188
drag, startPoint x: 154, startPoint y: 614, endPoint x: 192, endPoint y: 604, distance: 39.3
click at [155, 613] on div at bounding box center [157, 614] width 33 height 33
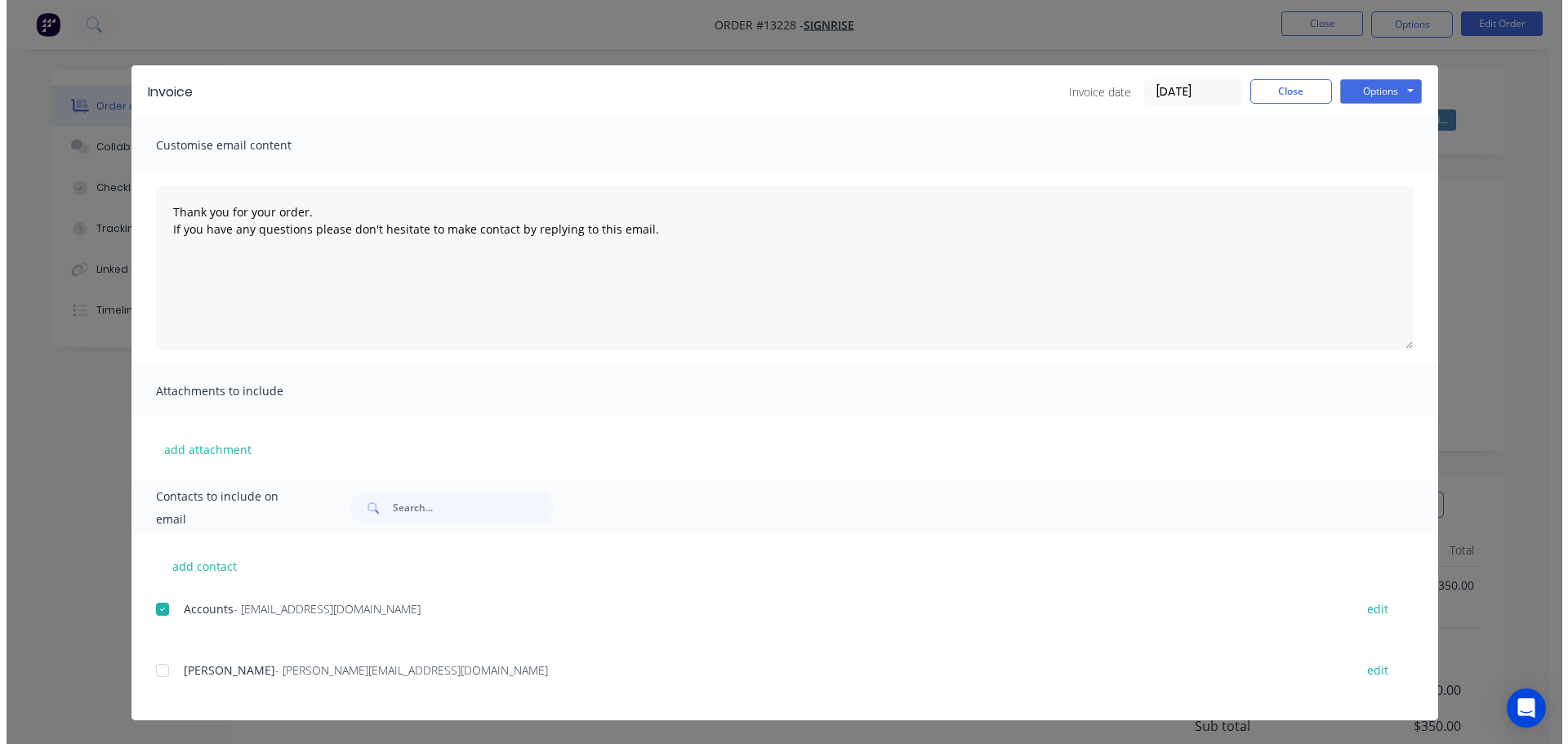
scroll to position [0, 0]
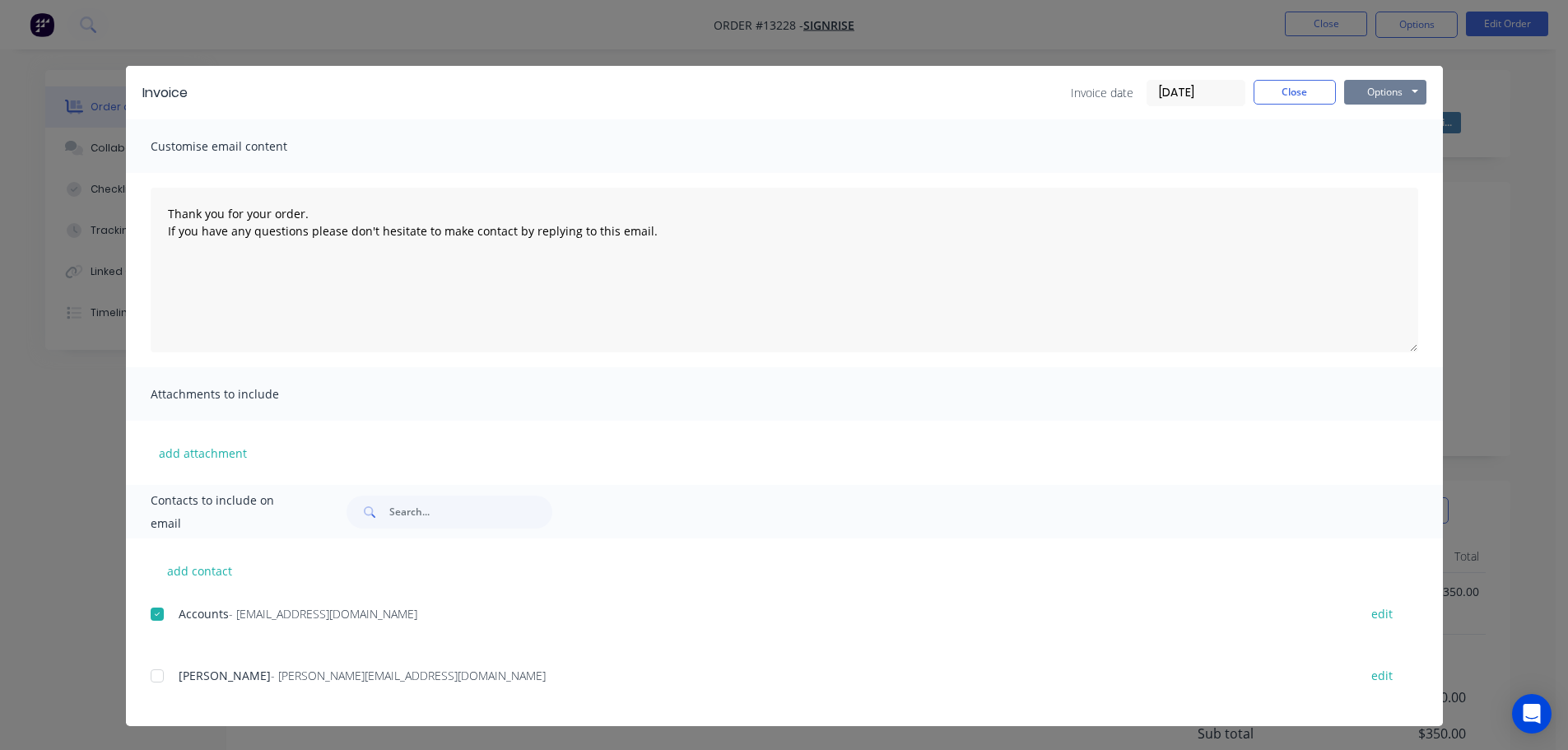
click at [1402, 91] on button "Options" at bounding box center [1386, 92] width 83 height 25
click at [1395, 174] on button "Email" at bounding box center [1397, 176] width 106 height 28
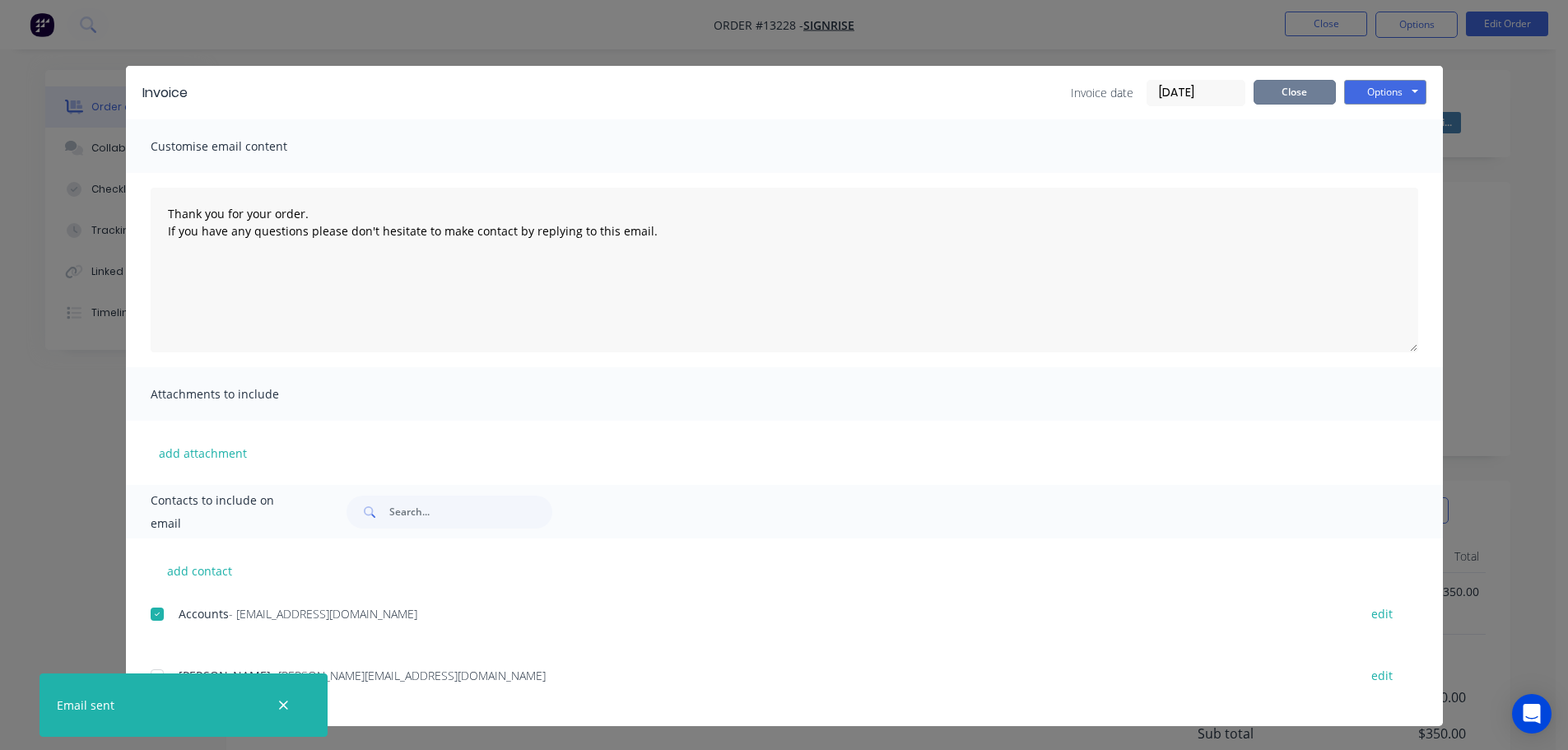
click at [1286, 97] on button "Close" at bounding box center [1295, 92] width 83 height 25
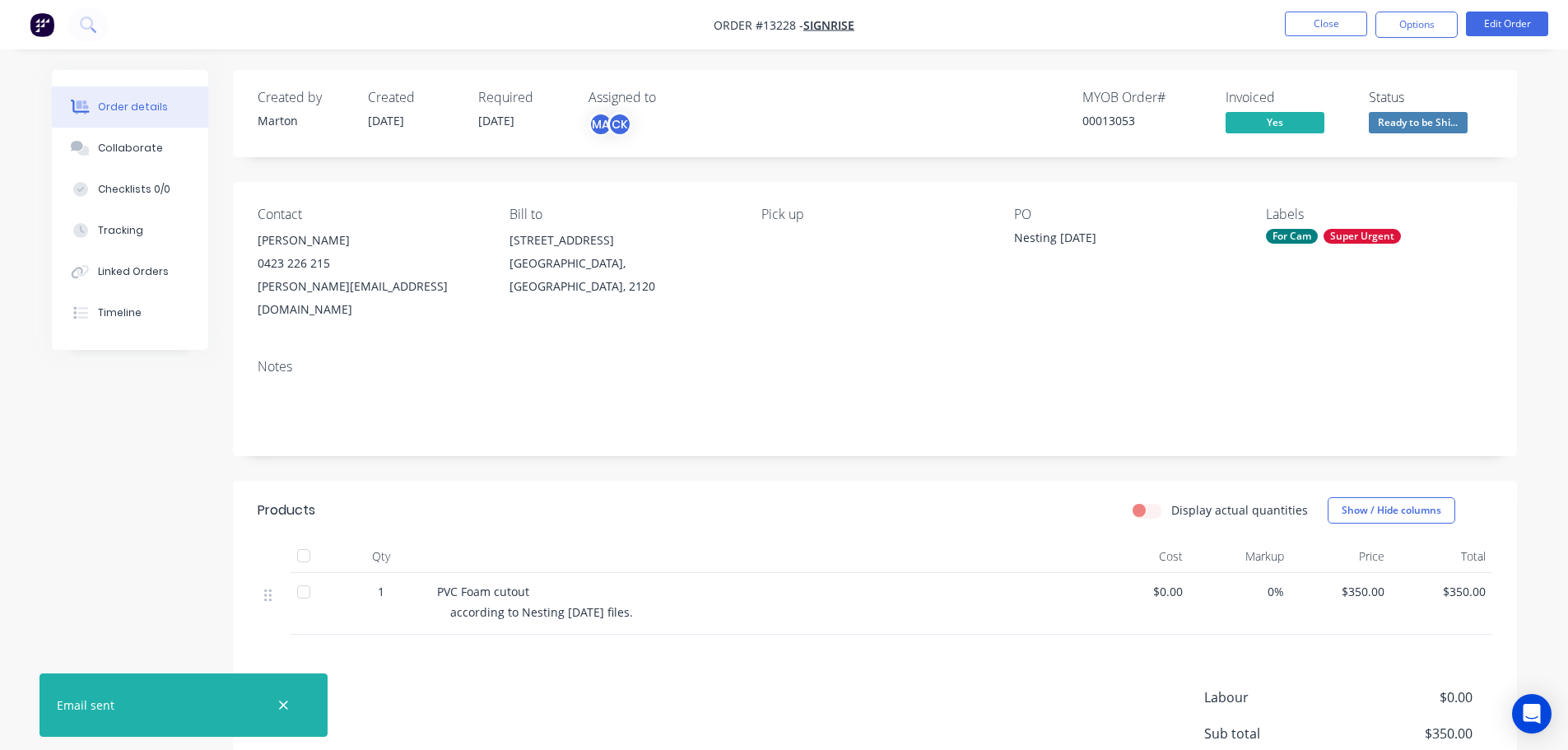
click at [1434, 126] on span "Ready to be Shi..." at bounding box center [1418, 122] width 98 height 20
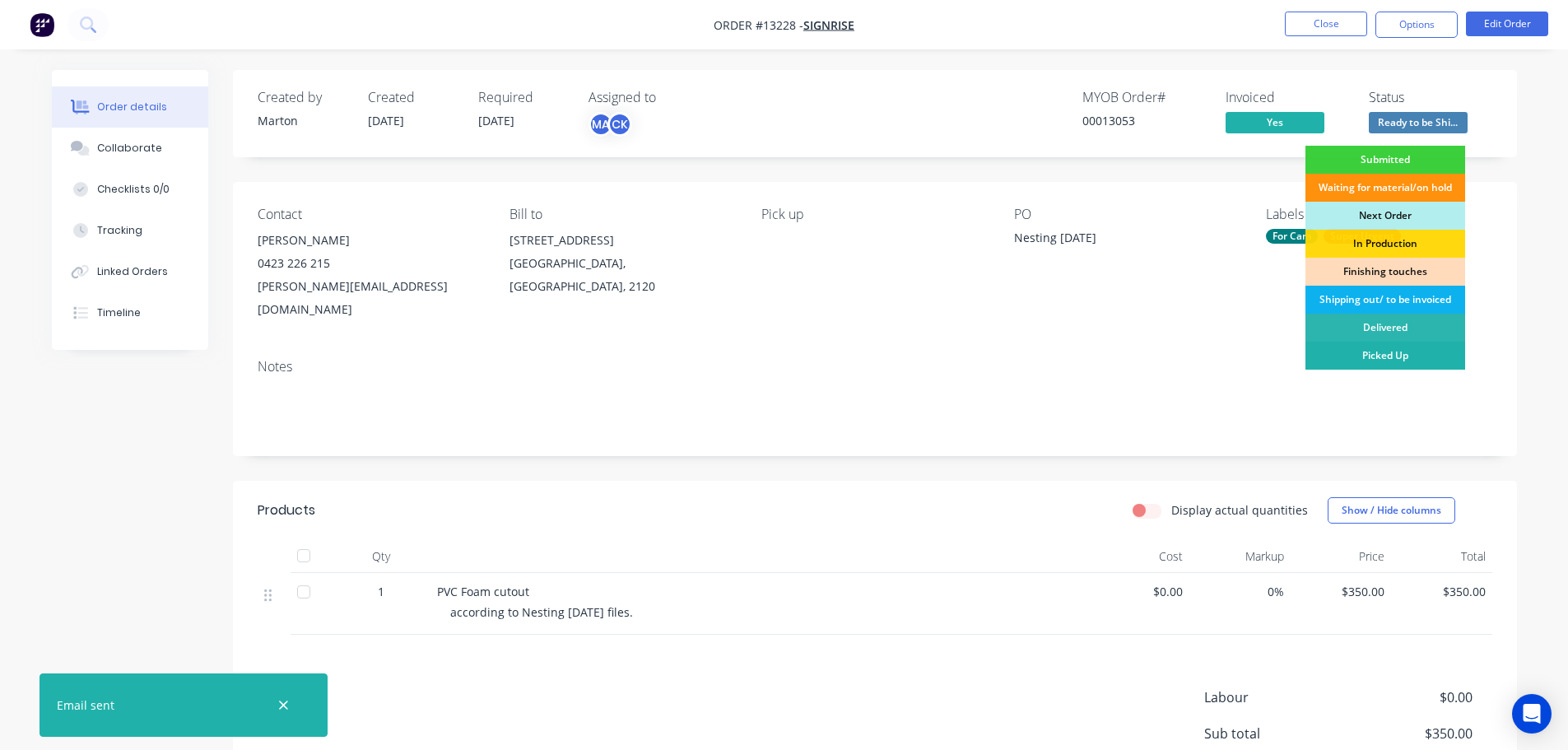
click at [1370, 351] on div "Picked Up" at bounding box center [1386, 355] width 160 height 28
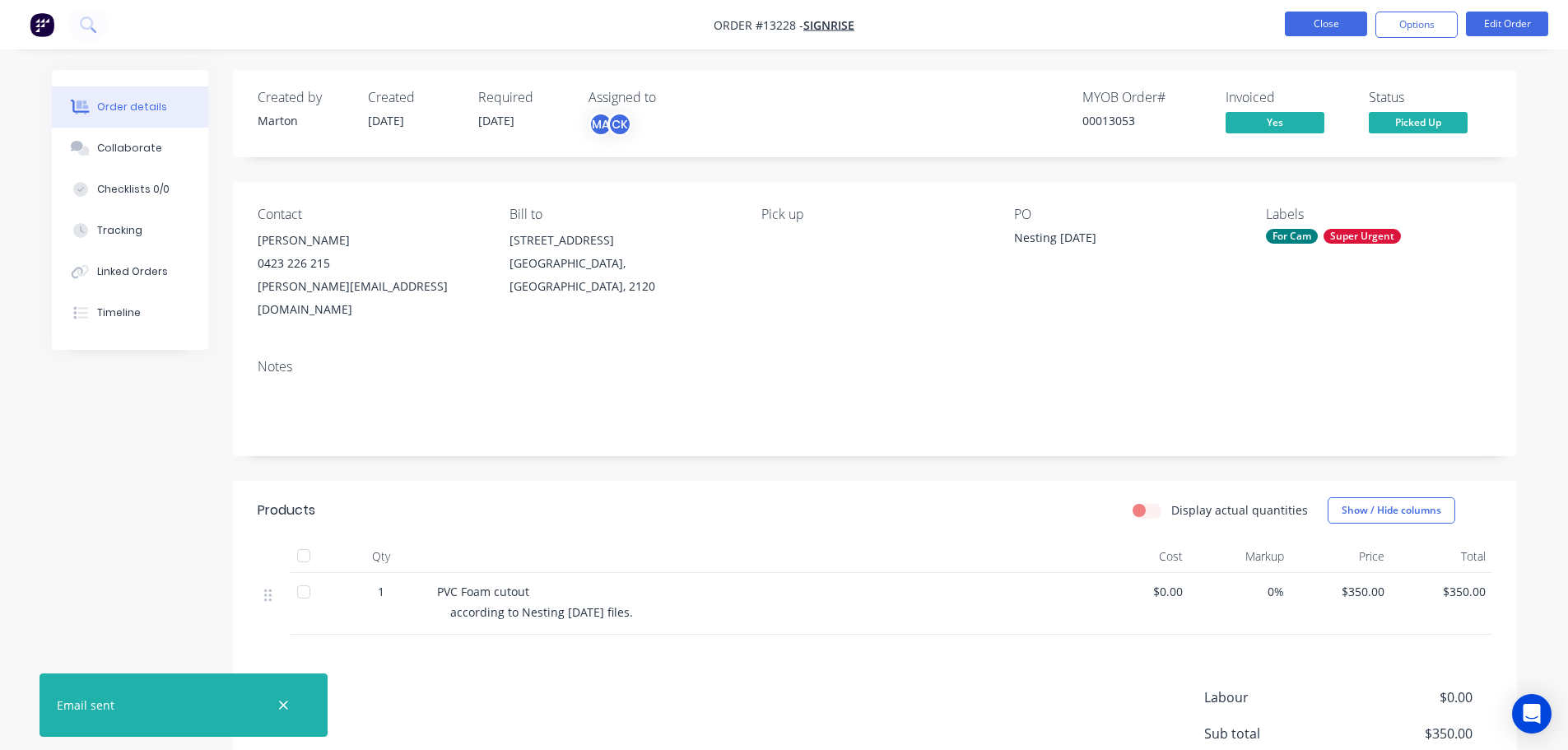
click at [1307, 24] on button "Close" at bounding box center [1326, 24] width 83 height 25
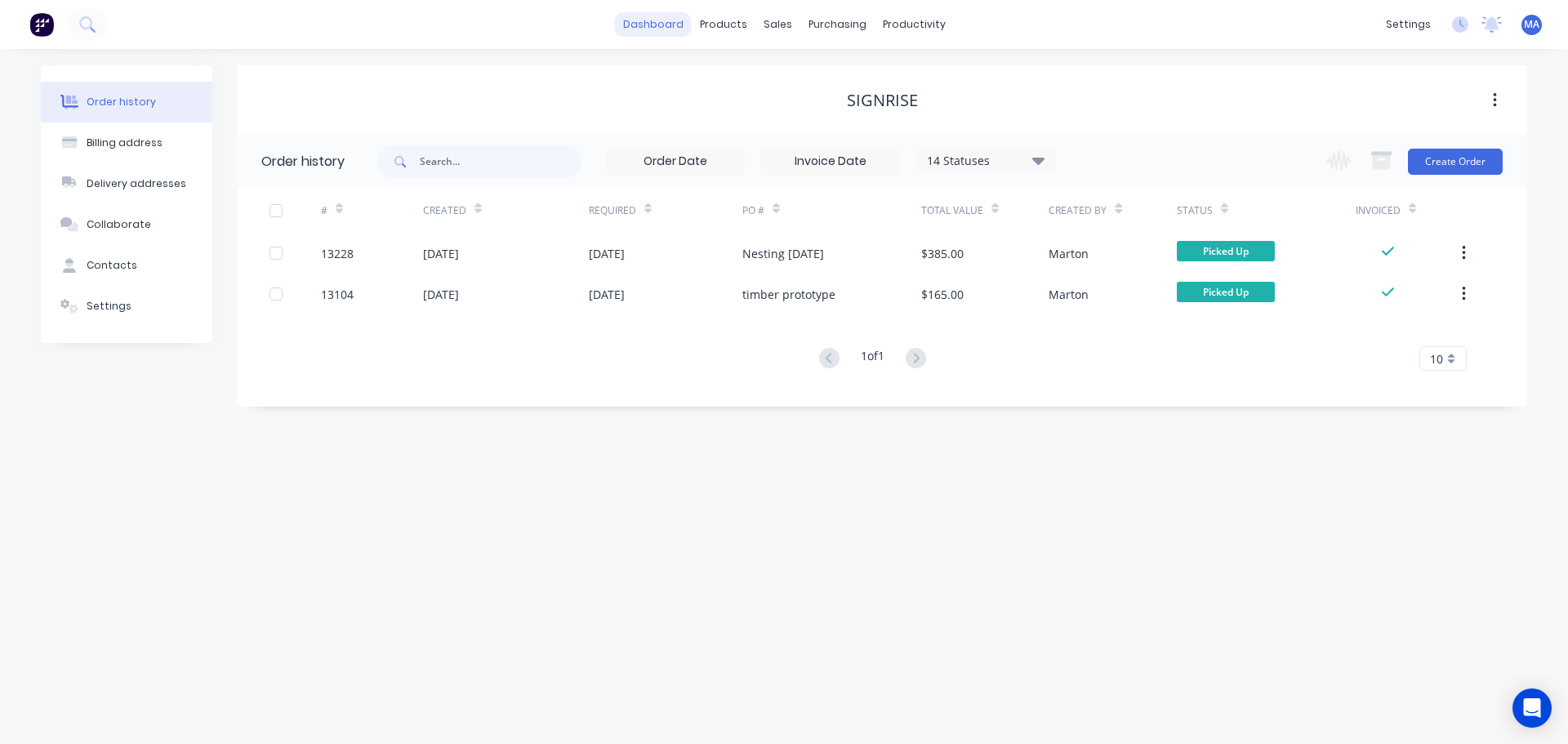
click at [674, 27] on link "dashboard" at bounding box center [653, 24] width 77 height 25
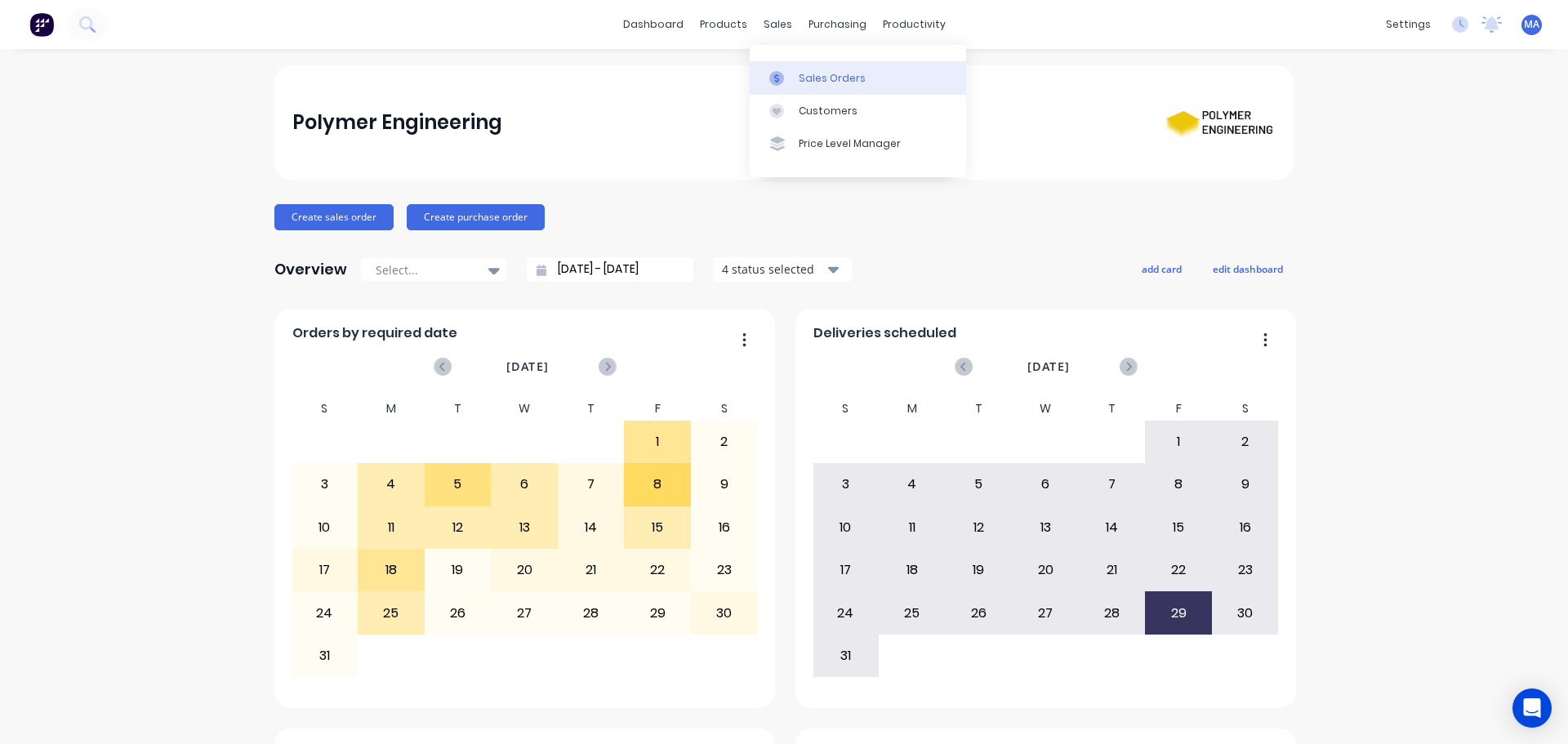
click at [800, 73] on div "Sales Orders" at bounding box center [831, 78] width 67 height 15
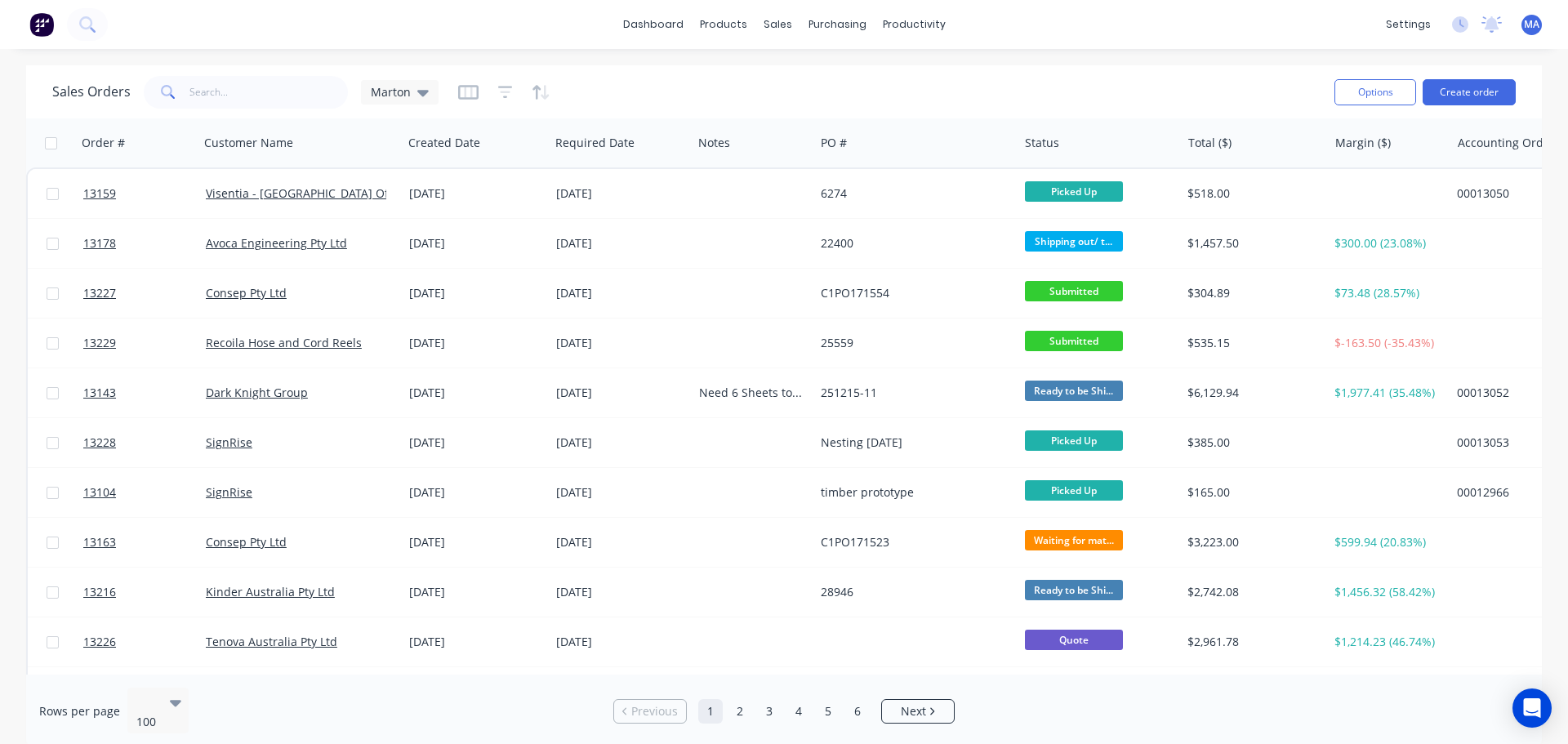
click at [662, 74] on div "Sales Orders Marton" at bounding box center [686, 92] width 1269 height 40
